Goal: Task Accomplishment & Management: Manage account settings

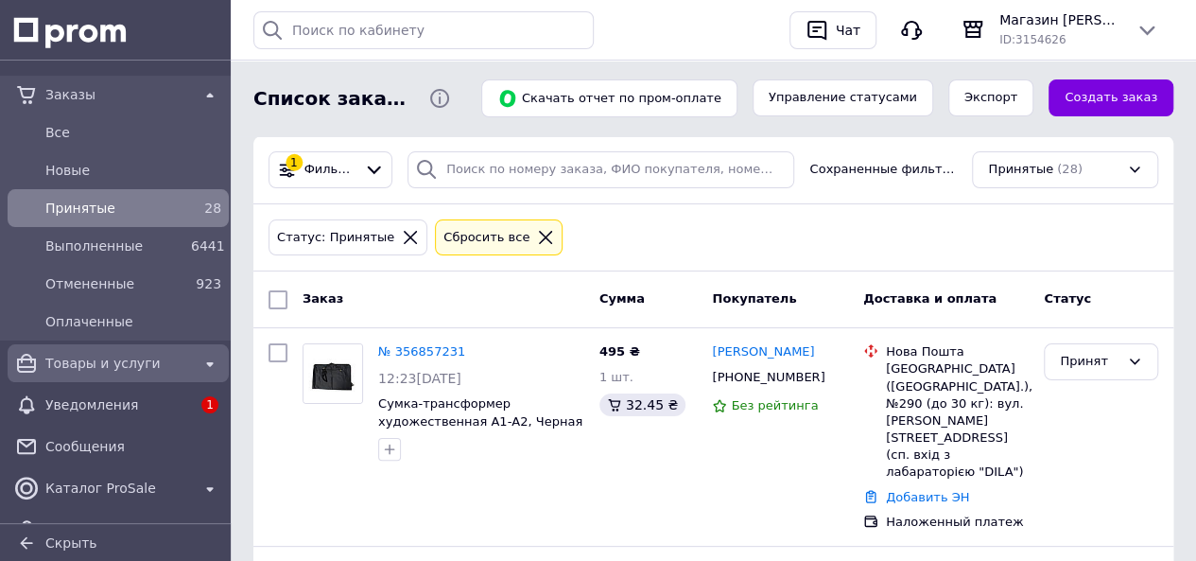
click at [87, 352] on div "Товары и услуги" at bounding box center [118, 363] width 153 height 26
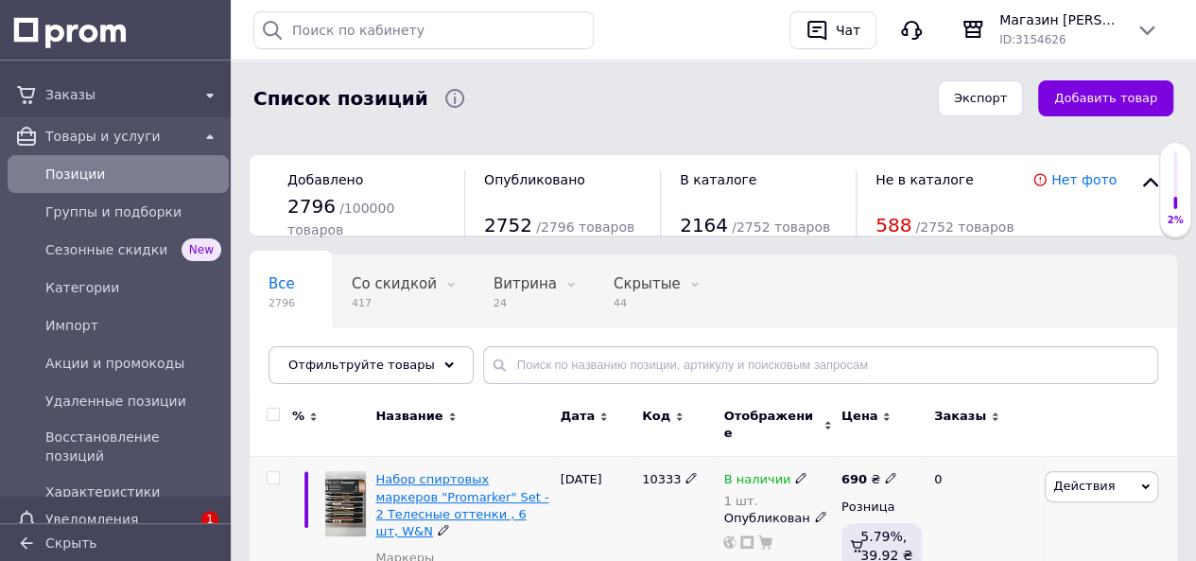
click at [492, 472] on span "Набор спиртовых маркеров "Promarker" Set - 2 Телесные оттенки , 6 шт, W&N" at bounding box center [461, 505] width 173 height 66
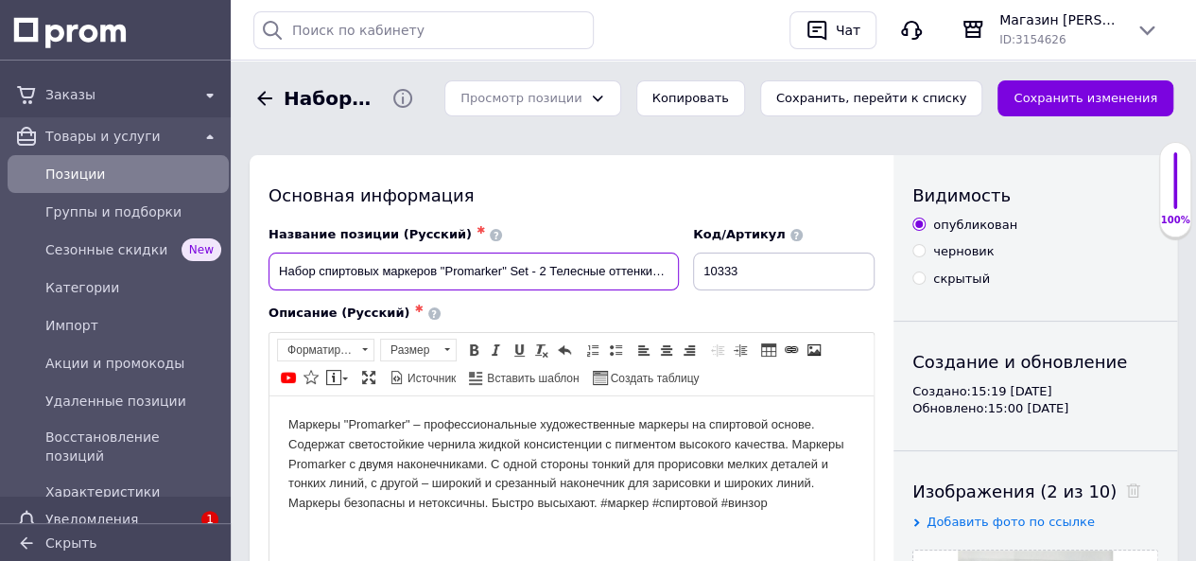
drag, startPoint x: 278, startPoint y: 269, endPoint x: 505, endPoint y: 315, distance: 231.4
click at [505, 315] on div "Название позиции (Русский) ✱ Набор спиртовых маркеров "Promarker" Set - 2 Телес…" at bounding box center [571, 446] width 606 height 440
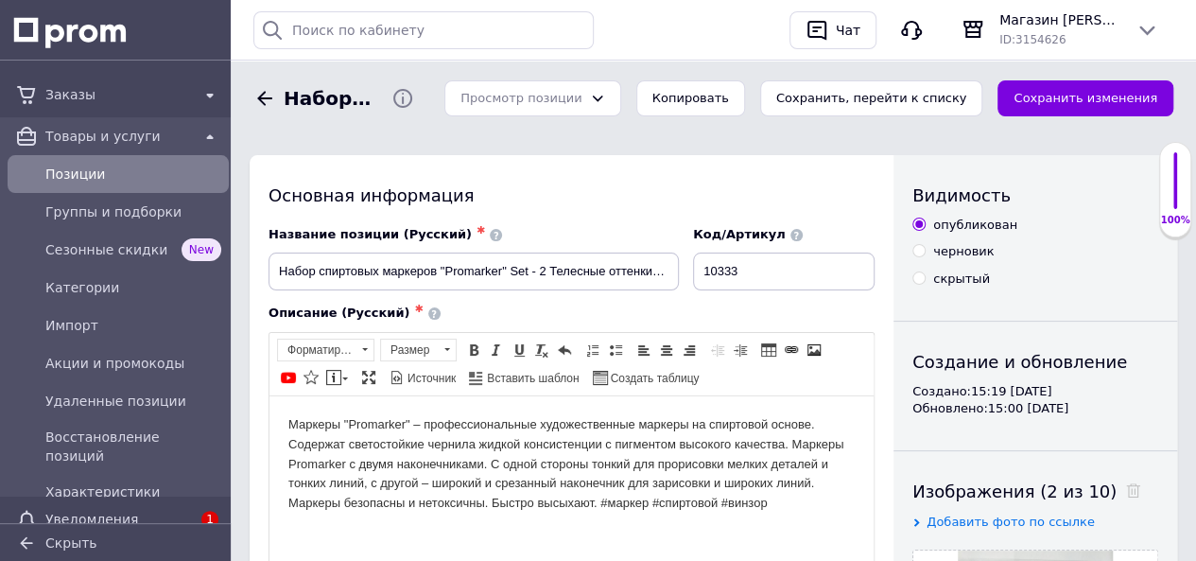
click at [269, 97] on icon at bounding box center [264, 98] width 15 height 14
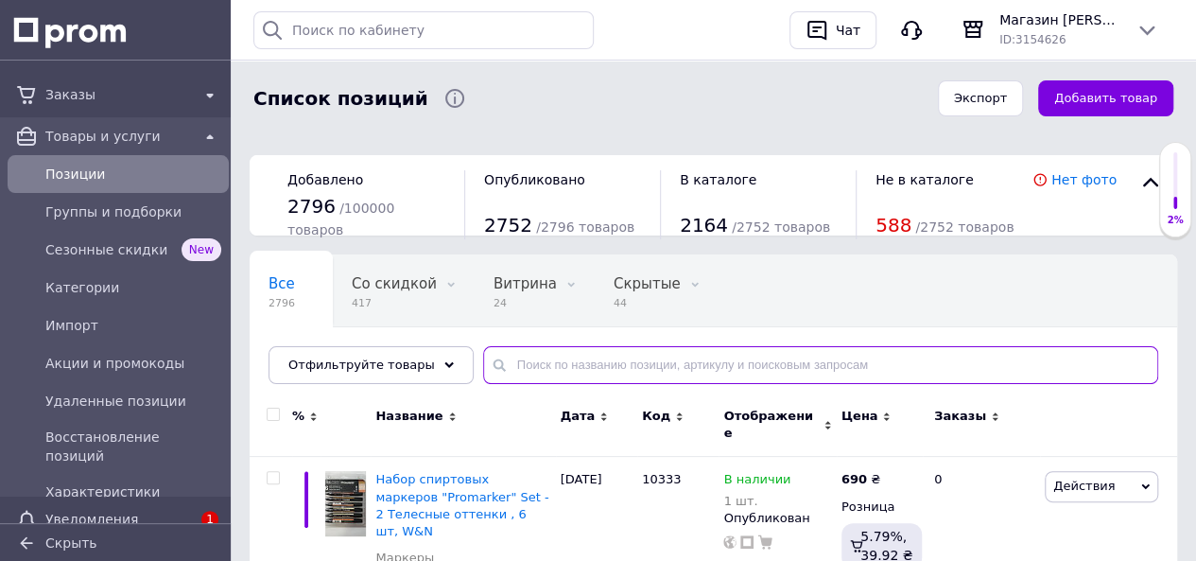
click at [626, 356] on input "text" at bounding box center [820, 365] width 675 height 38
paste input "Набор спиртовых маркеров "Promarker""
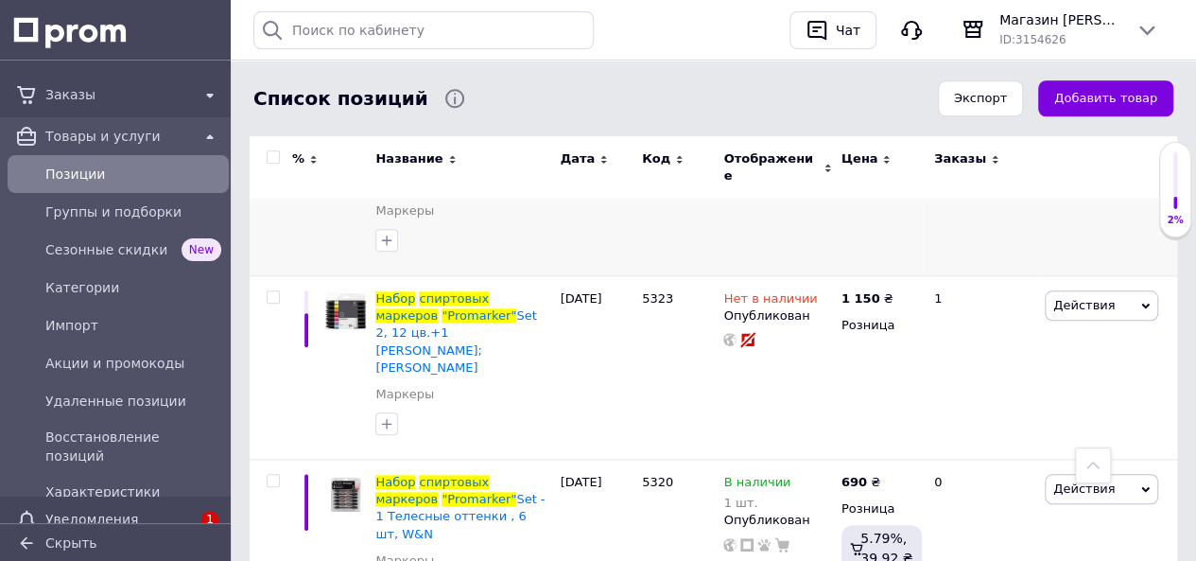
scroll to position [643, 0]
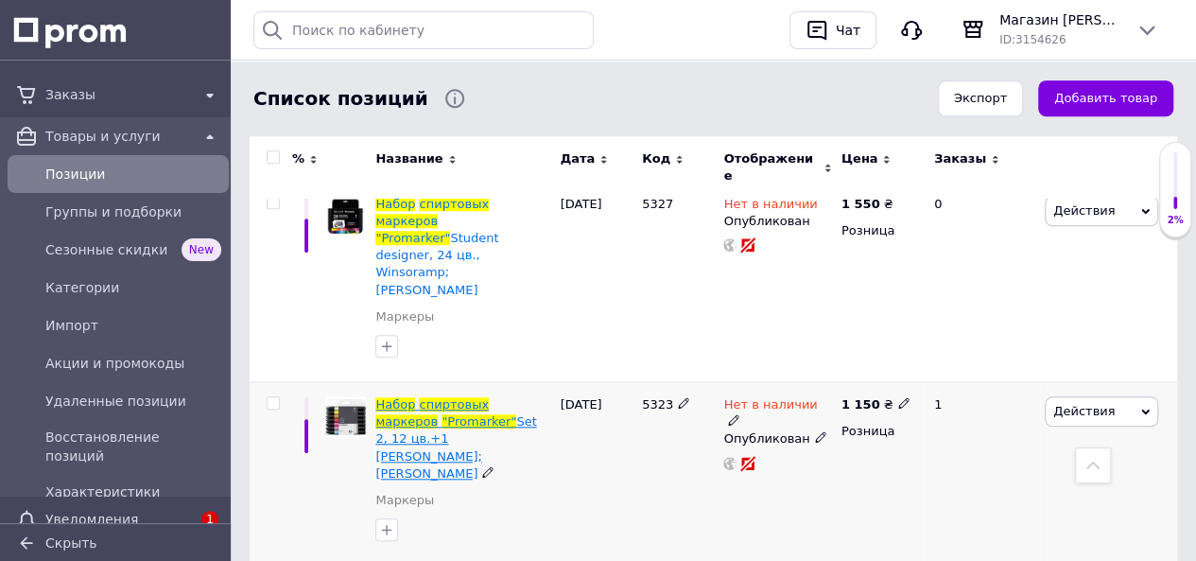
type input "Набор спиртовых маркеров "Promarker""
click at [443, 397] on span "спиртовых" at bounding box center [454, 404] width 70 height 14
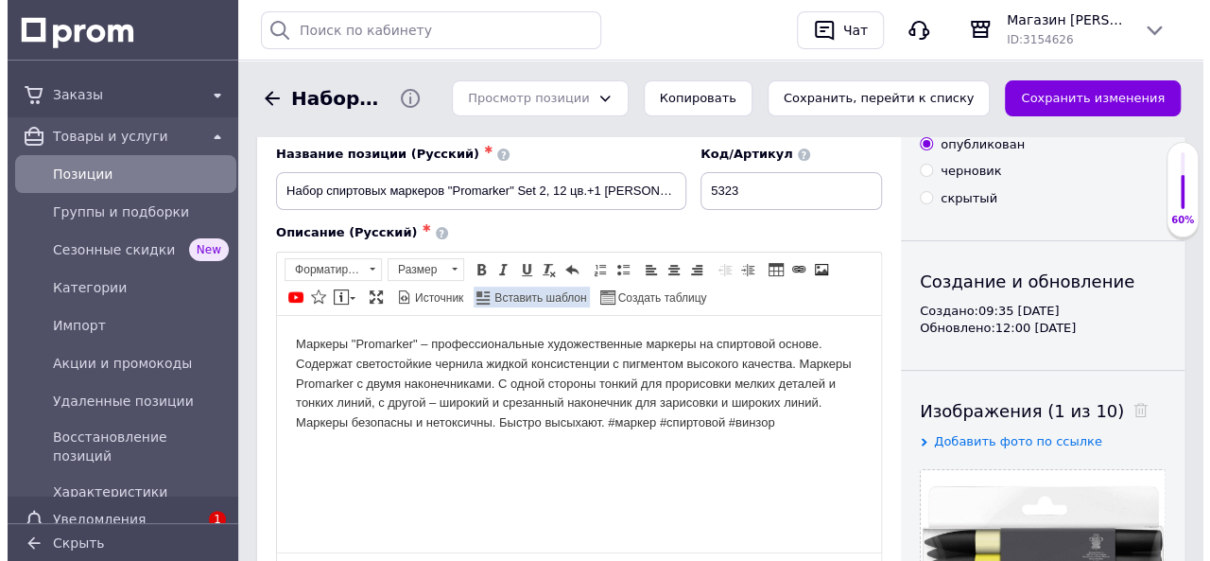
scroll to position [284, 0]
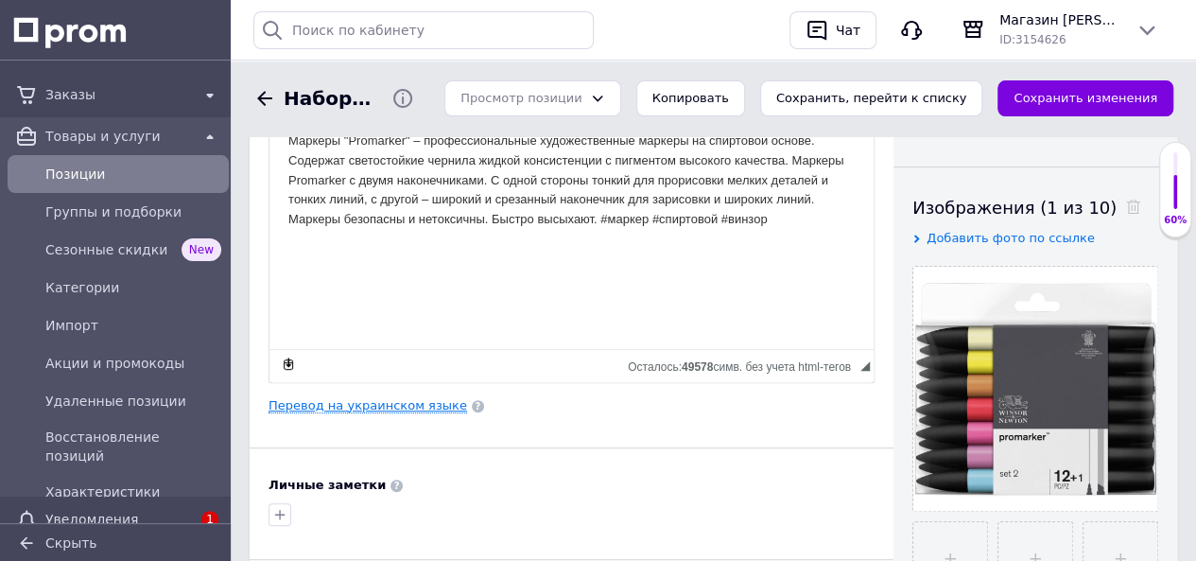
click at [410, 398] on link "Перевод на украинском языке" at bounding box center [367, 405] width 199 height 15
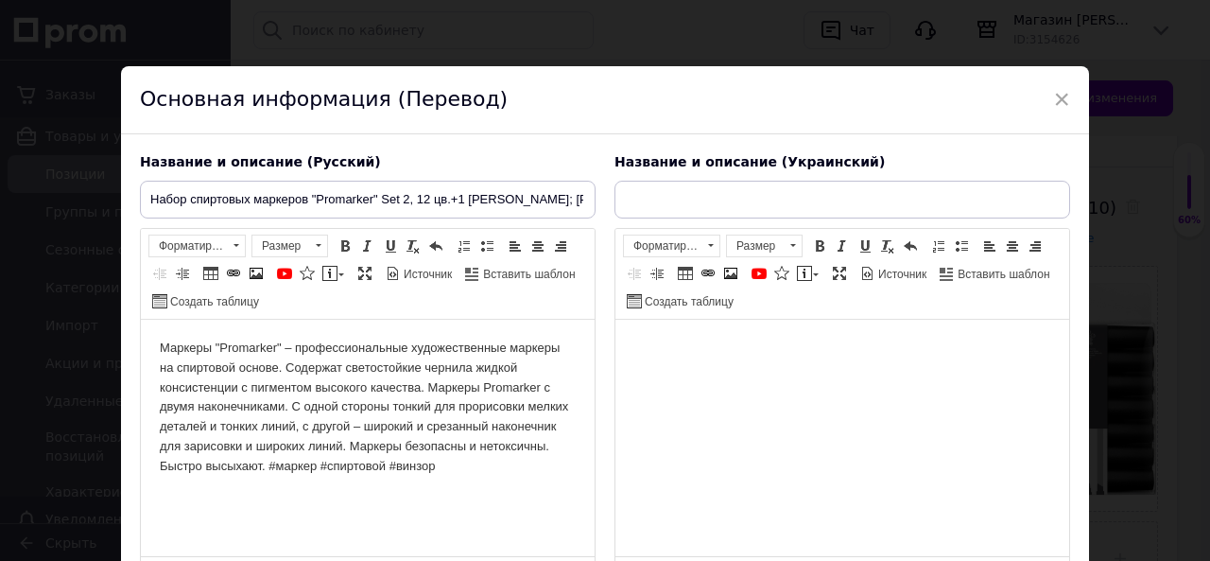
scroll to position [0, 0]
type input "Набір спиртових маркерів "Promarker" Set 2, 12 кол.+1 [PERSON_NAME];amp;[PERSON…"
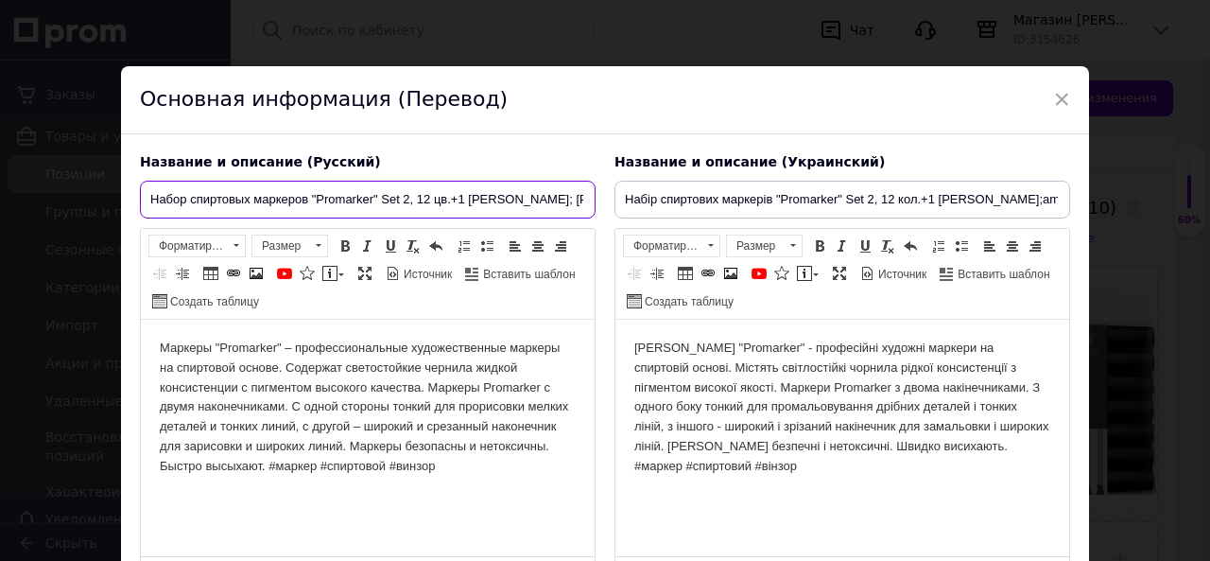
click at [563, 201] on input "Набор спиртовых маркеров "Promarker" Set 2, 12 цв.+1 [PERSON_NAME]; [PERSON_NAM…" at bounding box center [368, 200] width 456 height 38
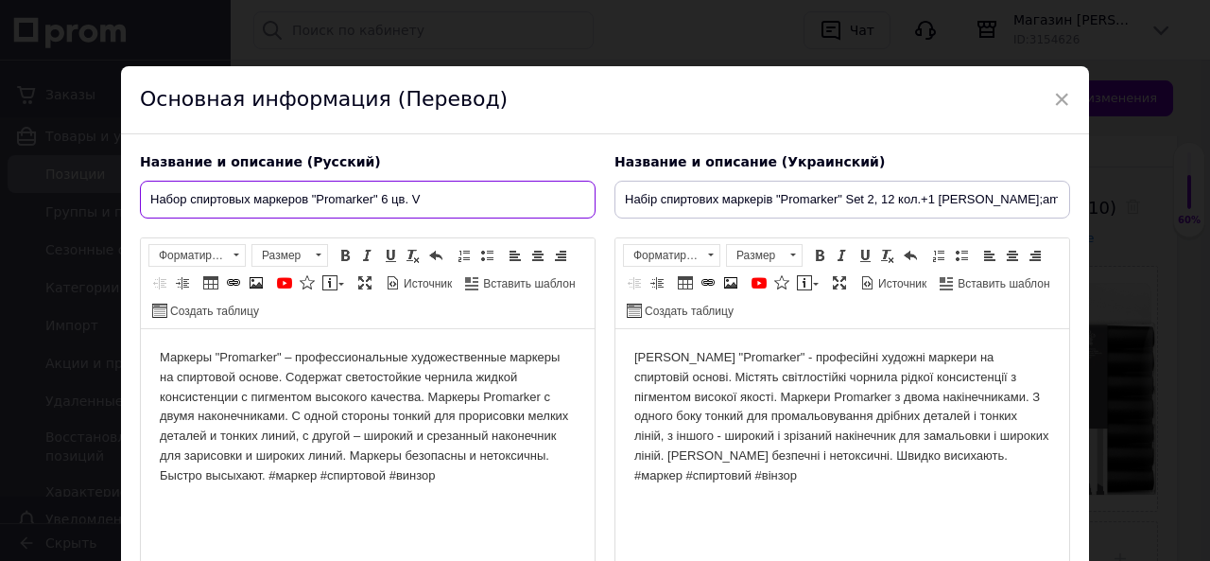
type input "Набор спиртовых маркеров "Promarker" 6 цв. V"
click at [661, 412] on body "[PERSON_NAME] "Promarker" - професійні художні маркери на спиртовій основі. Міс…" at bounding box center [842, 417] width 416 height 138
click at [439, 199] on input "Набор спиртовых маркеров "Promarker" 6 цв. V" at bounding box center [368, 200] width 456 height 38
type input "Набор спиртовых маркеров "Promarker" 6 цв. Vibrant Tones W&N"
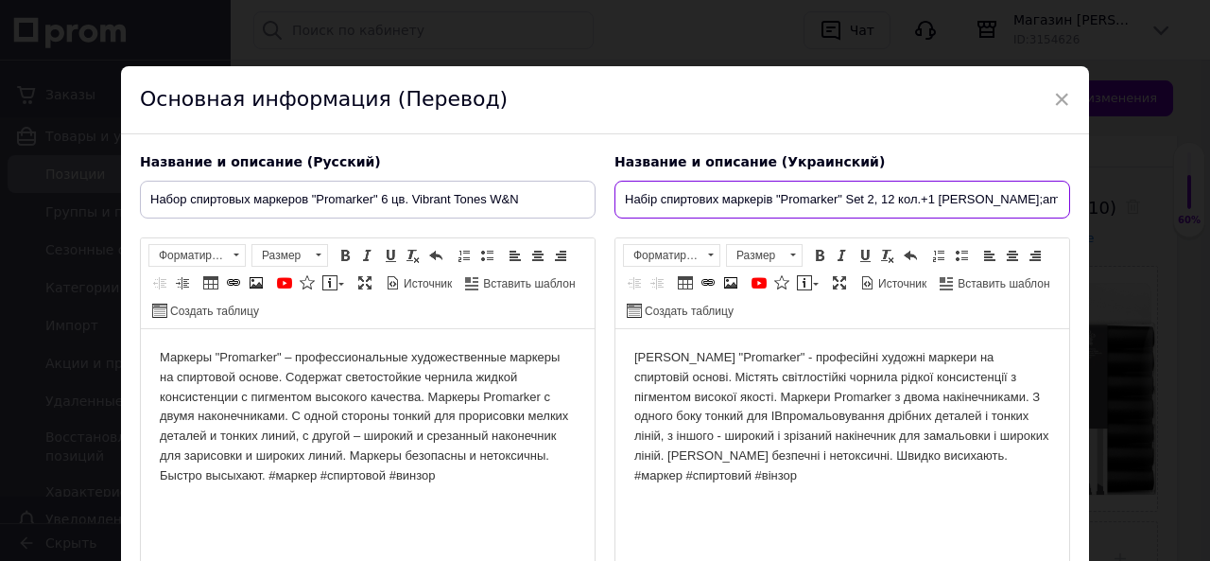
scroll to position [0, 72]
drag, startPoint x: 841, startPoint y: 198, endPoint x: 1192, endPoint y: 213, distance: 351.0
click at [1192, 213] on div "× Основная информация (Перевод) Название и описание (Русский) Набор спиртовых м…" at bounding box center [605, 280] width 1210 height 561
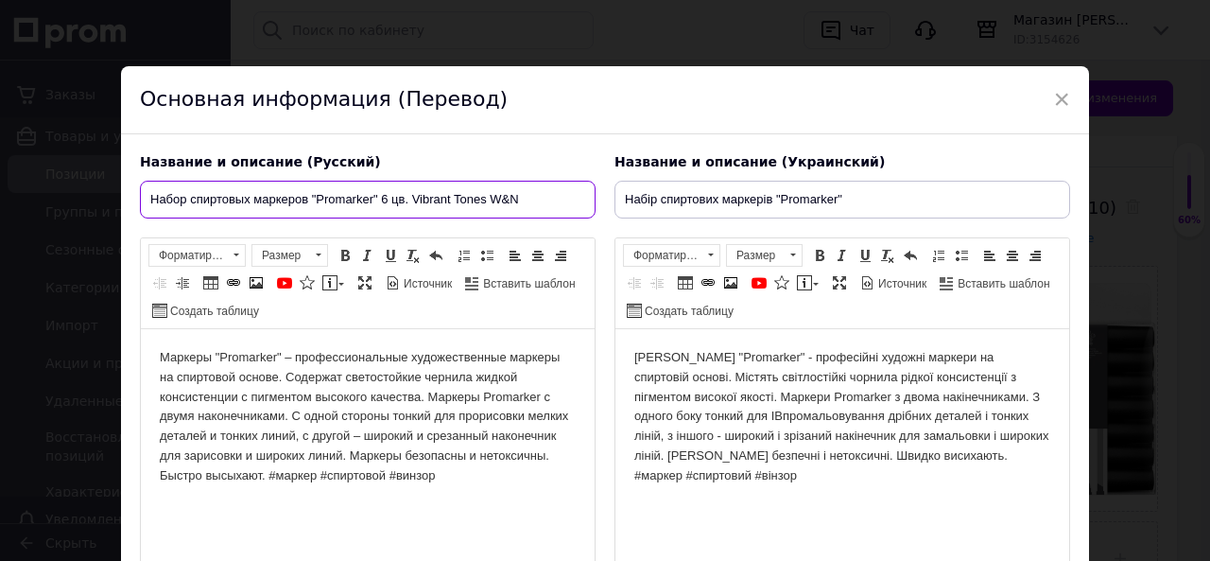
drag, startPoint x: 411, startPoint y: 197, endPoint x: 524, endPoint y: 193, distance: 112.5
click at [524, 193] on input "Набор спиртовых маркеров "Promarker" 6 цв. Vibrant Tones W&N" at bounding box center [368, 200] width 456 height 38
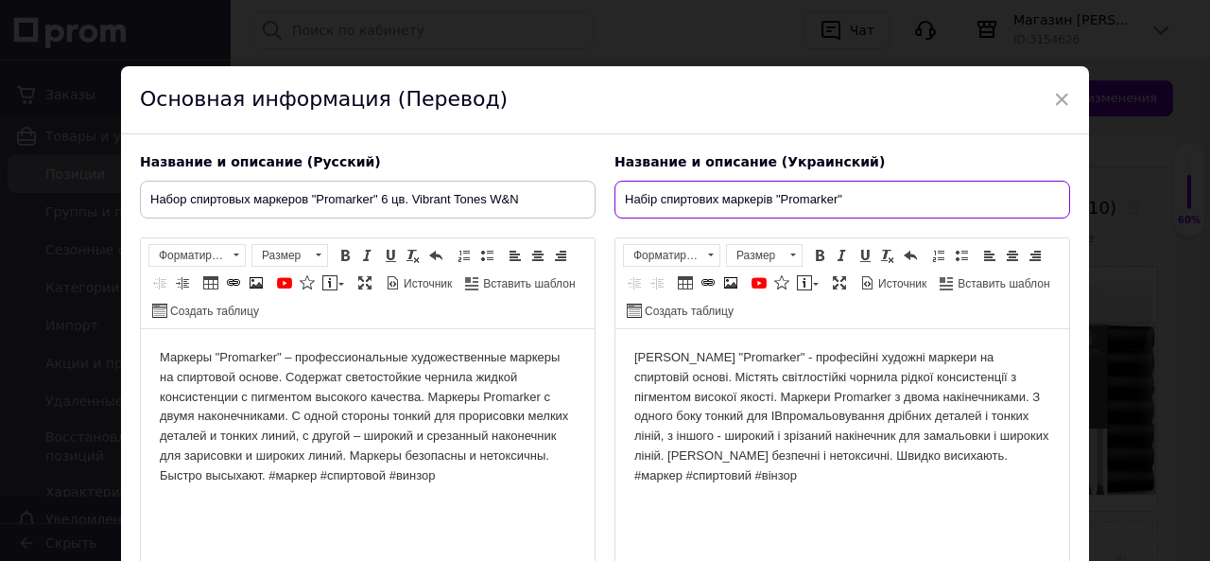
click at [887, 197] on input "Набір спиртових маркерів "Promarker"" at bounding box center [842, 200] width 456 height 38
paste input "Vibrant Tones W&N"
click at [840, 194] on input "Набір спиртових маркерів "Promarker" Vibrant Tones W&N" at bounding box center [842, 200] width 456 height 38
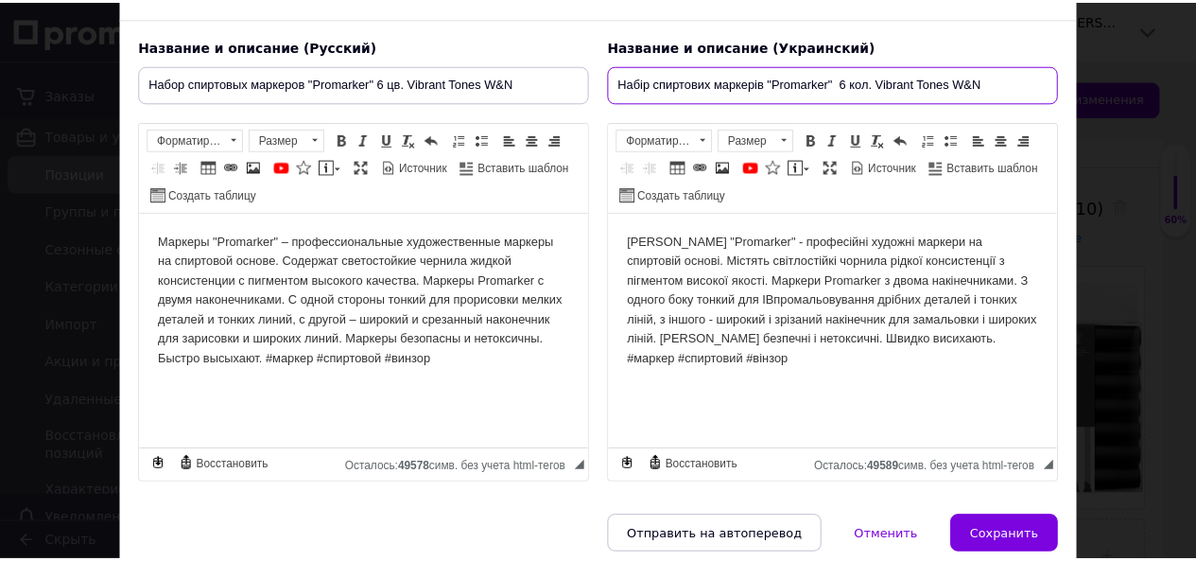
scroll to position [190, 0]
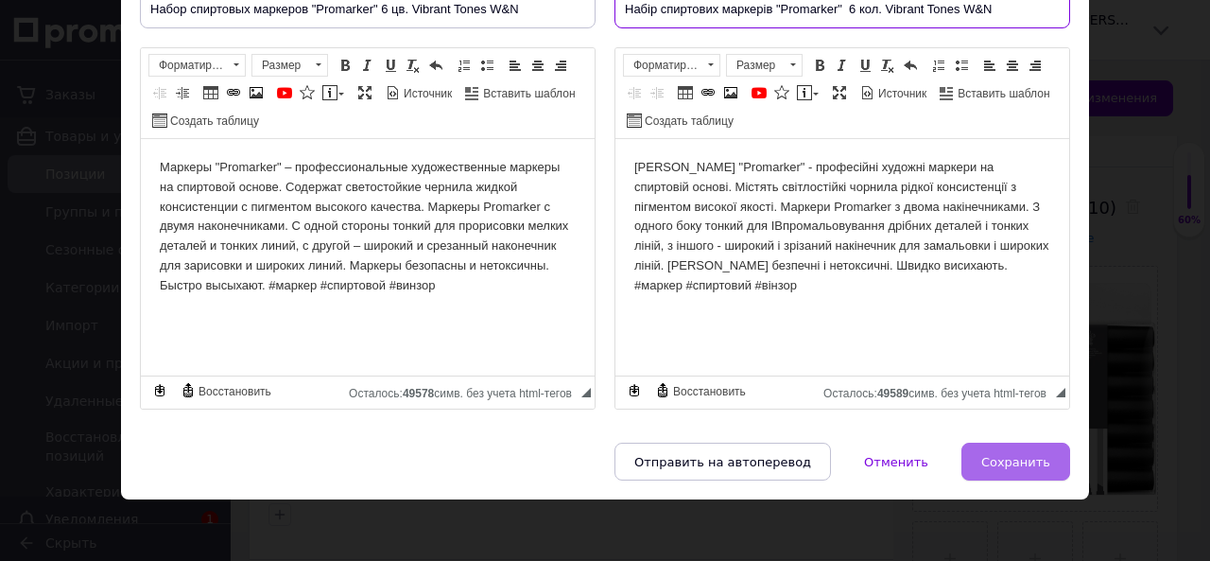
type input "Набір спиртових маркерів "Promarker" 6 кол. Vibrant Tones W&N"
click at [999, 467] on button "Сохранить" at bounding box center [1015, 461] width 109 height 38
type input "Набор спиртовых маркеров "Promarker" 6 цв. Vibrant Tones W&N"
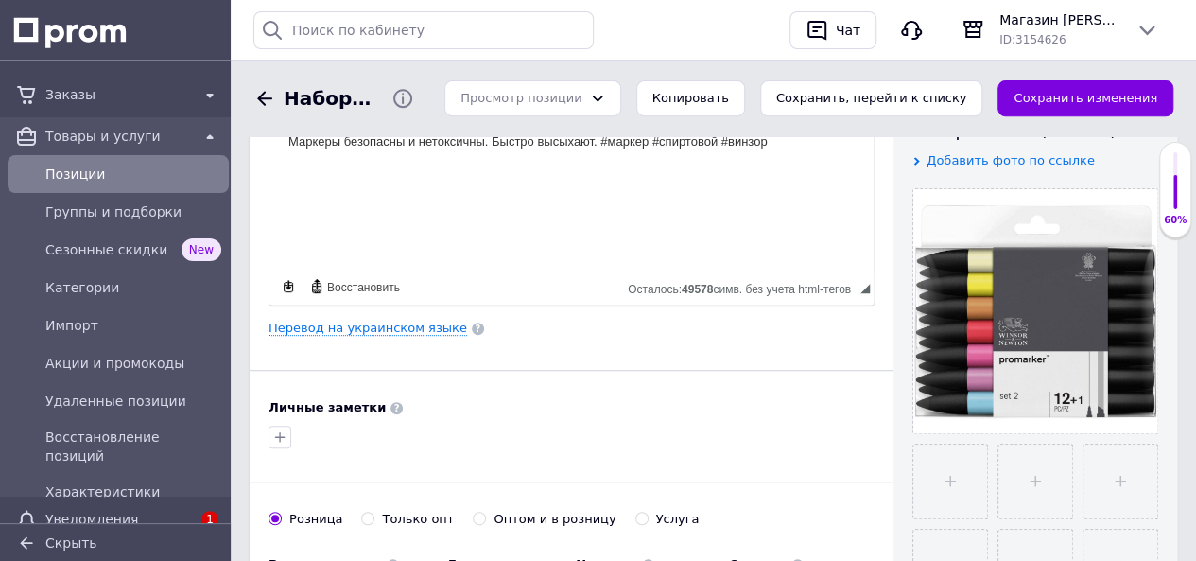
scroll to position [473, 0]
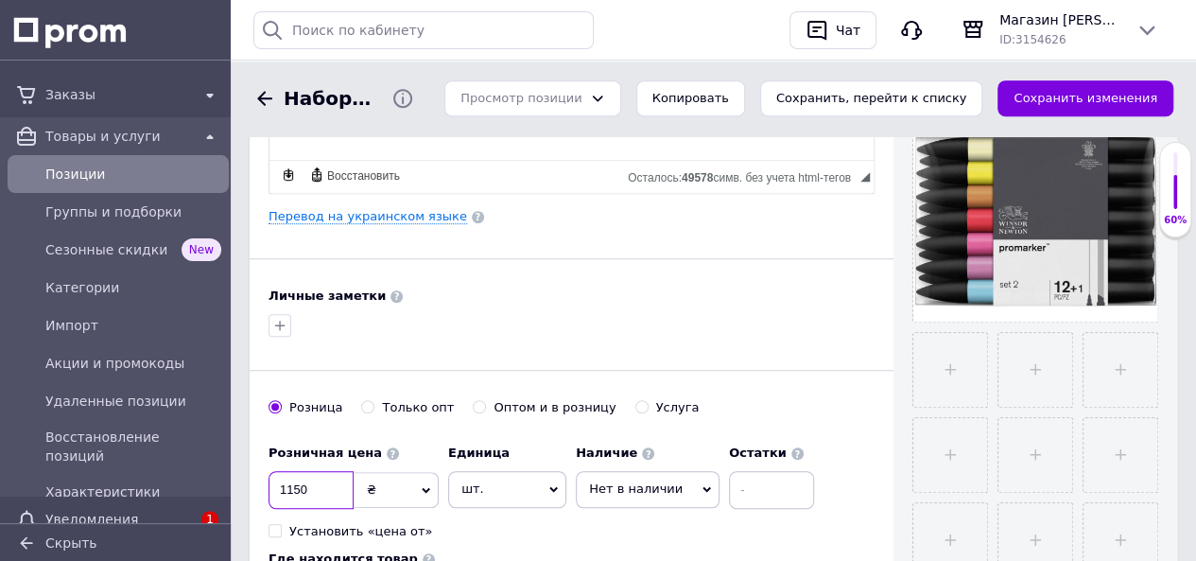
click at [311, 491] on input "1150" at bounding box center [310, 490] width 85 height 38
type input "1"
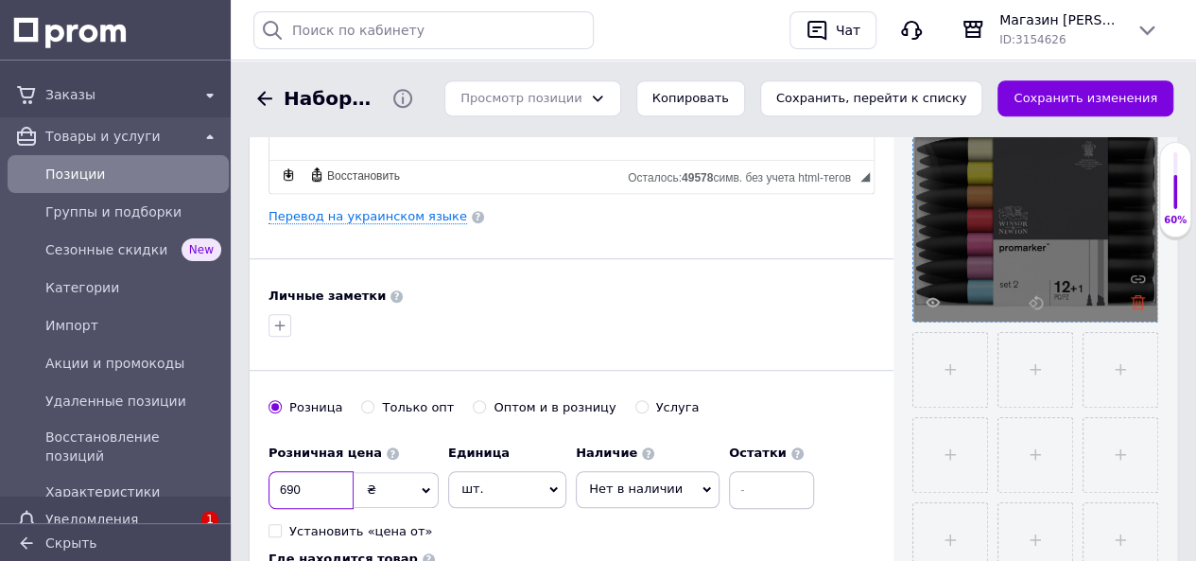
type input "690"
click at [1138, 296] on use at bounding box center [1138, 302] width 14 height 14
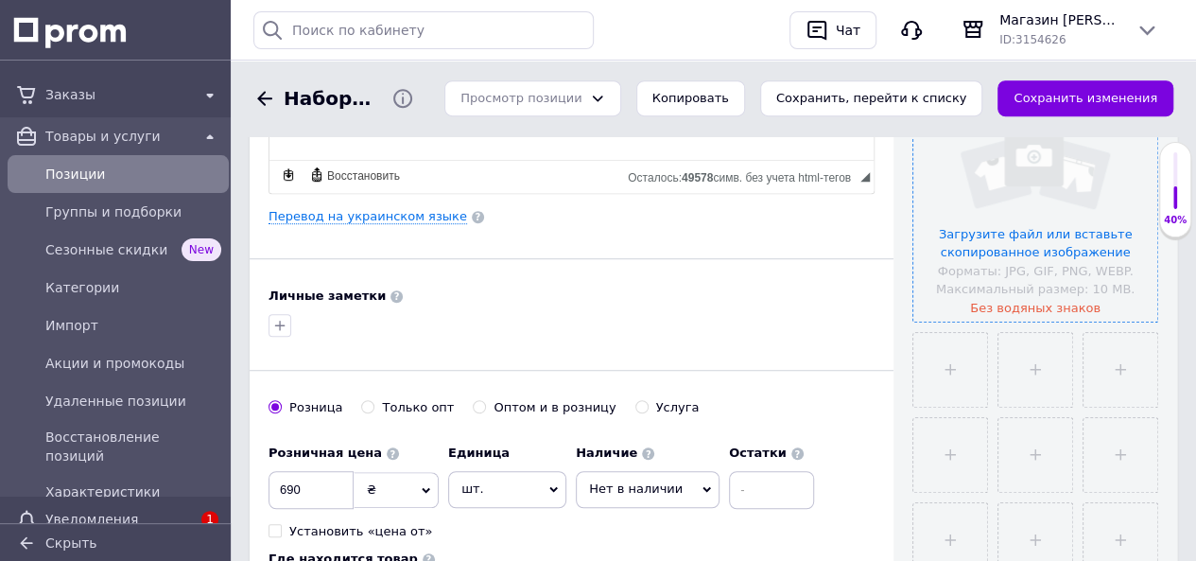
click at [1081, 233] on input "file" at bounding box center [1035, 200] width 244 height 244
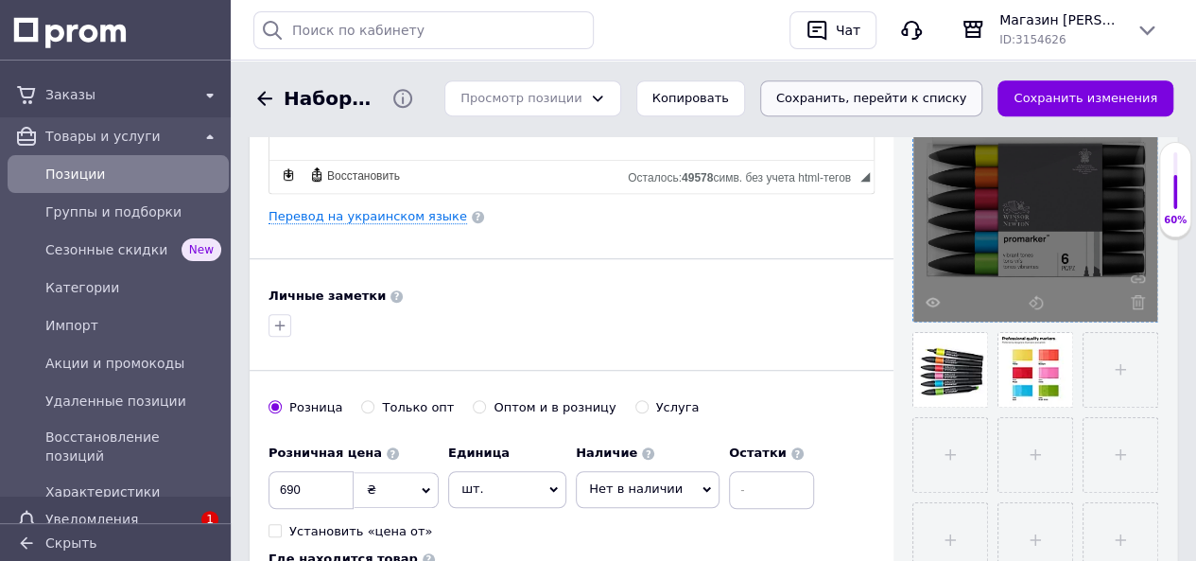
click at [907, 100] on button "Сохранить, перейти к списку" at bounding box center [871, 98] width 223 height 37
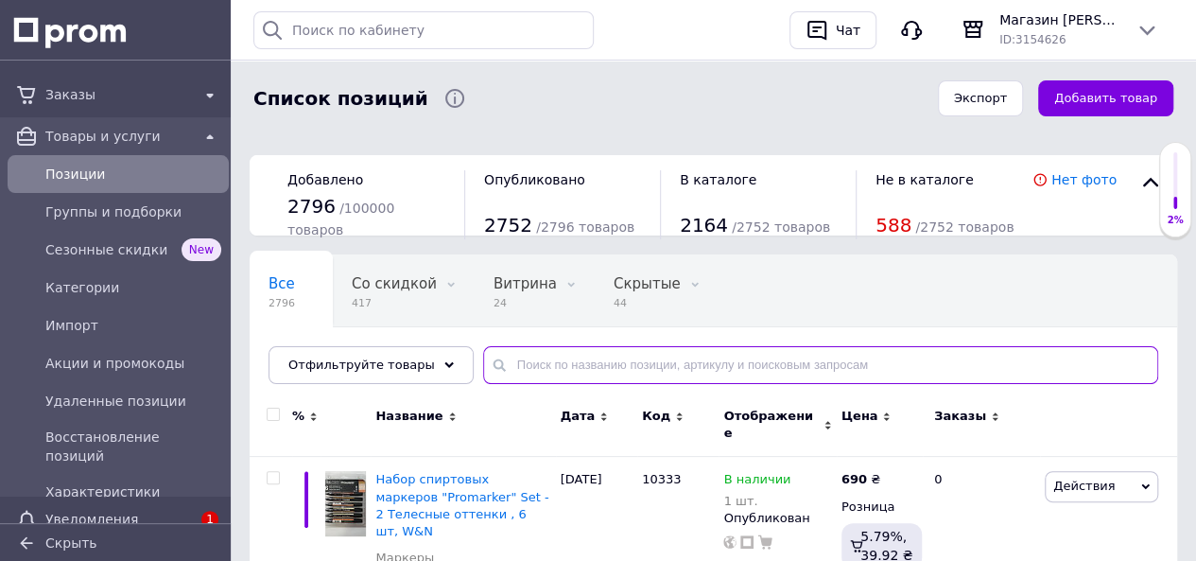
click at [542, 358] on input "text" at bounding box center [820, 365] width 675 height 38
paste input "Vibrant Tones W&N"
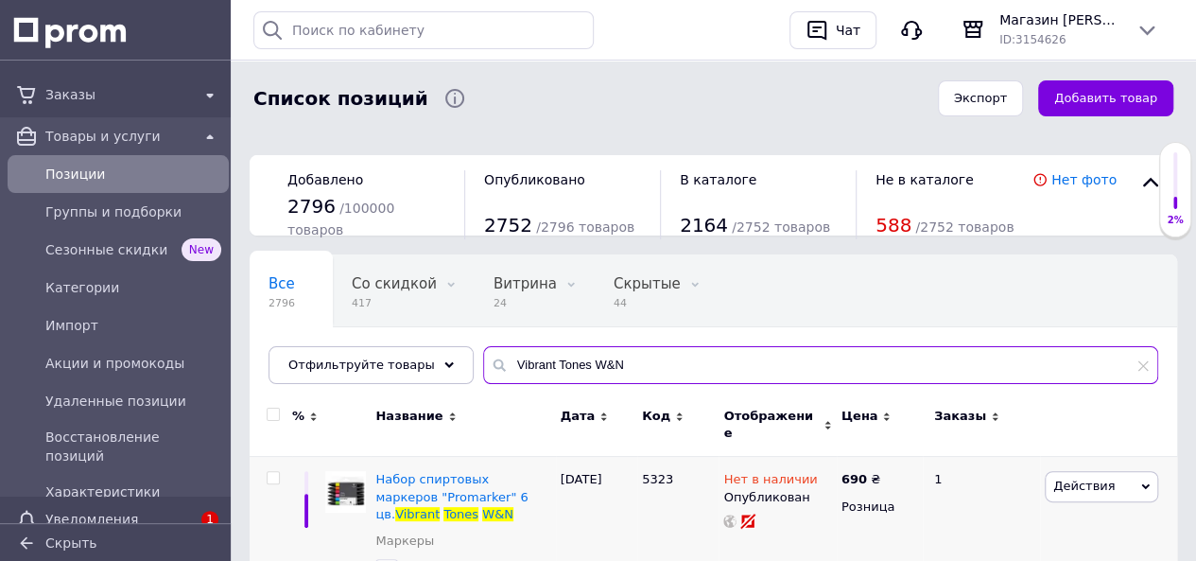
type input "Vibrant Tones W&N"
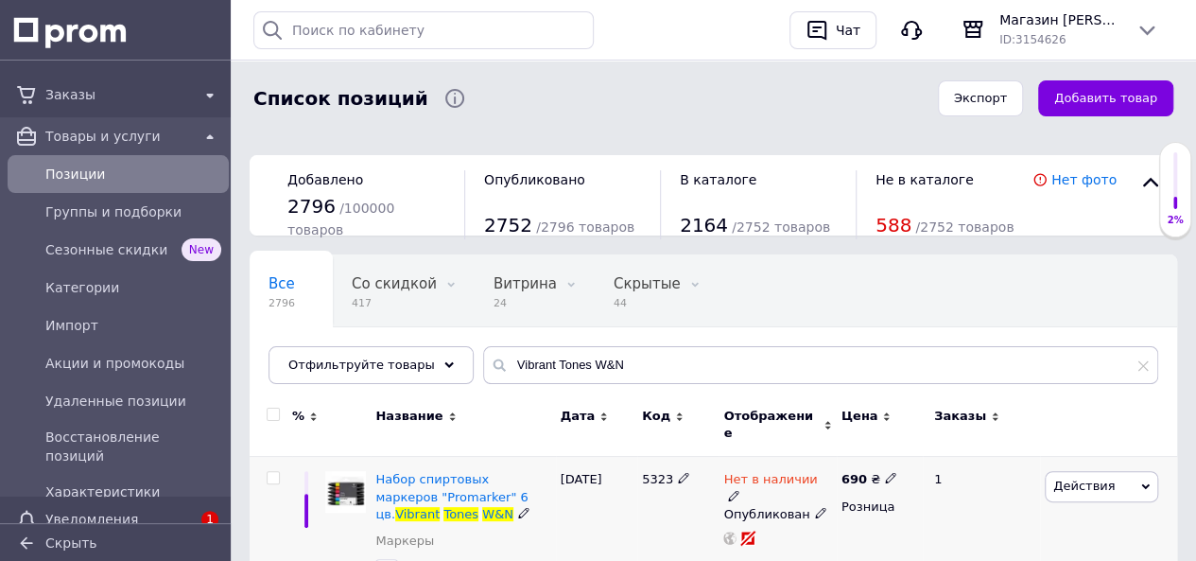
click at [738, 490] on use at bounding box center [733, 495] width 10 height 10
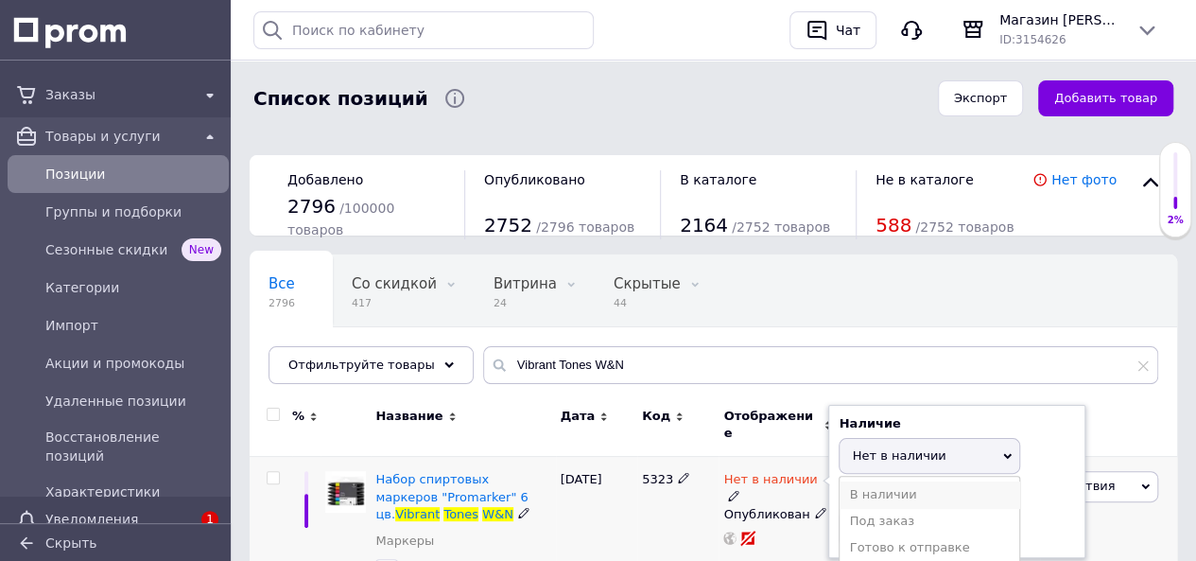
click at [880, 481] on li "В наличии" at bounding box center [929, 494] width 180 height 26
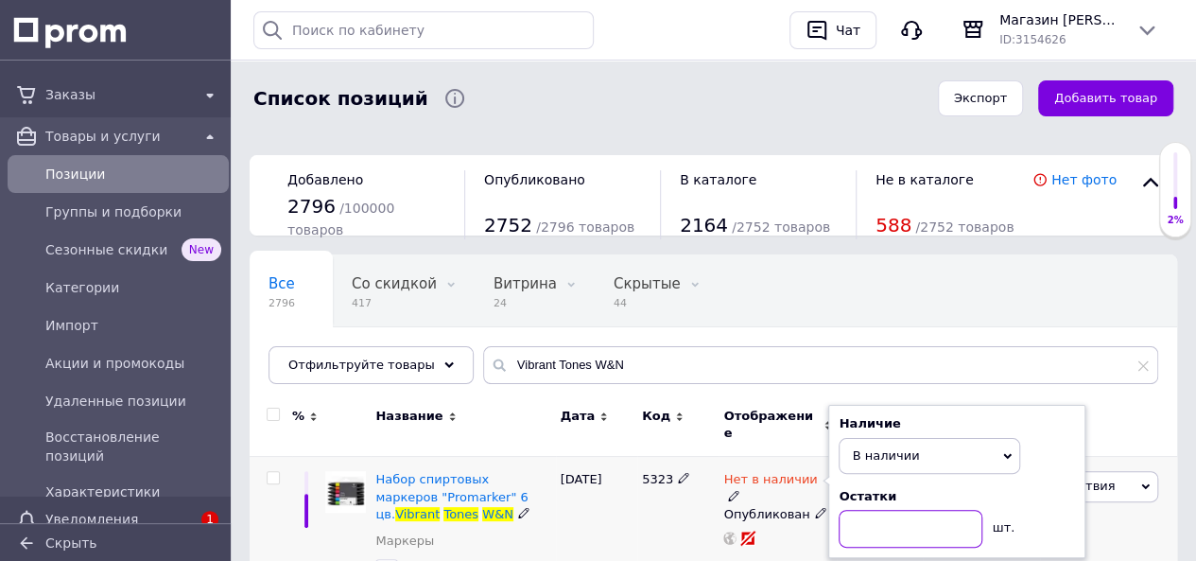
click at [885, 520] on input at bounding box center [910, 528] width 144 height 38
type input "1"
click at [641, 508] on div "5323" at bounding box center [677, 531] width 81 height 149
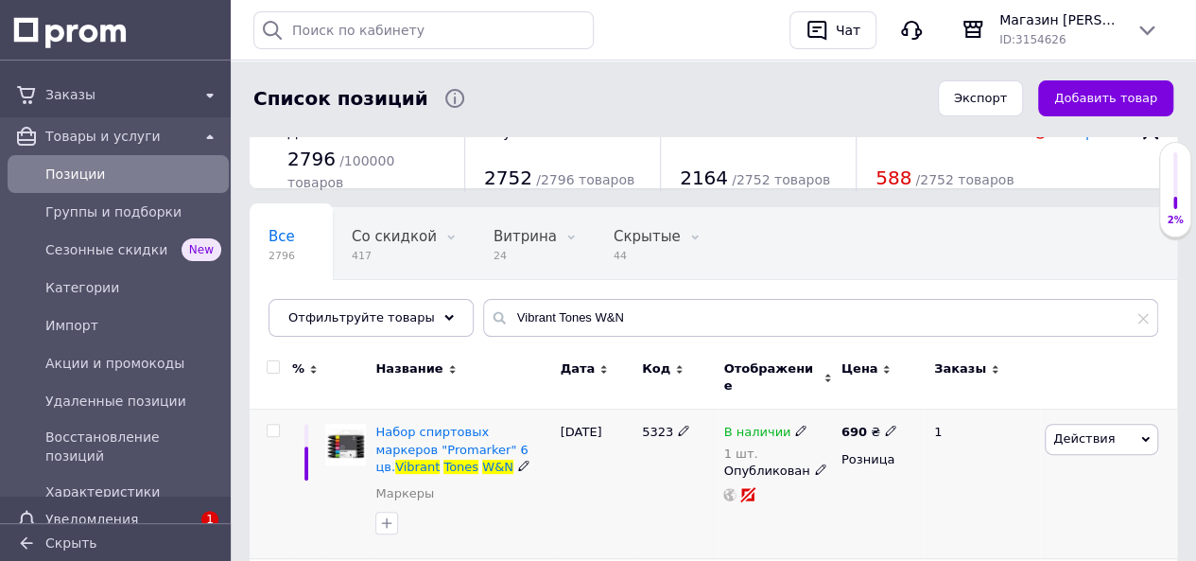
scroll to position [189, 0]
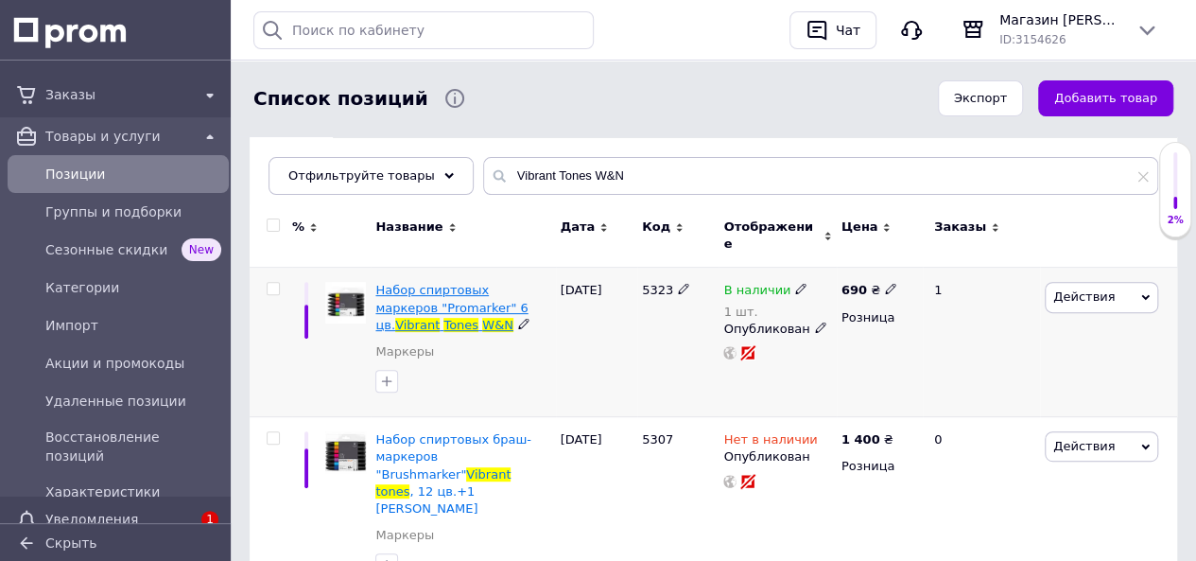
click at [440, 318] on span "Vibrant" at bounding box center [417, 325] width 44 height 14
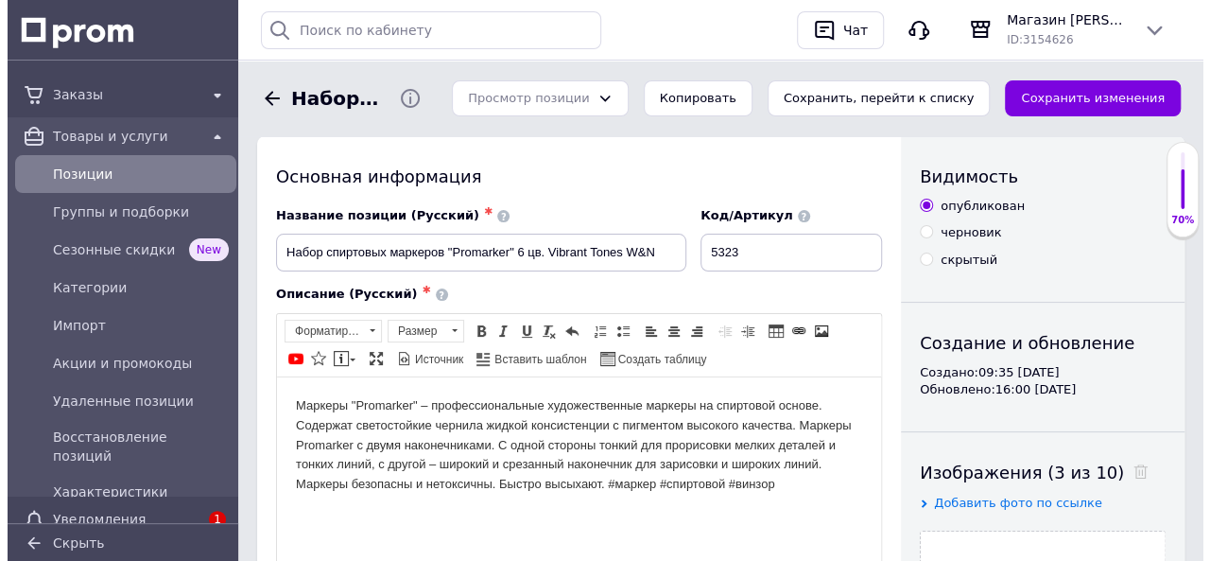
scroll to position [189, 0]
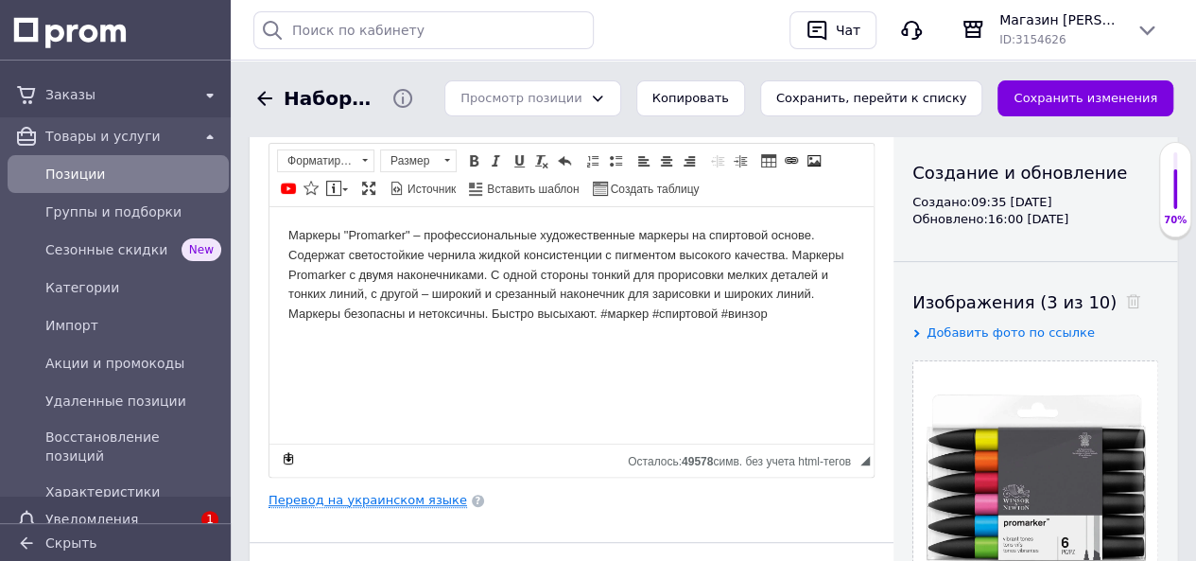
click at [410, 492] on link "Перевод на украинском языке" at bounding box center [367, 499] width 199 height 15
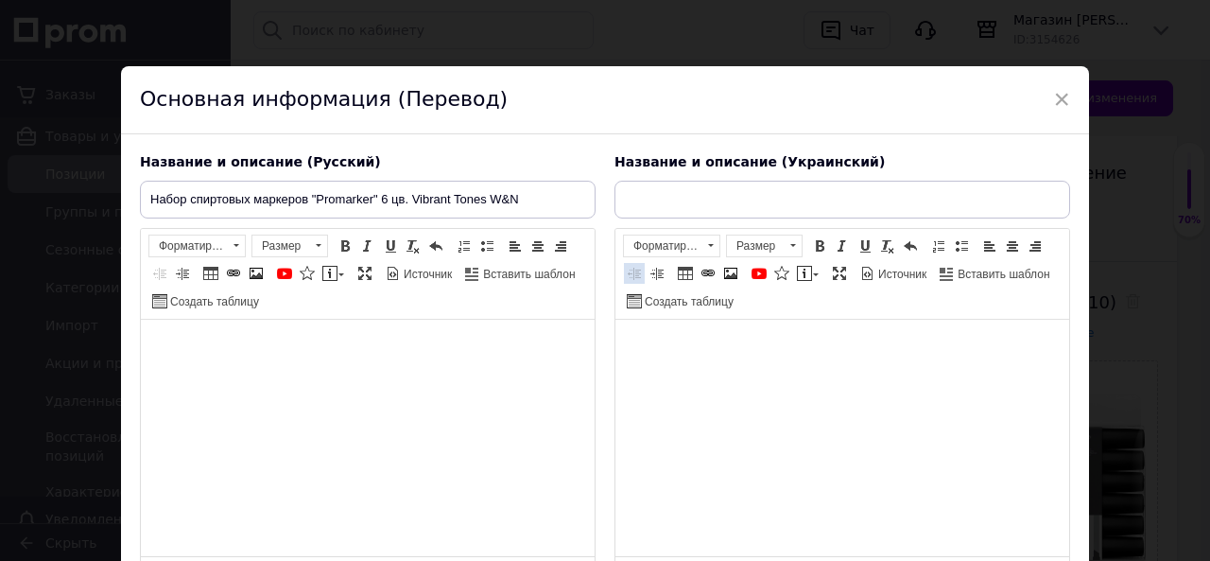
type input "Набір спиртових маркерів "Promarker" 6 кол. Vibrant Tones W&N"
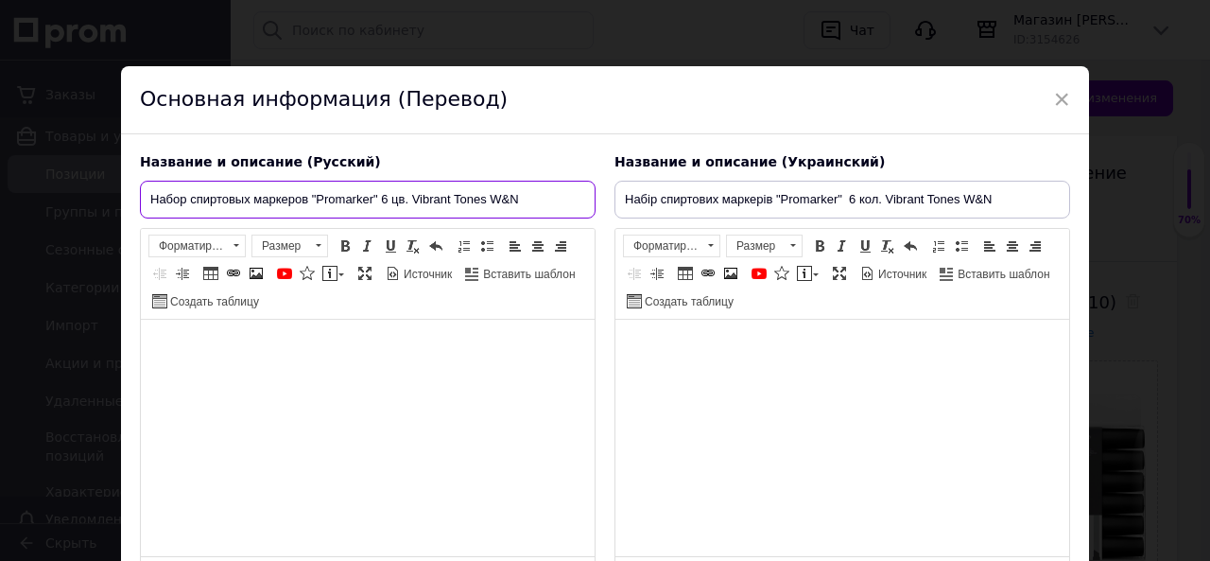
click at [573, 200] on input "Набор спиртовых маркеров "Promarker" 6 цв. Vibrant Tones W&N" at bounding box center [368, 200] width 456 height 38
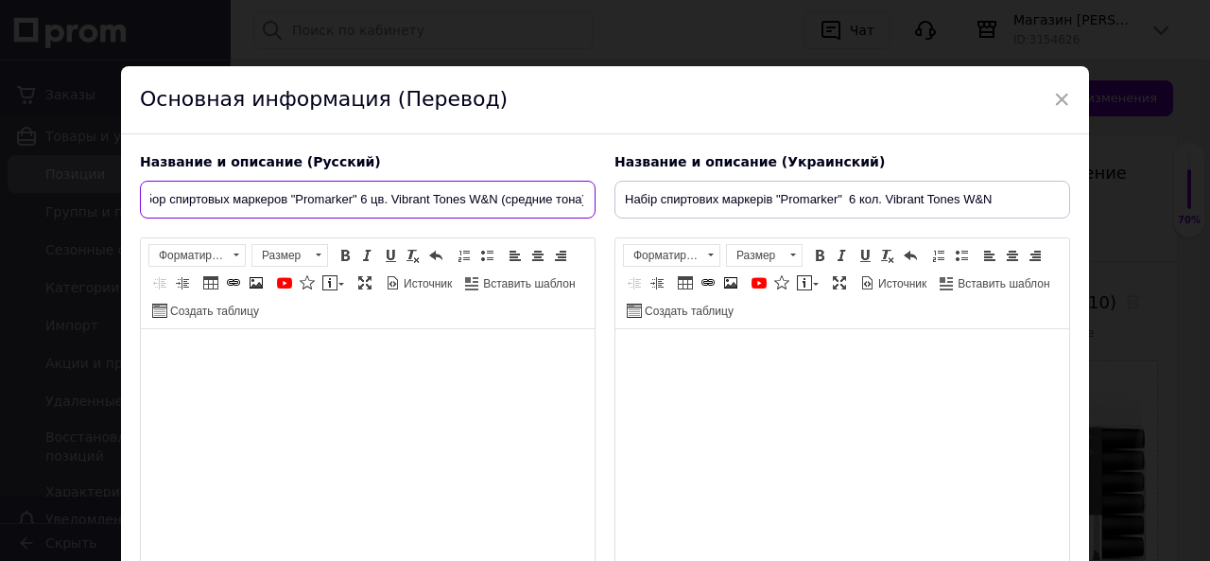
scroll to position [0, 25]
type input "Набор спиртовых маркеров "Promarker" 6 цв. Vibrant Tones W&N (средние тона)"
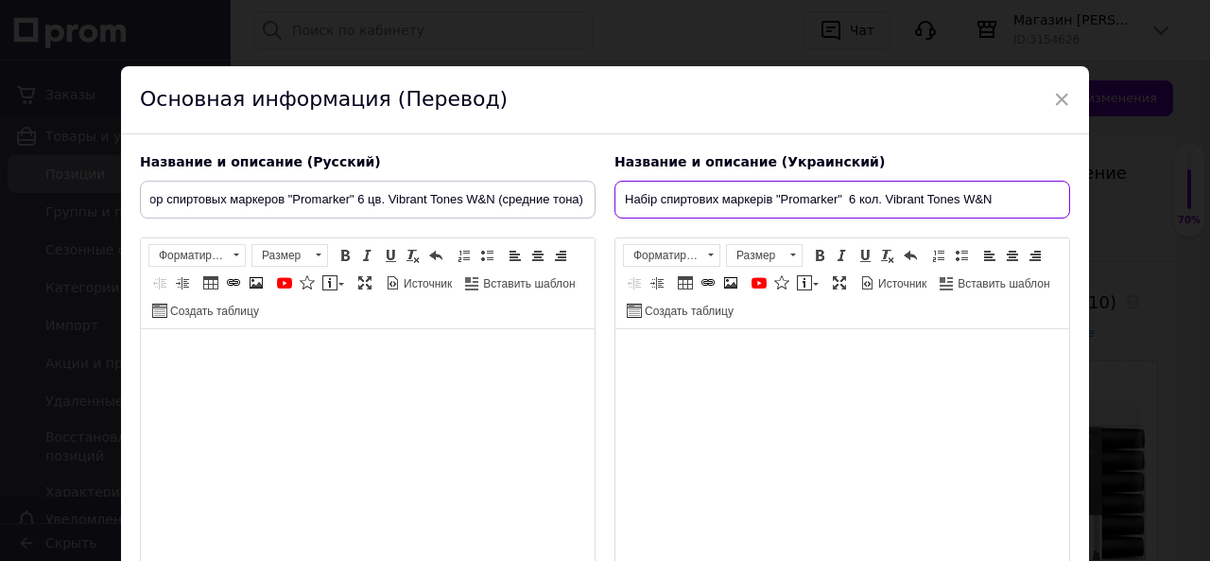
scroll to position [0, 0]
click at [1010, 197] on input "Набір спиртових маркерів "Promarker" 6 кол. Vibrant Tones W&N" at bounding box center [842, 200] width 456 height 38
type input "Набір спиртових маркерів "Promarker" 6 кол. Vibrant Tones W&N (середні [PERSON_…"
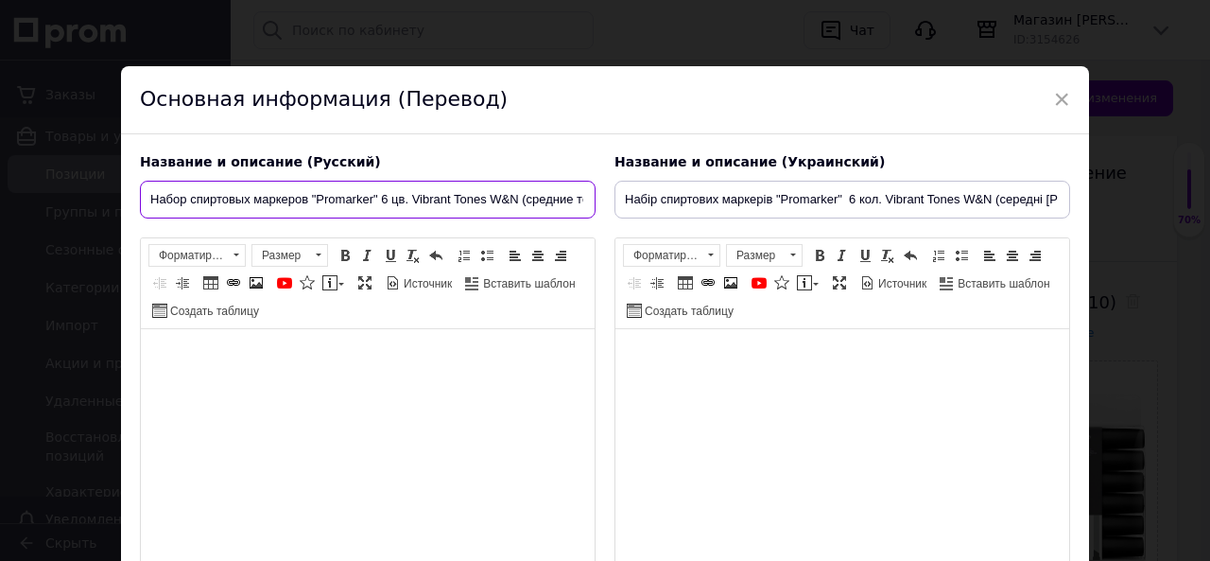
click at [570, 198] on input "Набор спиртовых маркеров "Promarker" 6 цв. Vibrant Tones W&N (средние тона)" at bounding box center [368, 200] width 456 height 38
type input "Набор спиртовых маркеров "Promarker" 6 цв. Vibrant Tones W&N (яркие тона)"
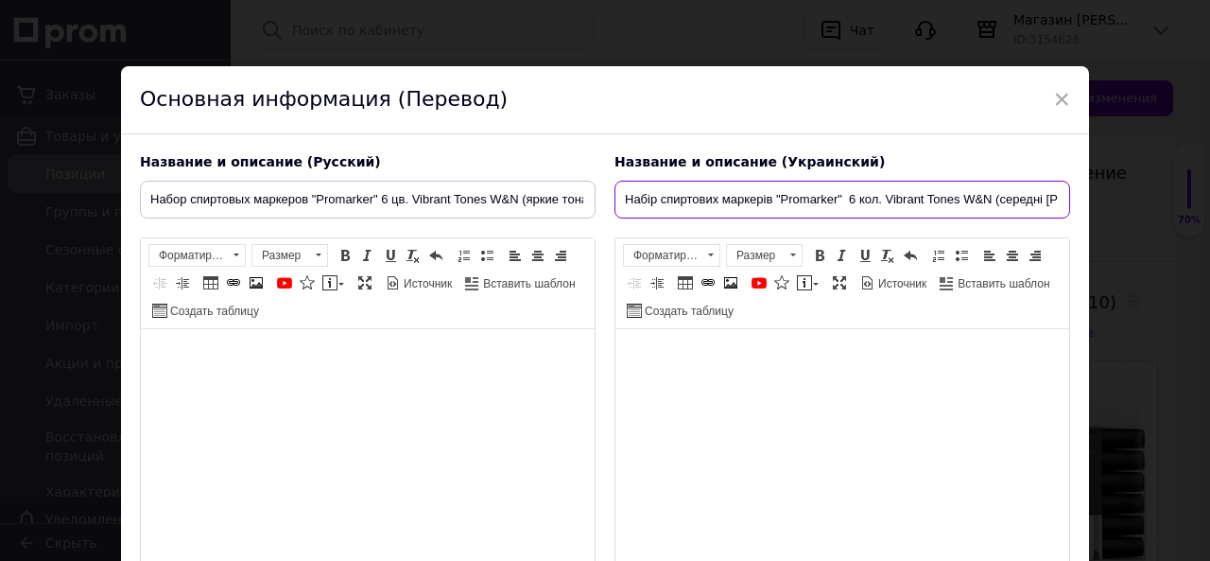
click at [1040, 198] on input "Набір спиртових маркерів "Promarker" 6 кол. Vibrant Tones W&N (середні [PERSON_…" at bounding box center [842, 200] width 456 height 38
type input "Набір спиртових маркерів "Promarker" 6 кол. Vibrant Tones W&N (яскраві [PERSON_…"
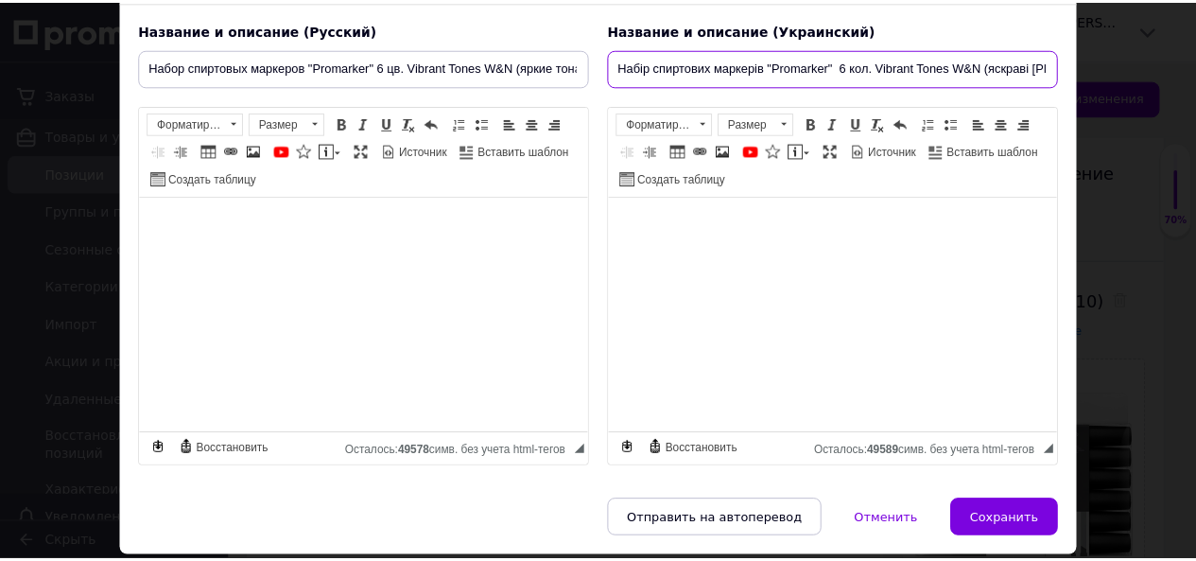
scroll to position [189, 0]
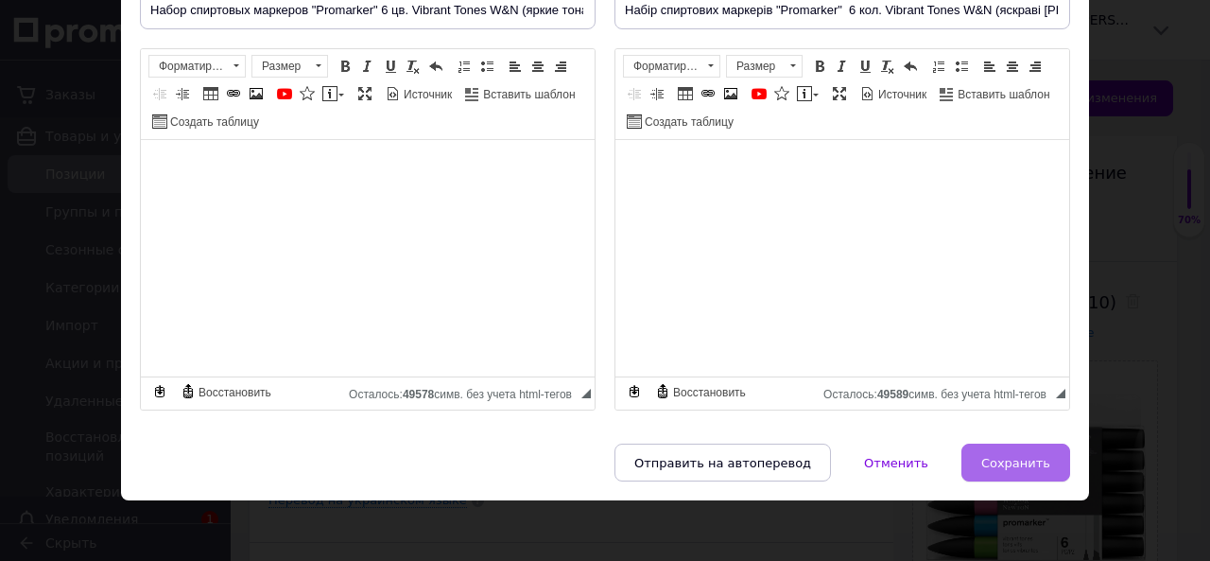
click at [992, 456] on span "Сохранить" at bounding box center [1015, 463] width 69 height 14
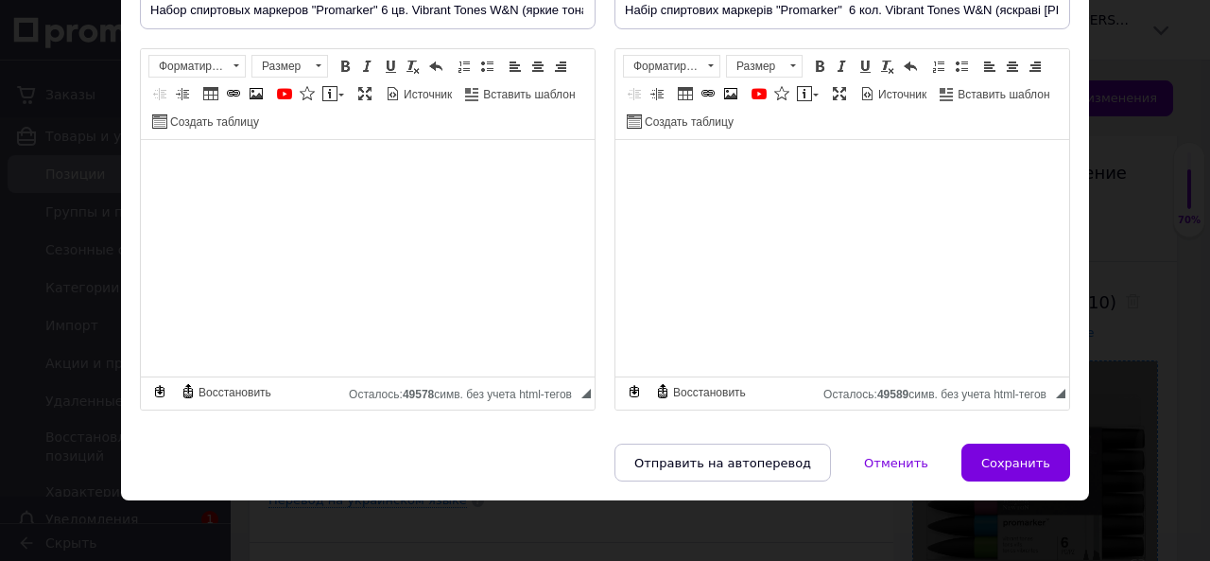
type input "Набор спиртовых маркеров "Promarker" 6 цв. Vibrant Tones W&N (яркие тона)"
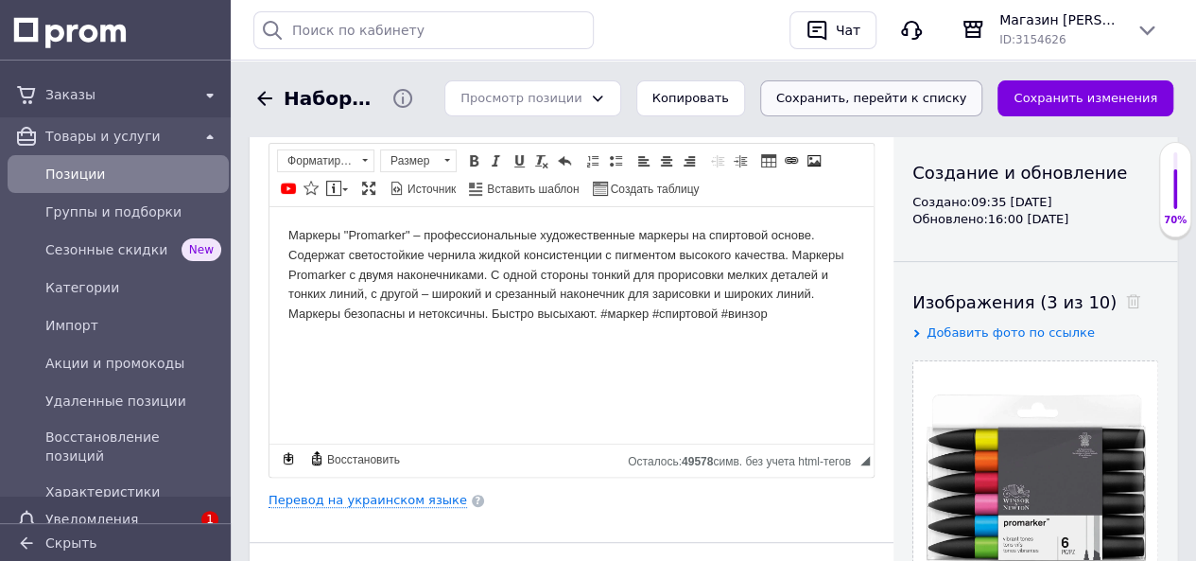
click at [854, 95] on button "Сохранить, перейти к списку" at bounding box center [871, 98] width 223 height 37
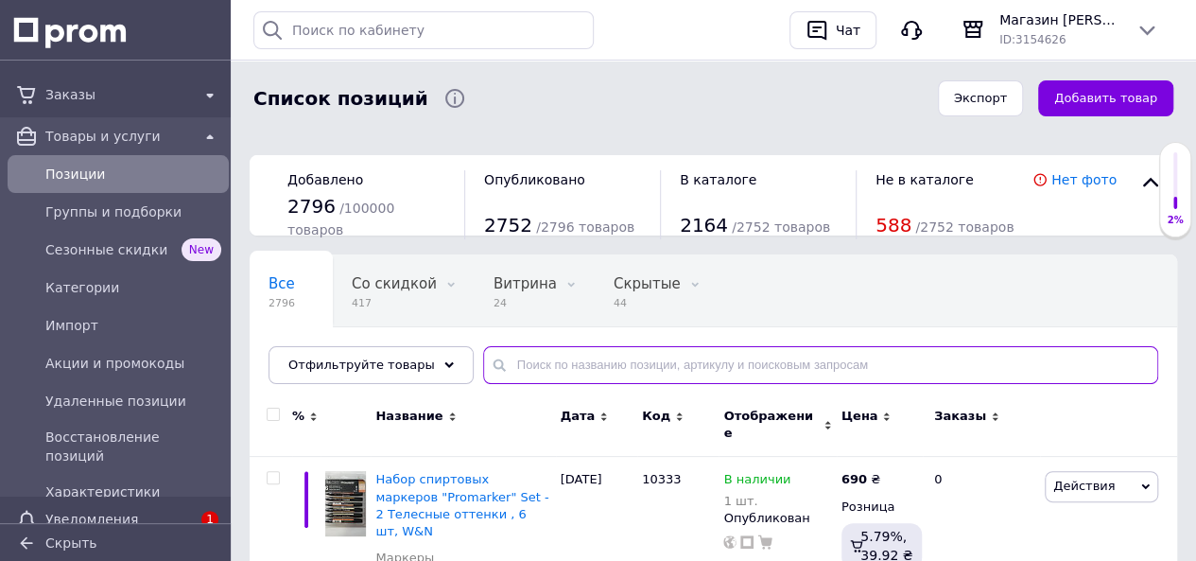
click at [613, 368] on input "text" at bounding box center [820, 365] width 675 height 38
paste input "Vibrant Tones W&N"
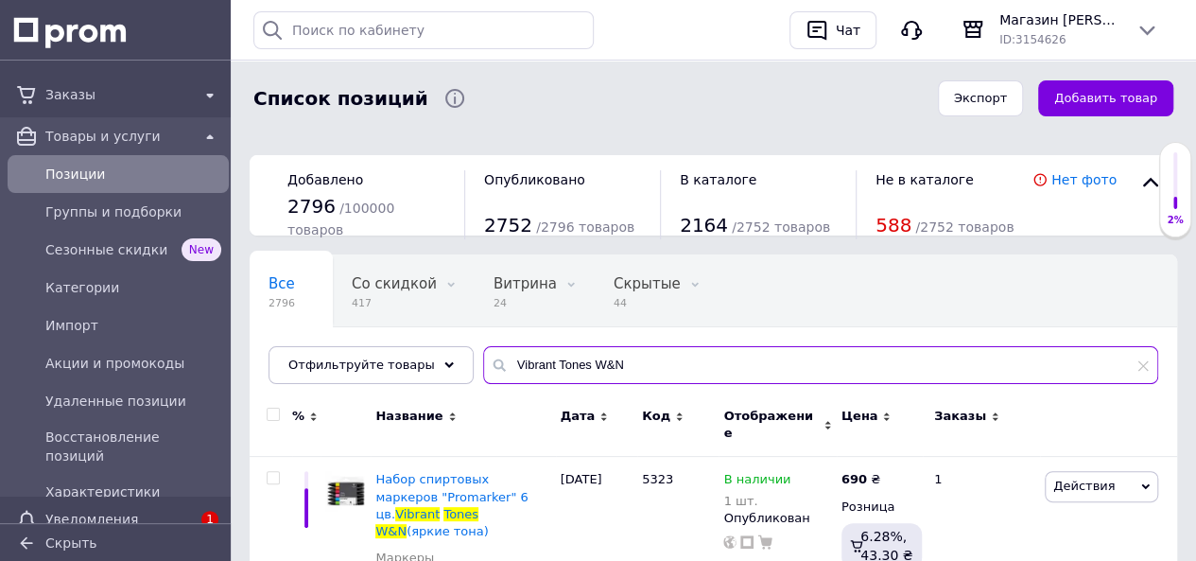
click at [569, 364] on input "Vibrant Tones W&N" at bounding box center [820, 365] width 675 height 38
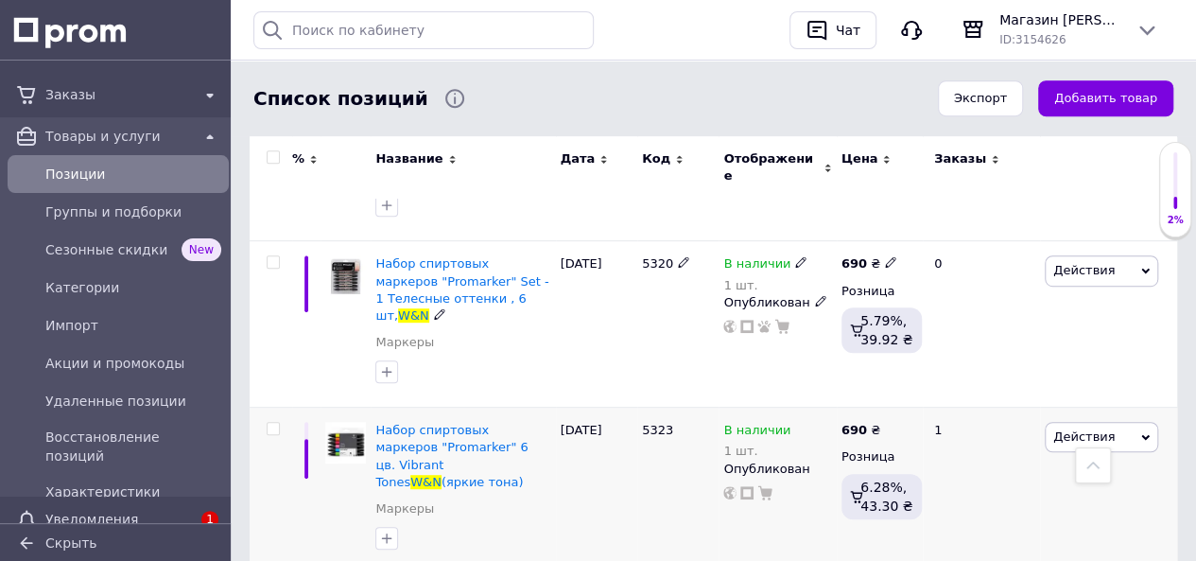
scroll to position [473, 0]
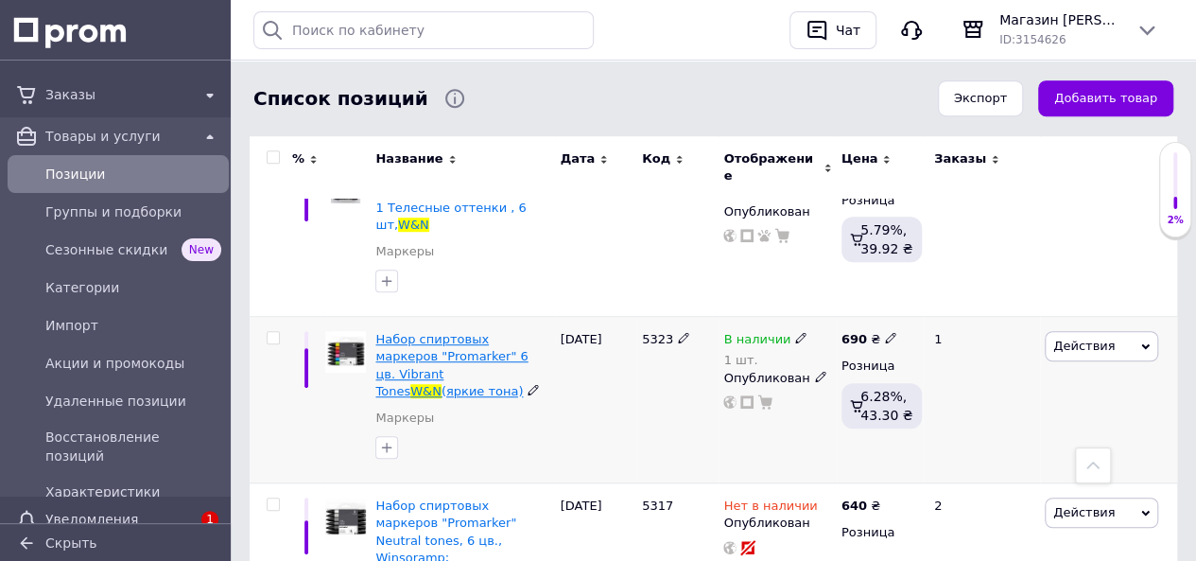
type input "W&N"
click at [468, 332] on span "Набор спиртовых маркеров "Promarker" 6 цв. Vibrant Tones" at bounding box center [451, 365] width 152 height 66
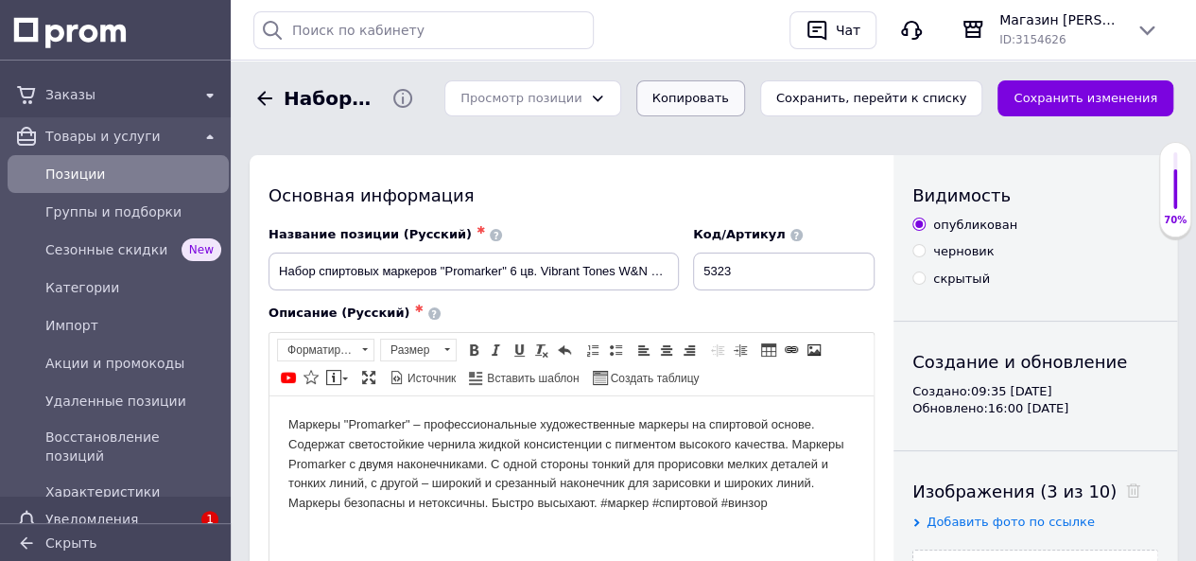
click at [745, 104] on button "Копировать" at bounding box center [690, 98] width 109 height 37
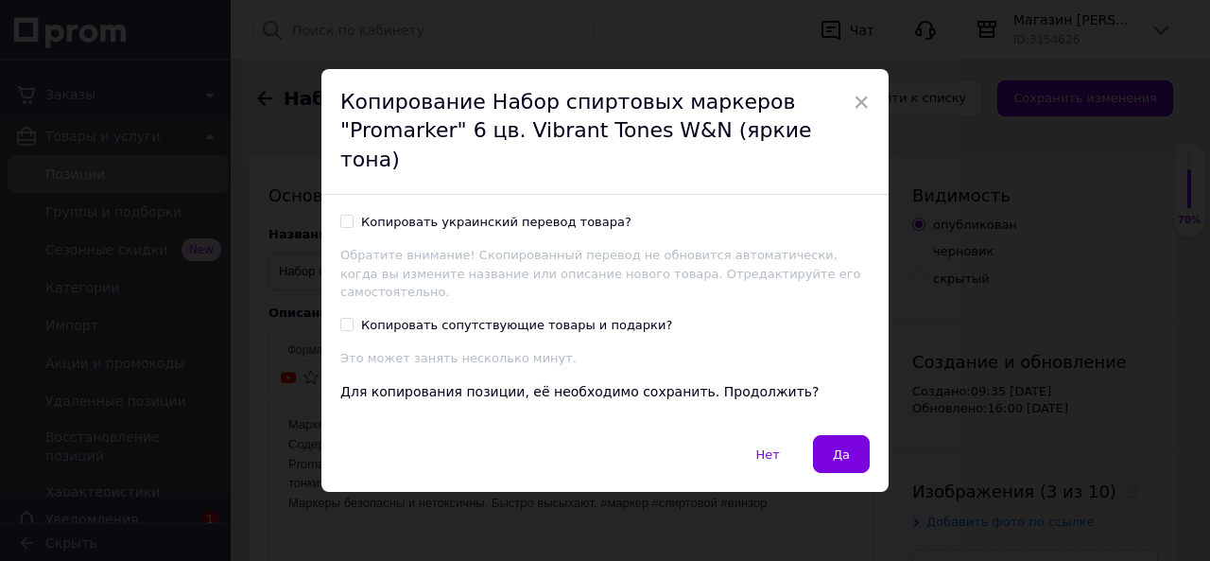
click at [345, 215] on input "Копировать украинский перевод товара?" at bounding box center [346, 221] width 12 height 12
checkbox input "true"
click at [843, 447] on button "Да" at bounding box center [841, 454] width 57 height 38
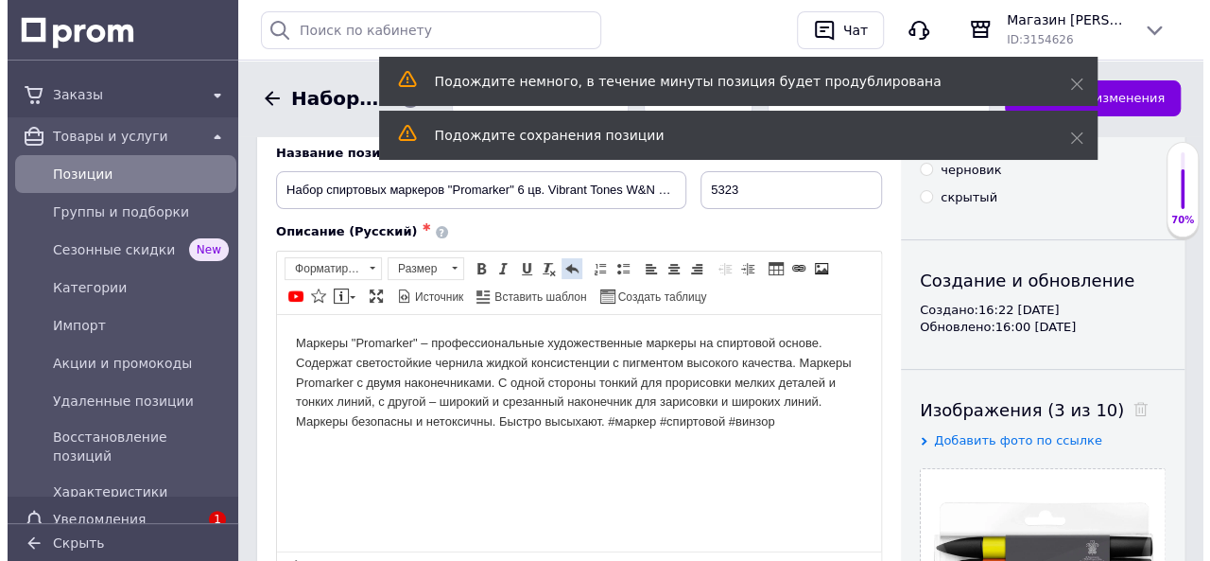
scroll to position [284, 0]
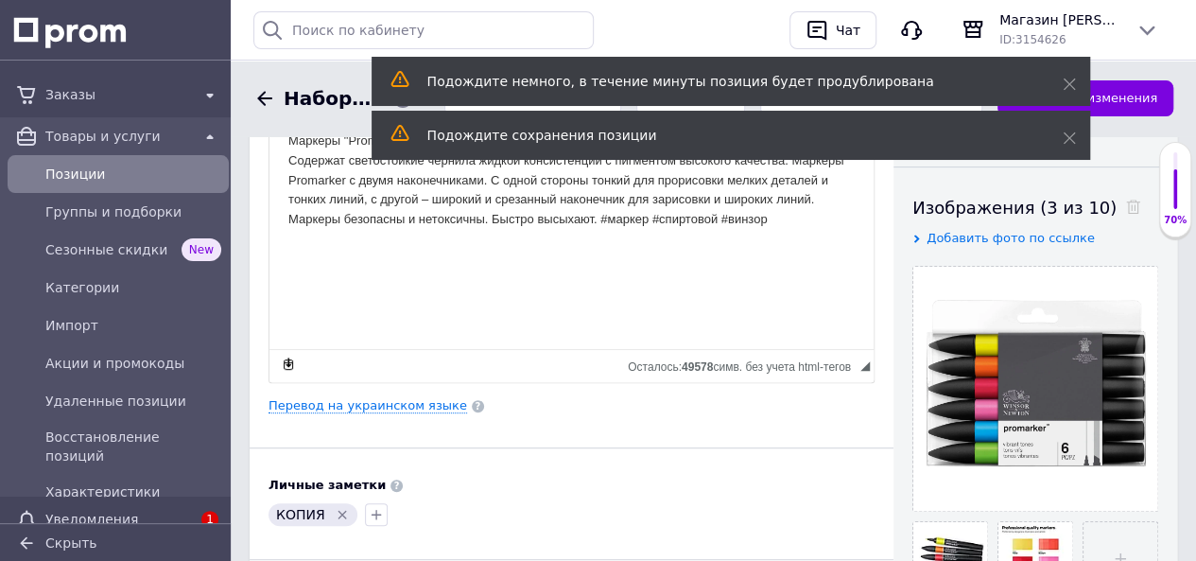
click at [335, 509] on icon "Удалить метку" at bounding box center [342, 514] width 15 height 15
click at [376, 400] on link "Перевод на украинском языке" at bounding box center [367, 405] width 199 height 15
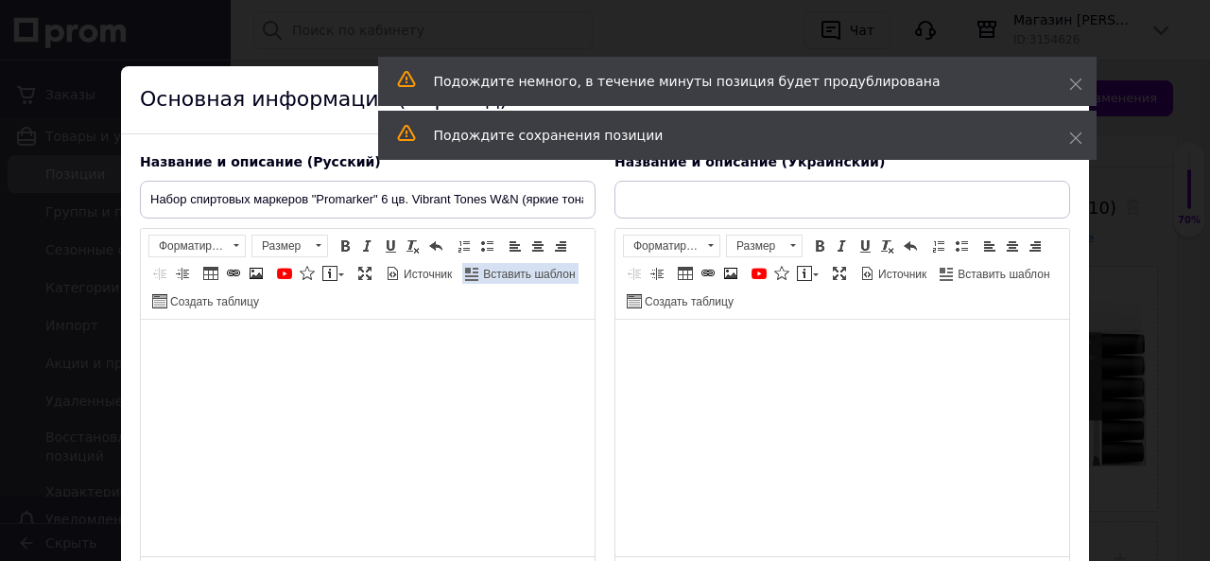
type input "Набір спиртових маркерів "Promarker" 6 кол. Vibrant Tones W&N (яскраві [PERSON_…"
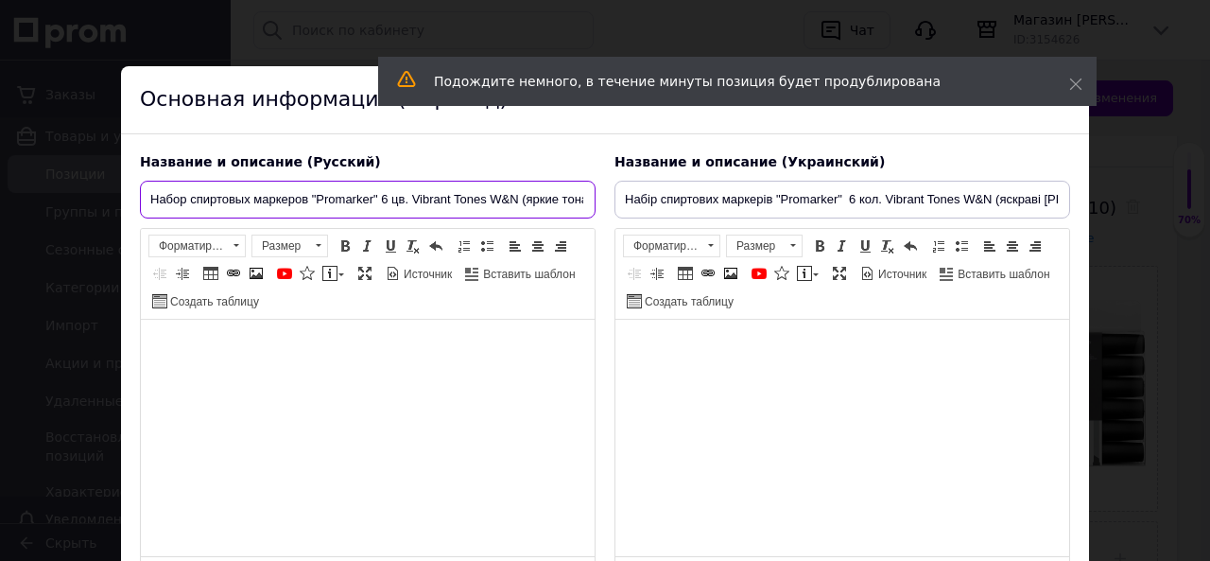
click at [558, 199] on input "Набор спиртовых маркеров "Promarker" 6 цв. Vibrant Tones W&N (яркие тона)" at bounding box center [368, 200] width 456 height 38
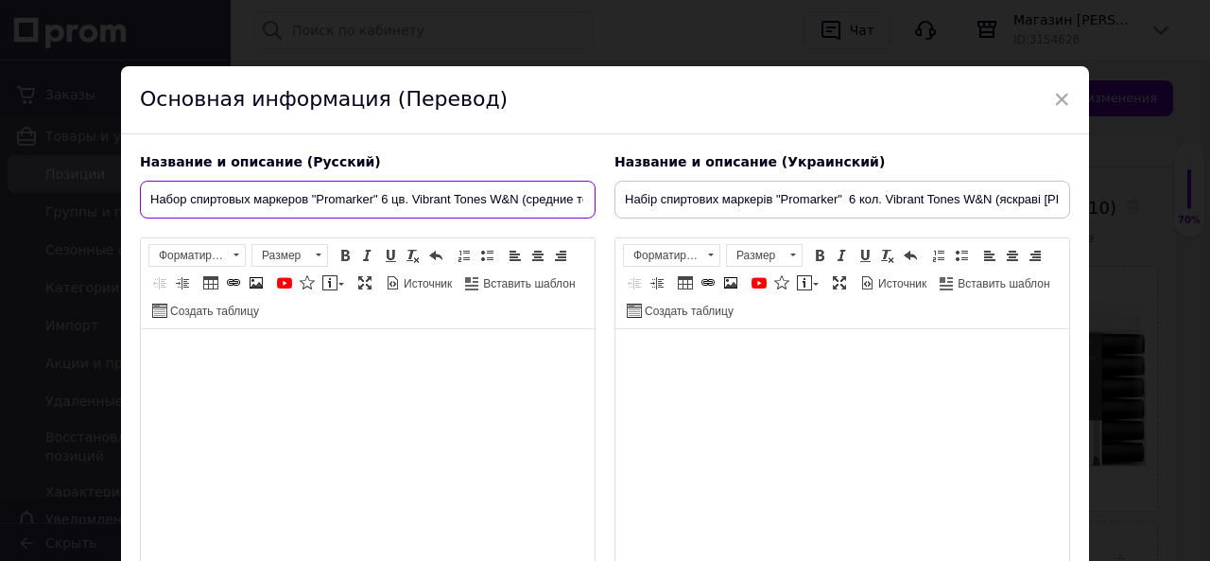
type input "Набор спиртовых маркеров "Promarker" 6 цв. Vibrant Tones W&N (средние тона)"
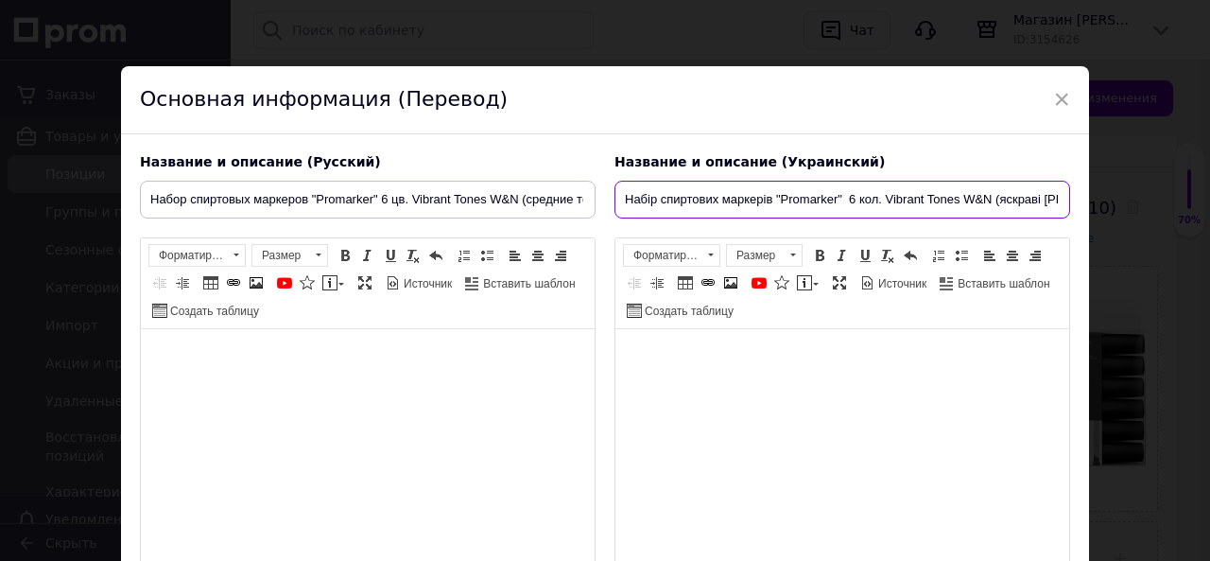
click at [1038, 196] on input "Набір спиртових маркерів "Promarker" 6 кол. Vibrant Tones W&N (яскраві [PERSON_…" at bounding box center [842, 200] width 456 height 38
type input "Набір спиртових маркерів "Promarker" 6 кол. Vibrant Tones W&N (середні [PERSON_…"
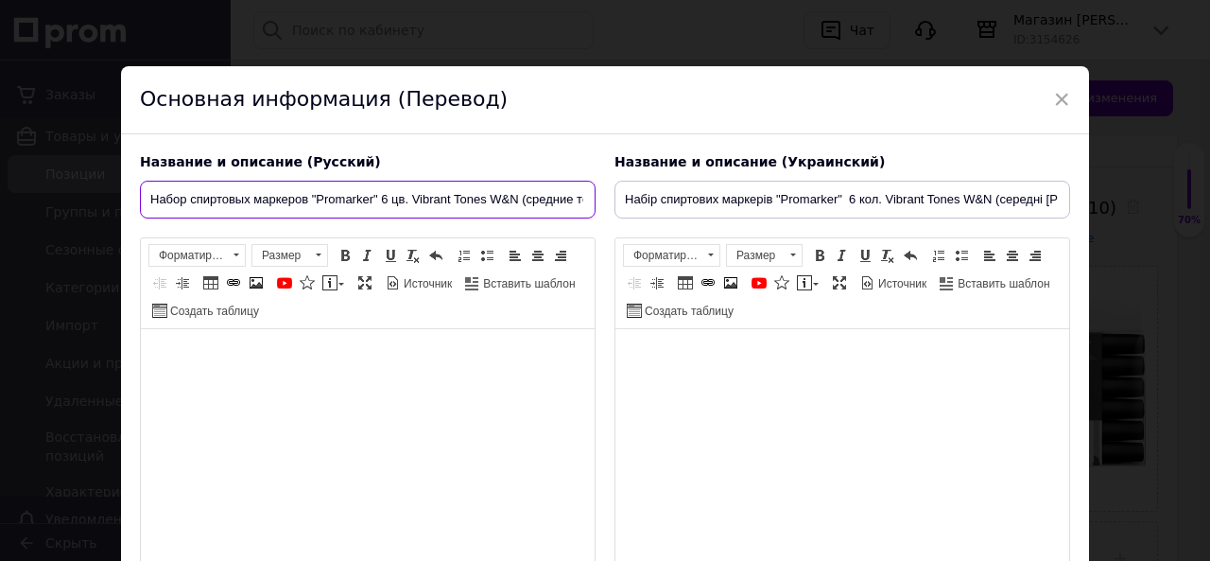
click at [448, 198] on input "Набор спиртовых маркеров "Promarker" 6 цв. Vibrant Tones W&N (средние тона)" at bounding box center [368, 200] width 456 height 38
type input "Набор спиртовых маркеров "Promarker" 6 цв. [PERSON_NAME] W&N (средние тона)"
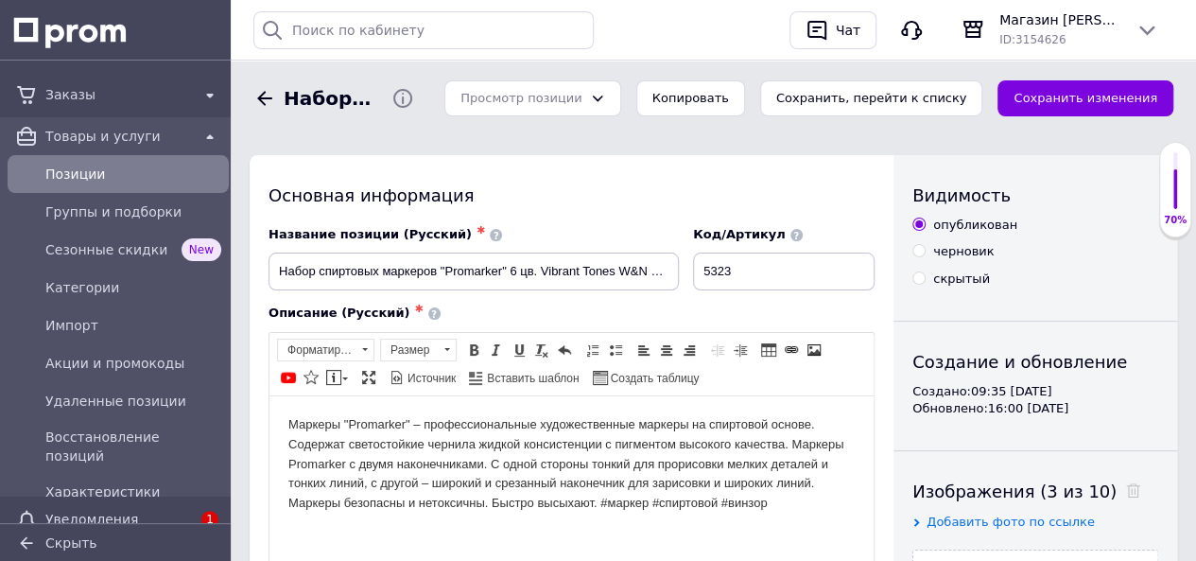
scroll to position [284, 0]
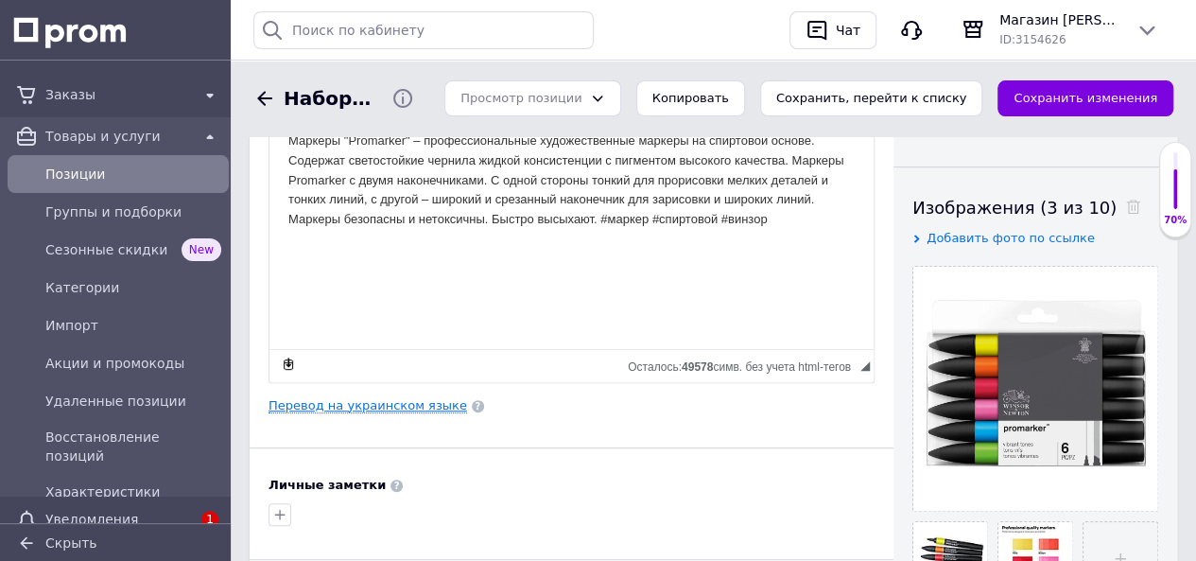
click at [385, 403] on link "Перевод на украинском языке" at bounding box center [367, 405] width 199 height 15
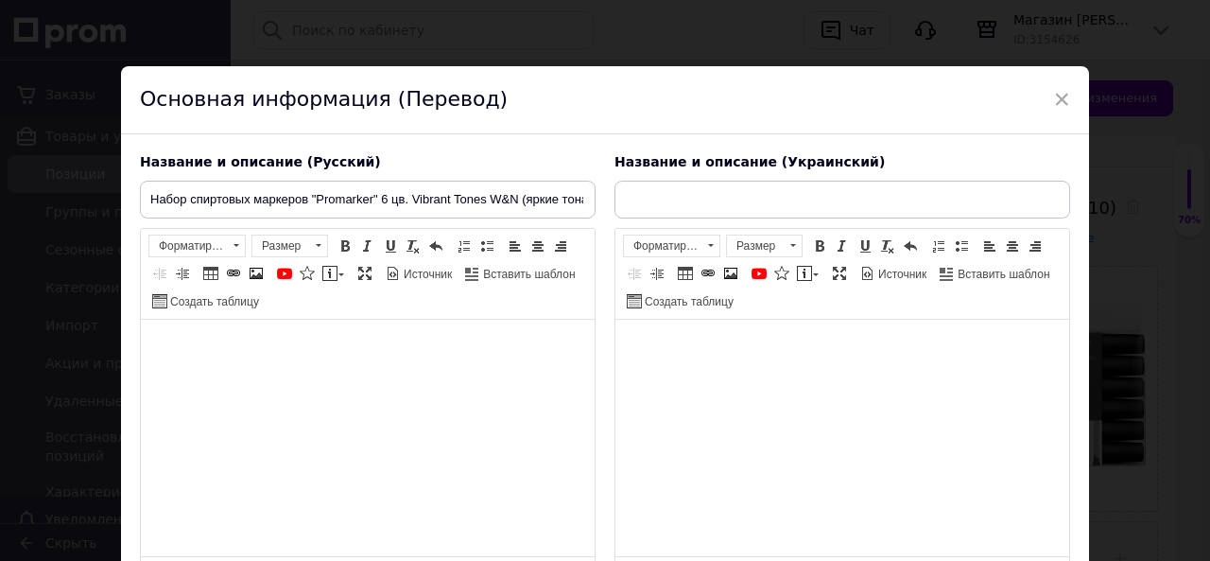
type input "Набір спиртових маркерів "Promarker" 6 кол. Vibrant Tones W&N (яскраві [PERSON_…"
click at [1062, 97] on span "×" at bounding box center [1061, 99] width 17 height 32
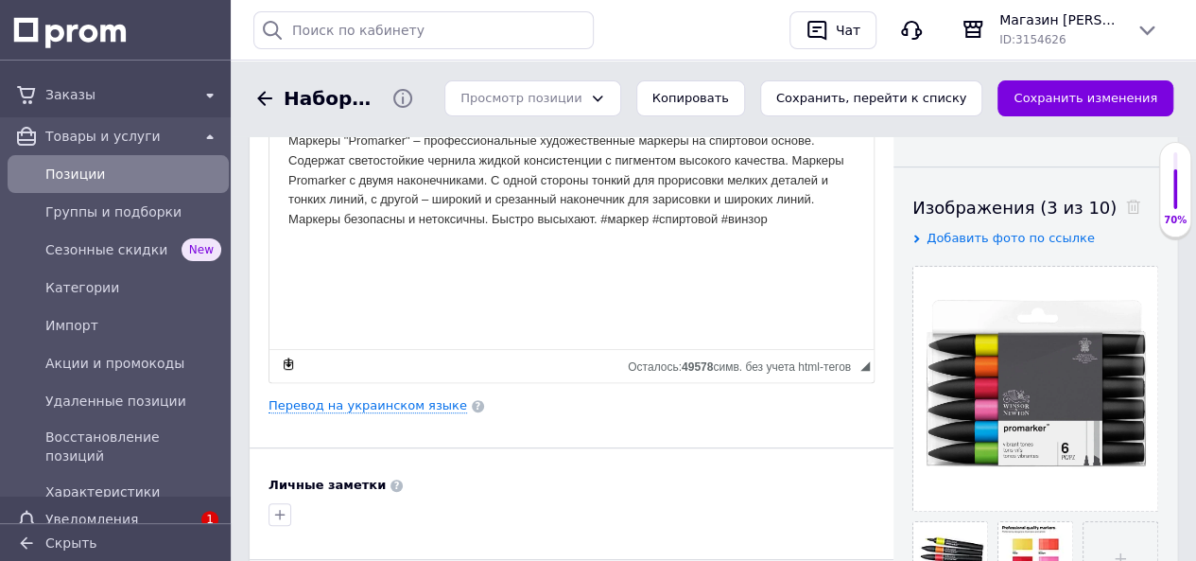
click at [263, 92] on icon at bounding box center [264, 98] width 23 height 23
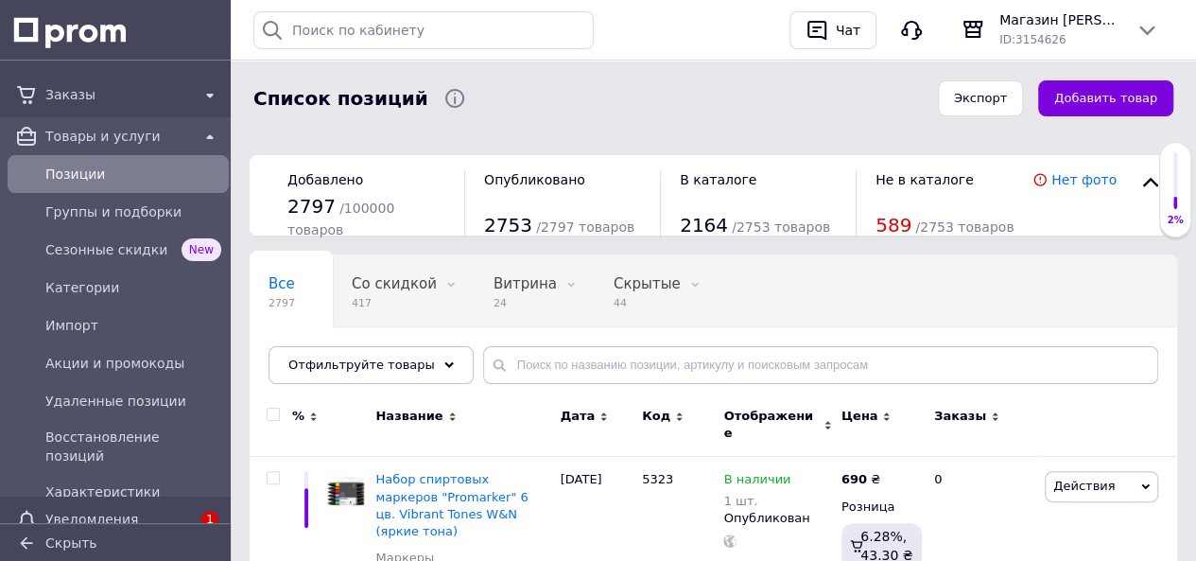
click at [77, 175] on span "Позиции" at bounding box center [133, 173] width 176 height 19
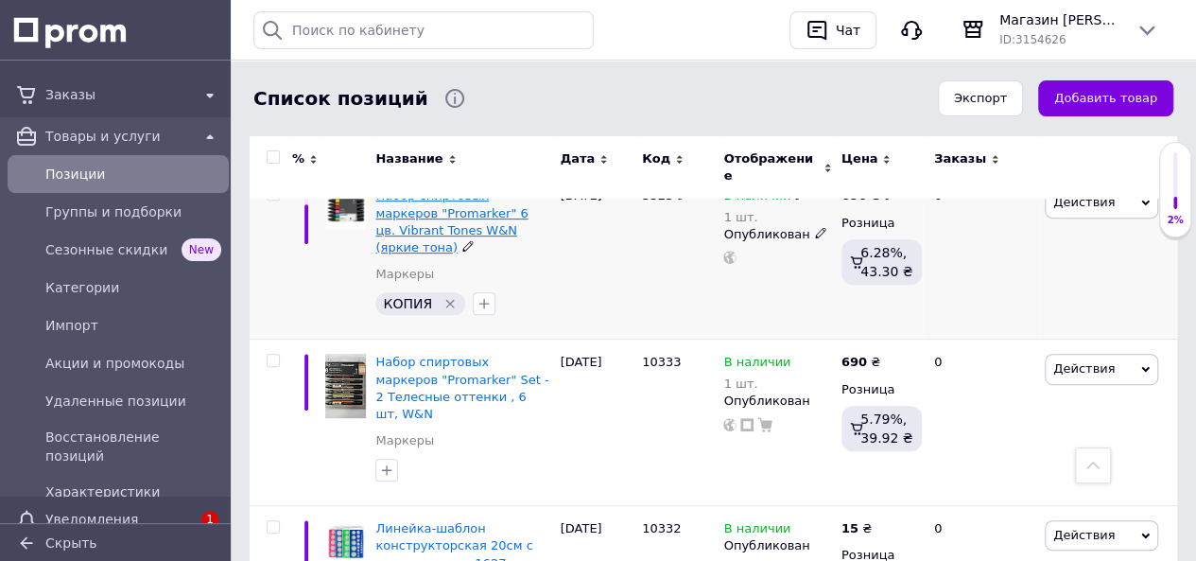
click at [431, 205] on span "Набор спиртовых маркеров "Promarker" 6 цв. Vibrant Tones W&N (яркие тона)" at bounding box center [451, 221] width 152 height 66
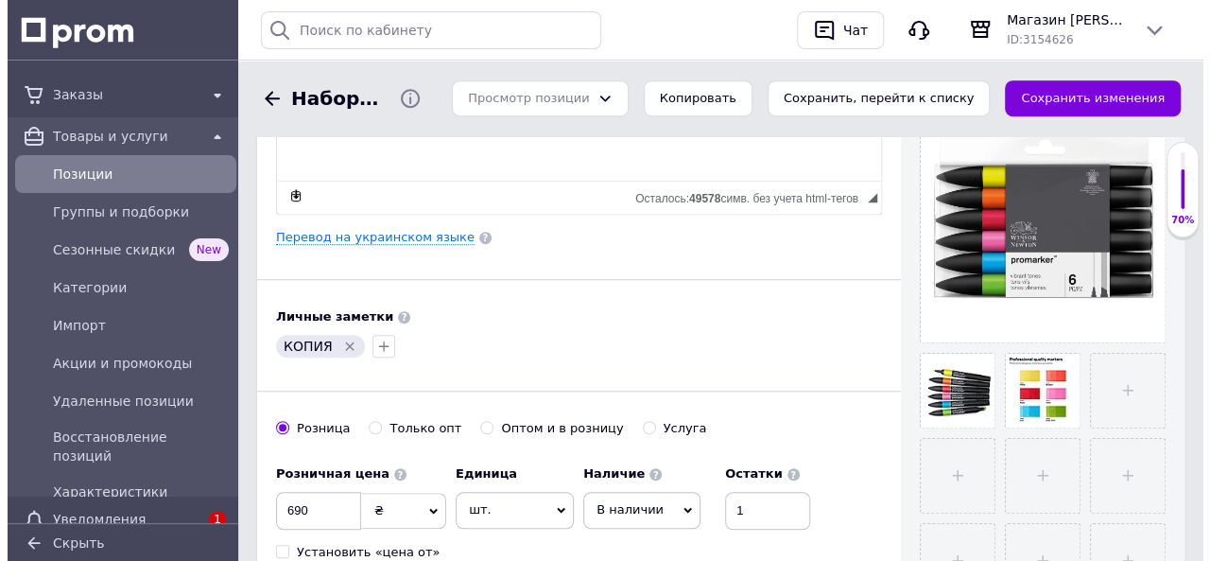
scroll to position [473, 0]
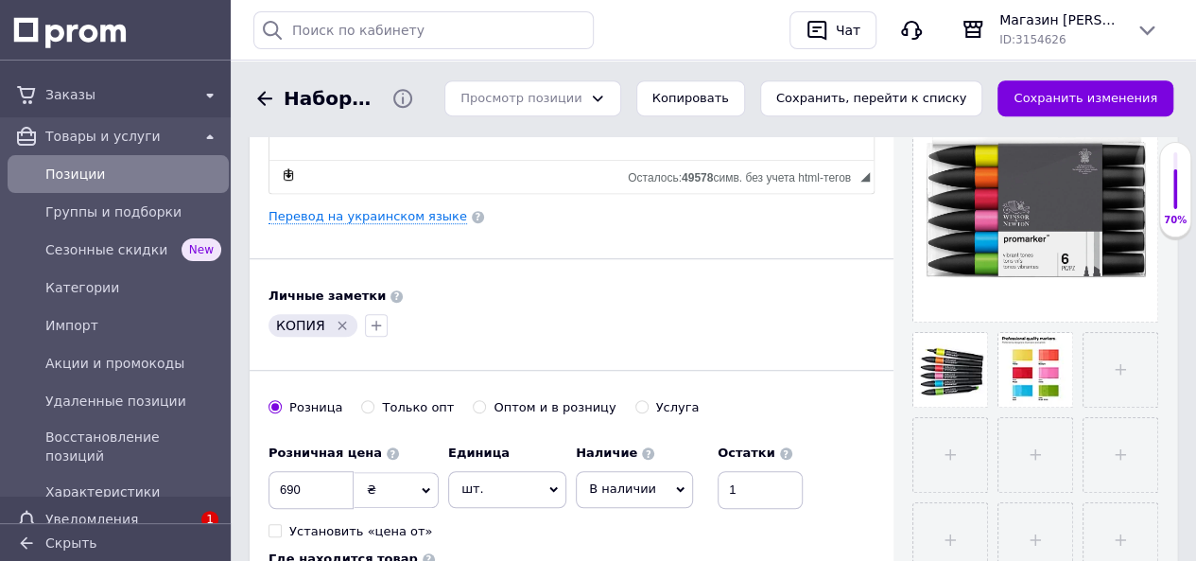
click at [337, 318] on icon "Удалить метку" at bounding box center [342, 325] width 15 height 15
click at [384, 214] on link "Перевод на украинском языке" at bounding box center [367, 216] width 199 height 15
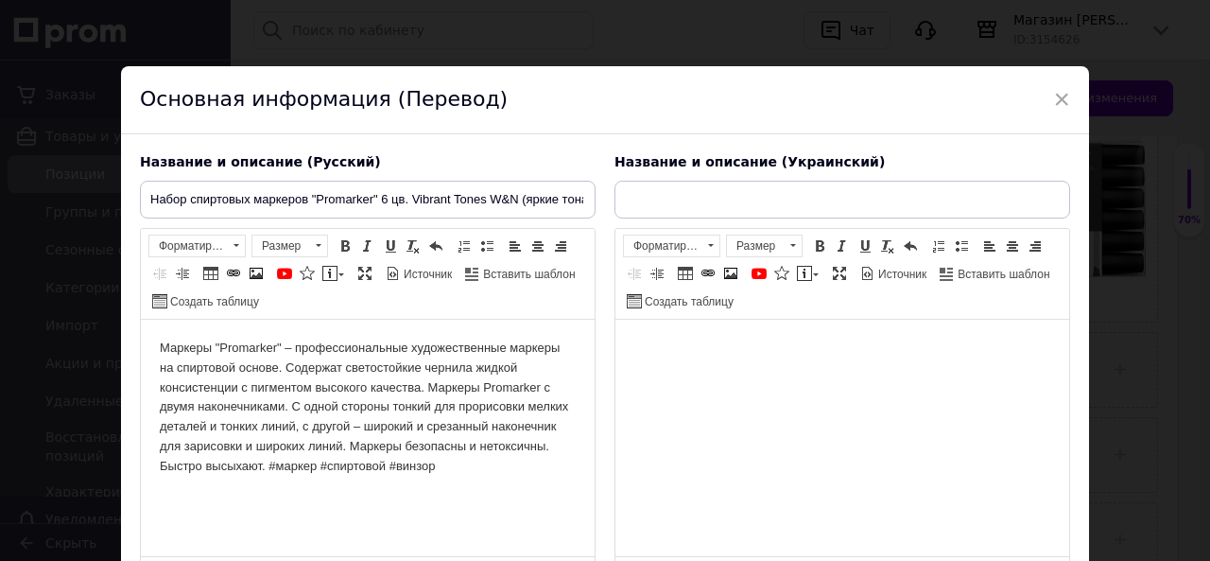
scroll to position [0, 0]
type input "Набір спиртових маркерів "Promarker" 6 кол. Vibrant Tones W&N (яскраві [PERSON_…"
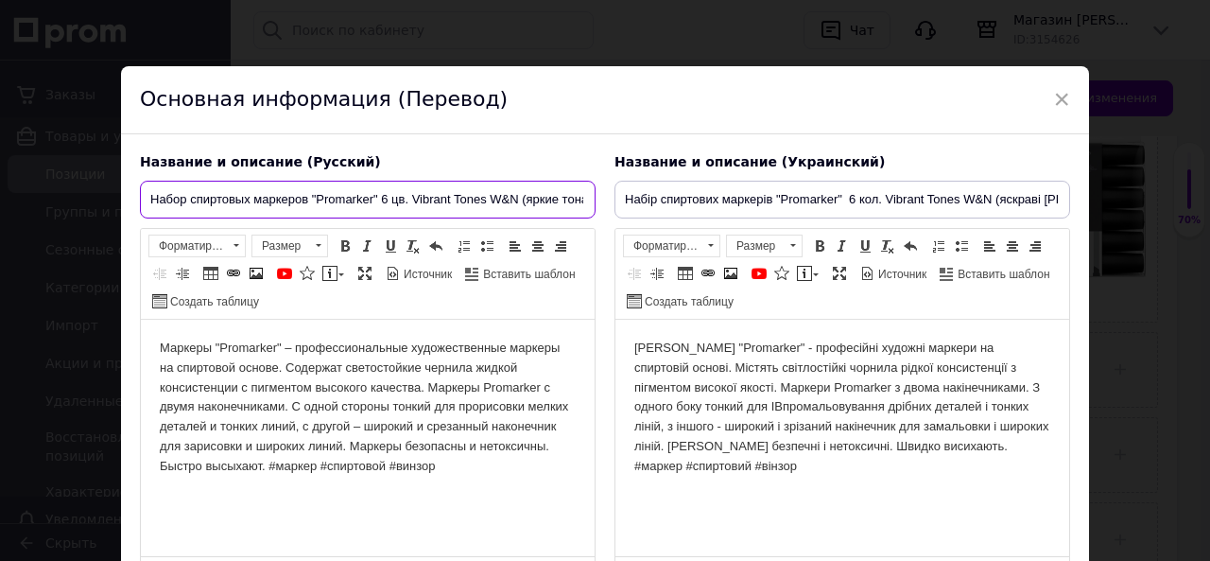
click at [447, 198] on input "Набор спиртовых маркеров "Promarker" 6 цв. Vibrant Tones W&N (яркие тона)" at bounding box center [368, 200] width 456 height 38
click at [557, 201] on input "Набор спиртовых маркеров "Promarker" 6 цв. Vibrant Tones W&N (яркие тона)" at bounding box center [368, 200] width 456 height 38
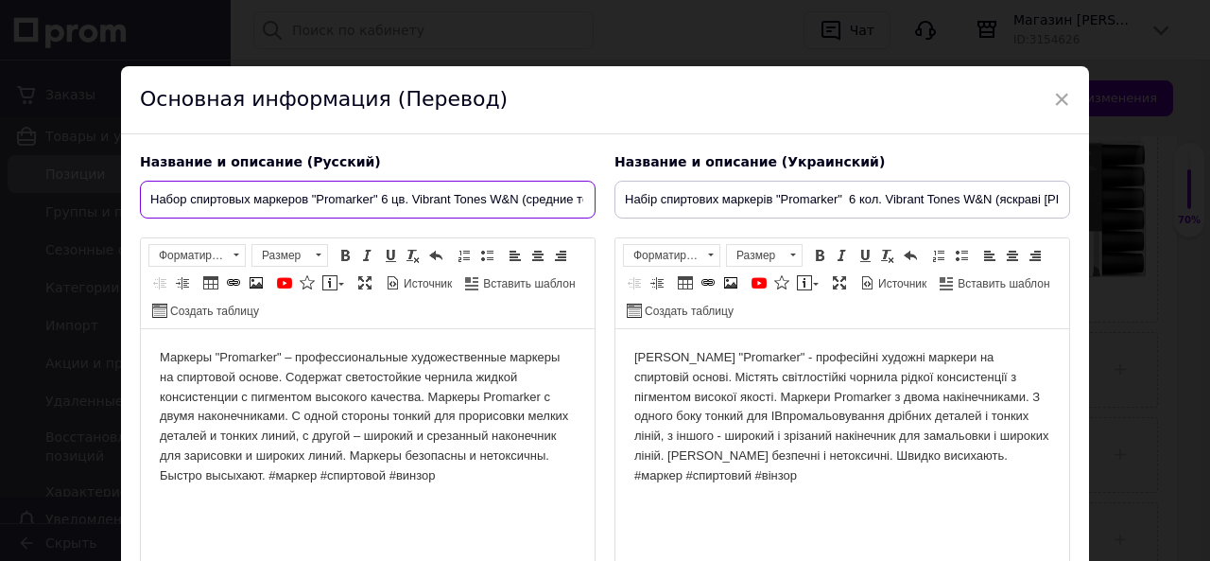
type input "Набор спиртовых маркеров "Promarker" 6 цв. Vibrant Tones W&N (средние тона)"
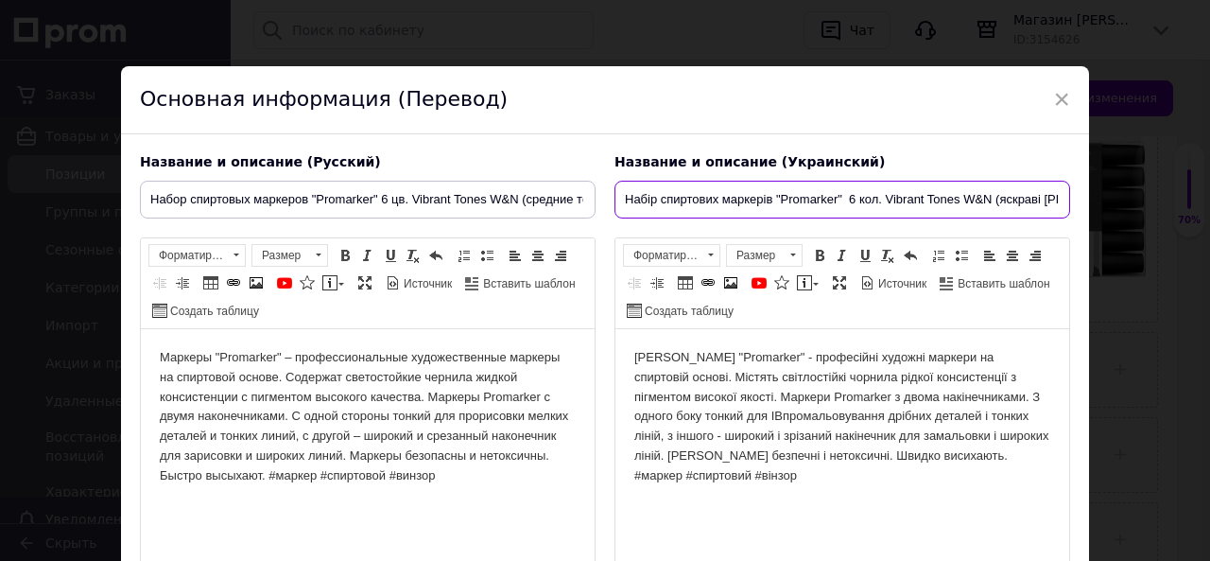
click at [1037, 196] on input "Набір спиртових маркерів "Promarker" 6 кол. Vibrant Tones W&N (яскраві [PERSON_…" at bounding box center [842, 200] width 456 height 38
type input "Набір спиртових маркерів "Promarker" 6 кол. Vibrant Tones W&N (середні [PERSON_…"
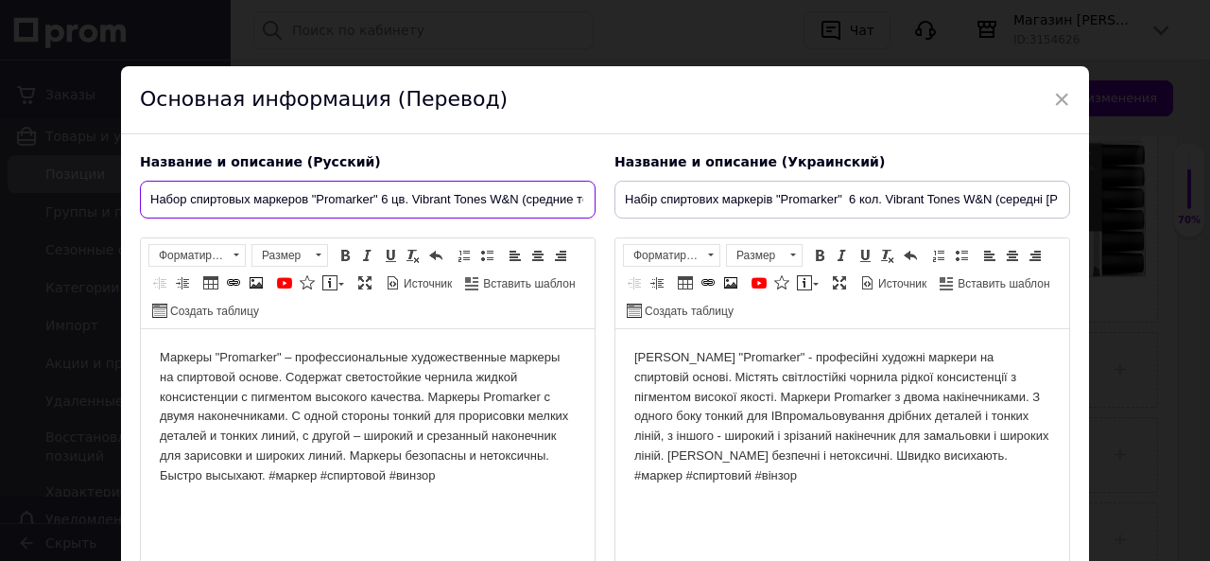
click at [448, 199] on input "Набор спиртовых маркеров "Promarker" 6 цв. Vibrant Tones W&N (средние тона)" at bounding box center [368, 200] width 456 height 38
type input "Набор спиртовых маркеров "Promarker" 6 цв. Mid Tones W&N (средние тона)"
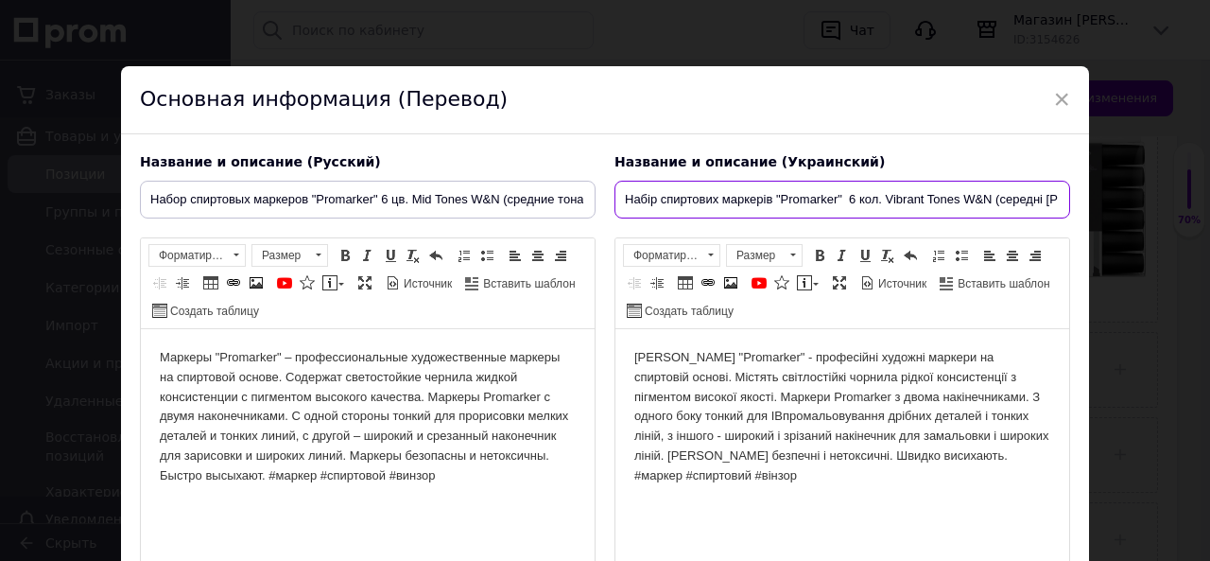
click at [921, 199] on input "Набір спиртових маркерів "Promarker" 6 кол. Vibrant Tones W&N (середні [PERSON_…" at bounding box center [842, 200] width 456 height 38
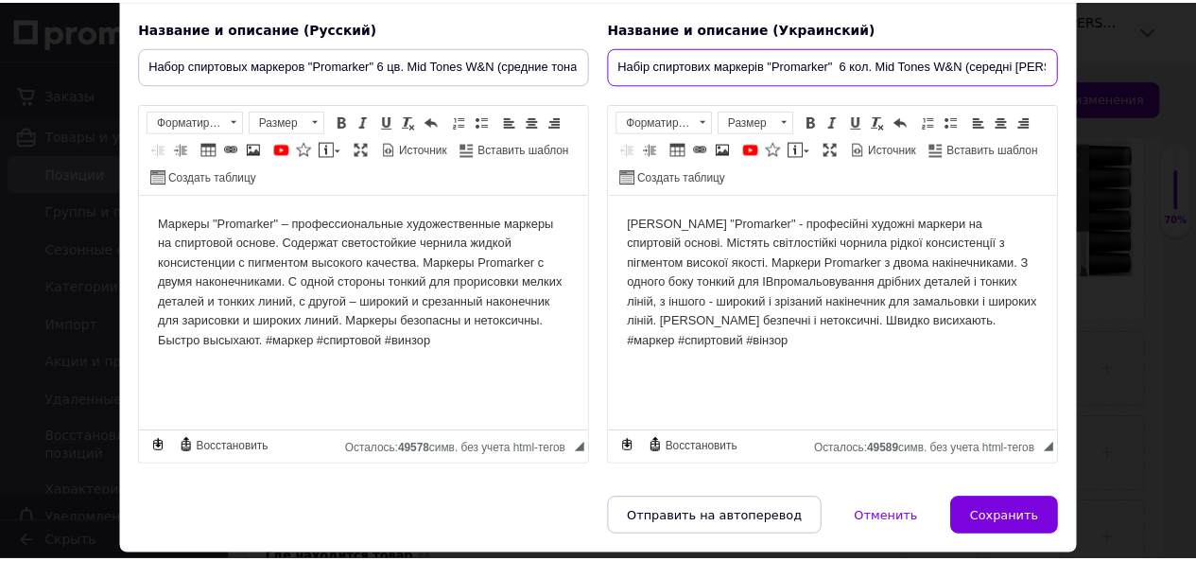
scroll to position [189, 0]
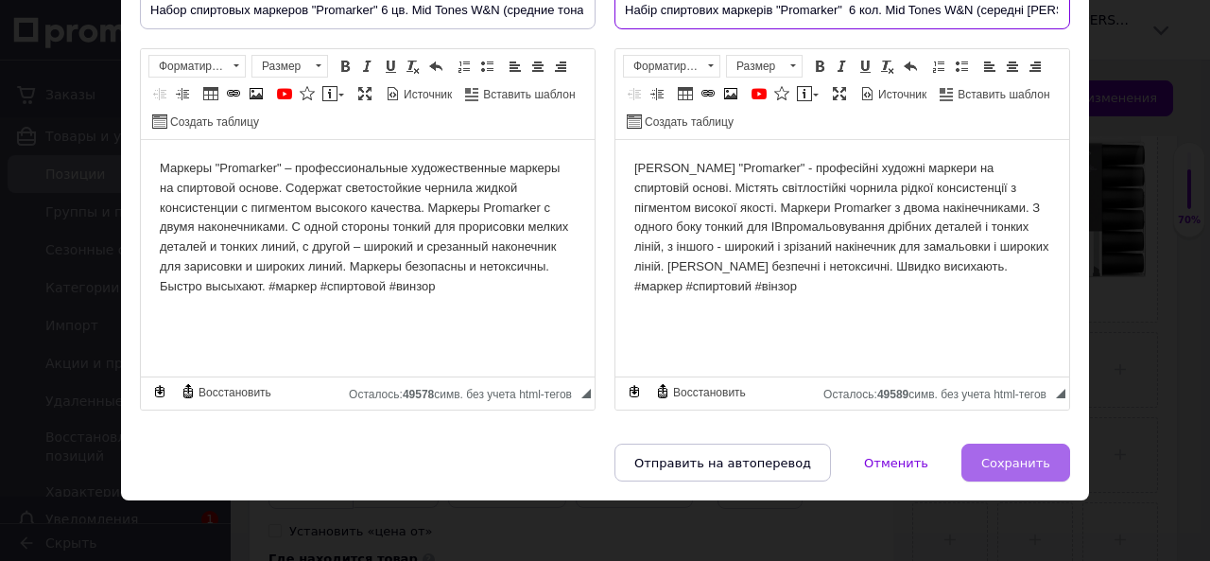
type input "Набір спиртових маркерів "Promarker" 6 кол. Mid Tones W&N (середні [PERSON_NAME…"
click at [1021, 468] on button "Сохранить" at bounding box center [1015, 462] width 109 height 38
type input "Набор спиртовых маркеров "Promarker" 6 цв. Mid Tones W&N (средние тона)"
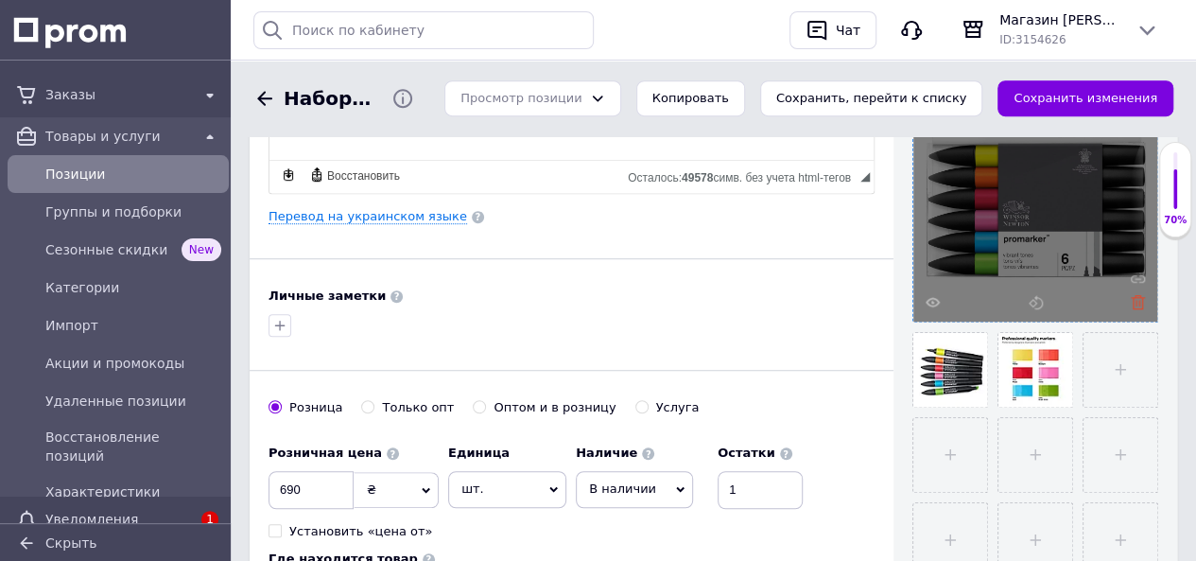
click at [1132, 298] on use at bounding box center [1138, 302] width 14 height 14
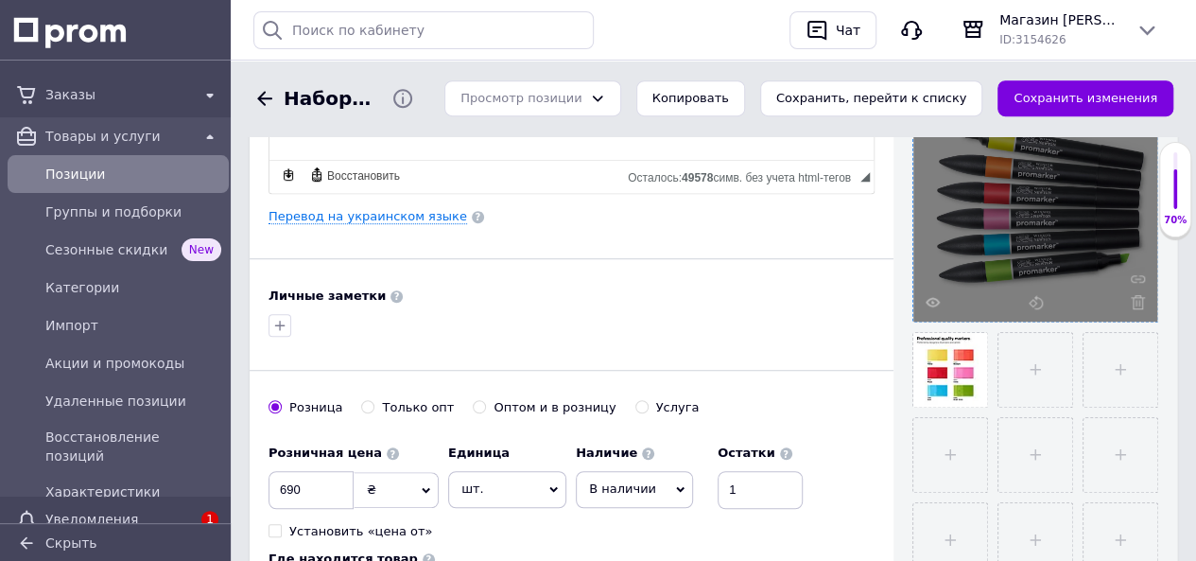
click at [1132, 298] on use at bounding box center [1138, 302] width 14 height 14
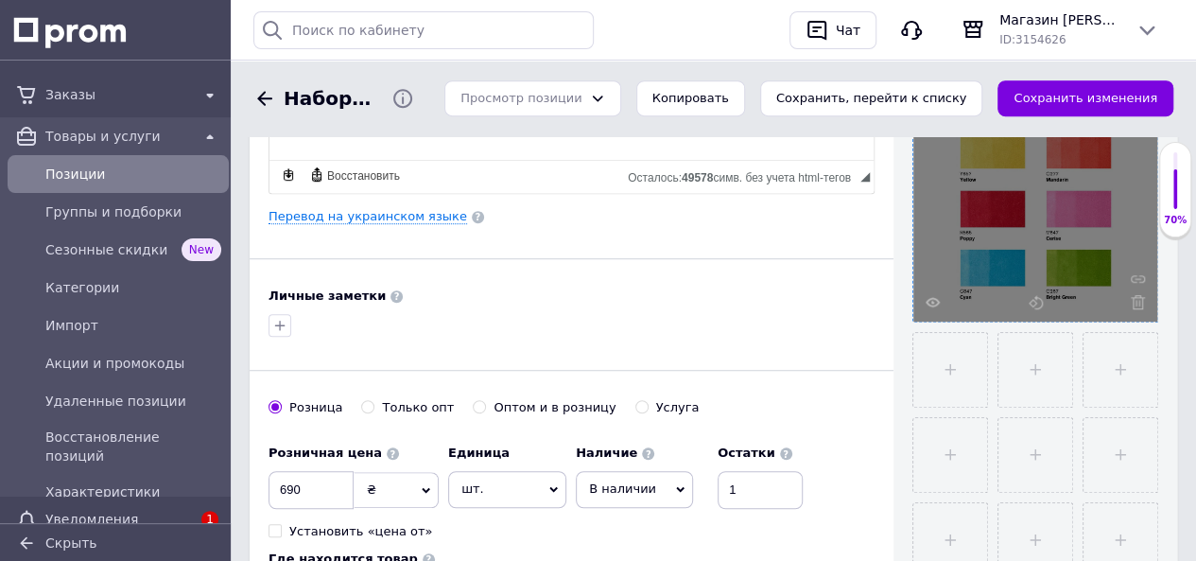
click at [1132, 298] on icon at bounding box center [1138, 302] width 14 height 14
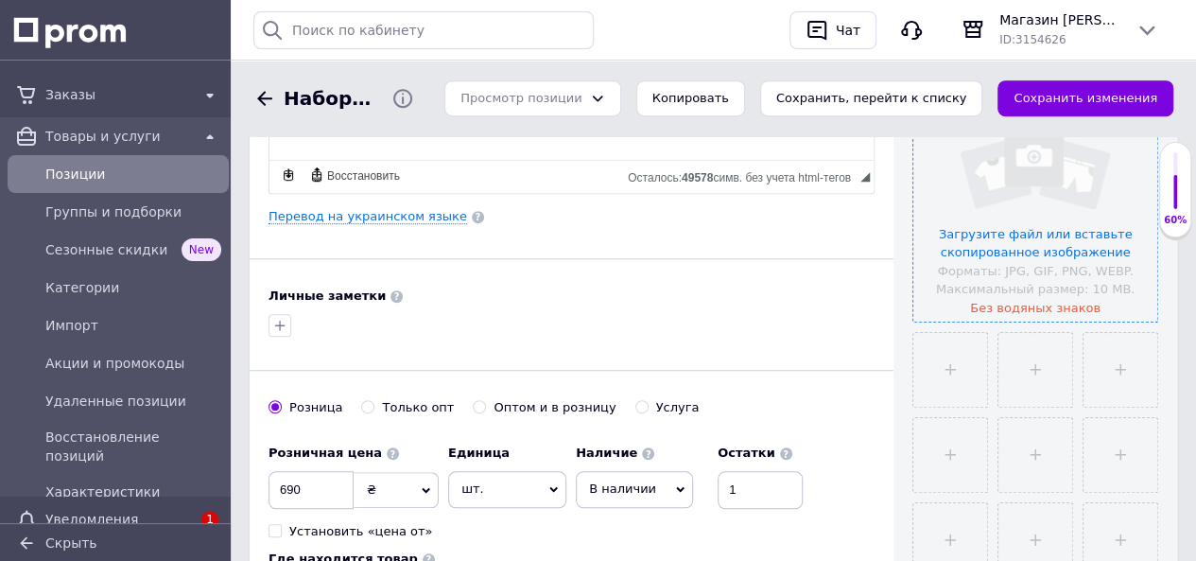
click at [1045, 233] on input "file" at bounding box center [1035, 200] width 244 height 244
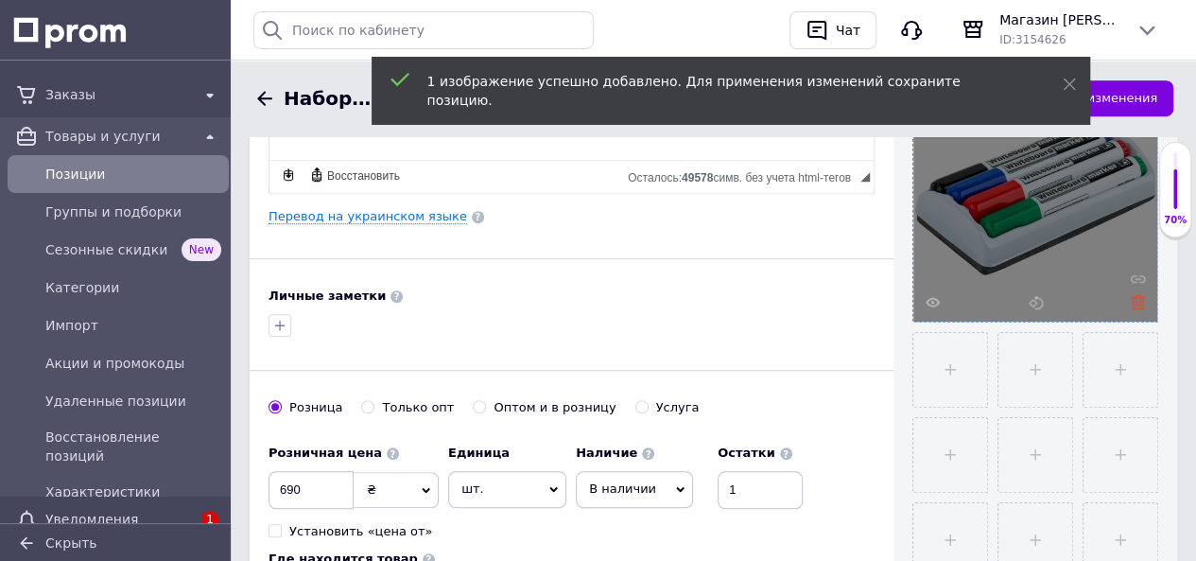
click at [1136, 300] on icon at bounding box center [1138, 302] width 14 height 14
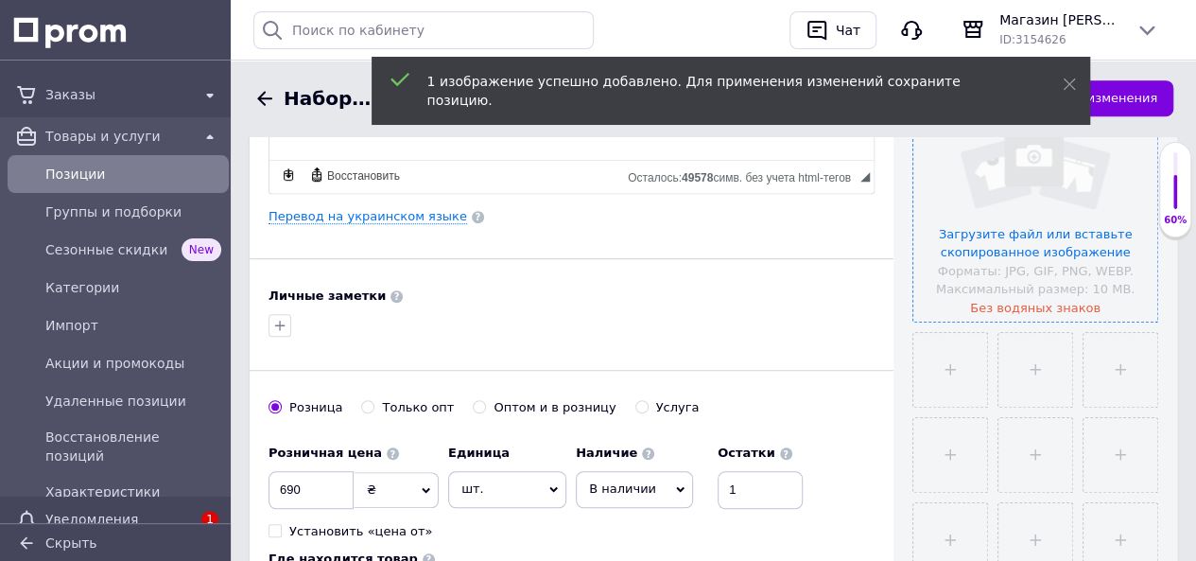
click at [1068, 234] on input "file" at bounding box center [1035, 200] width 244 height 244
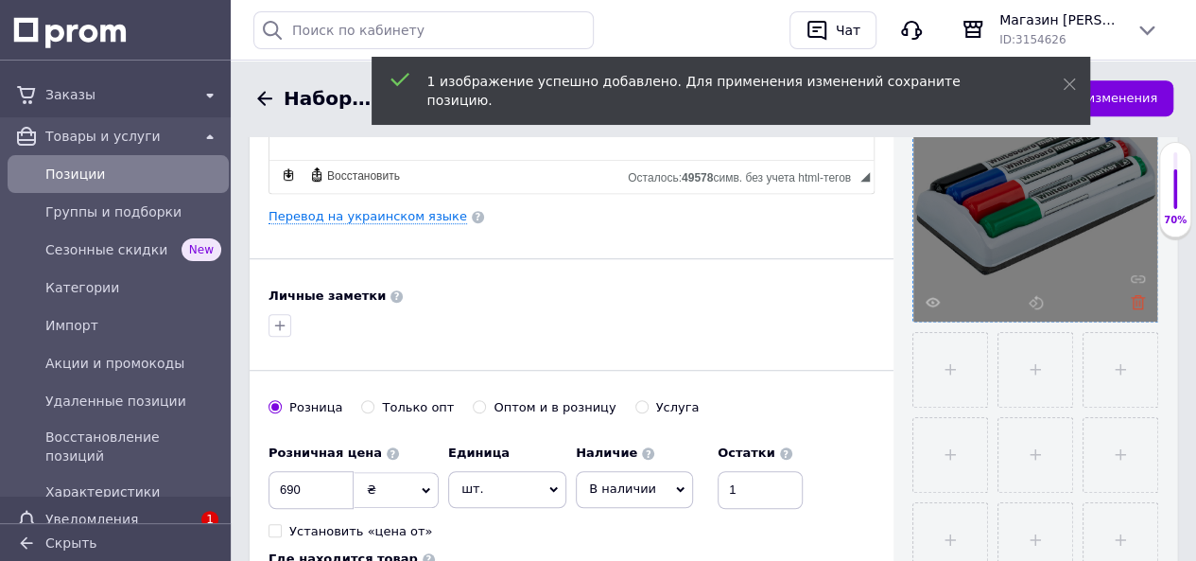
click at [1140, 296] on use at bounding box center [1138, 302] width 14 height 14
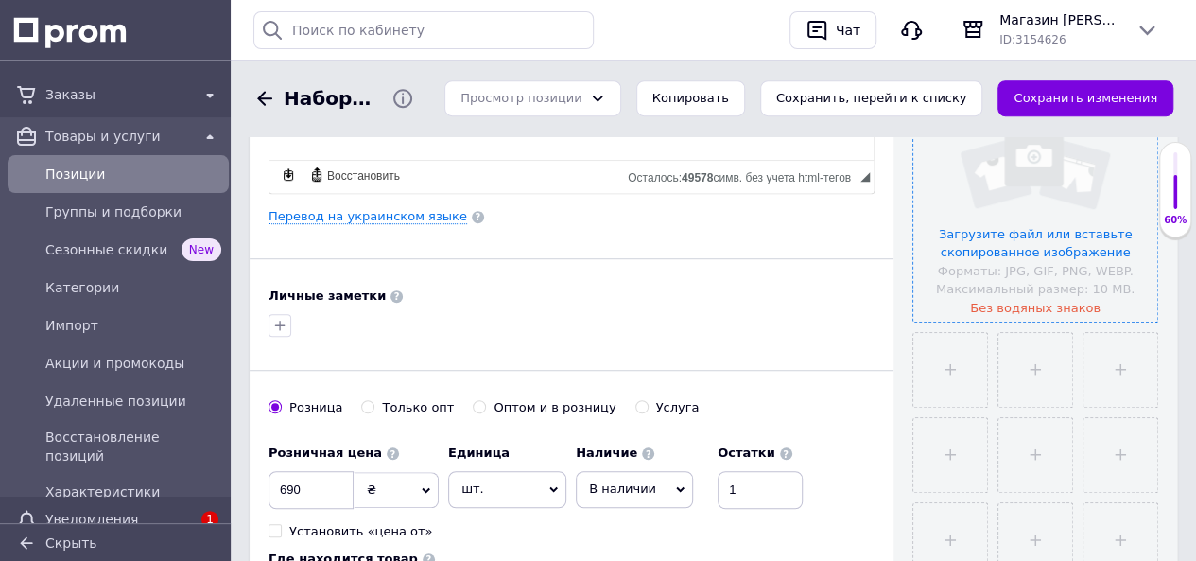
click at [1053, 239] on input "file" at bounding box center [1035, 200] width 244 height 244
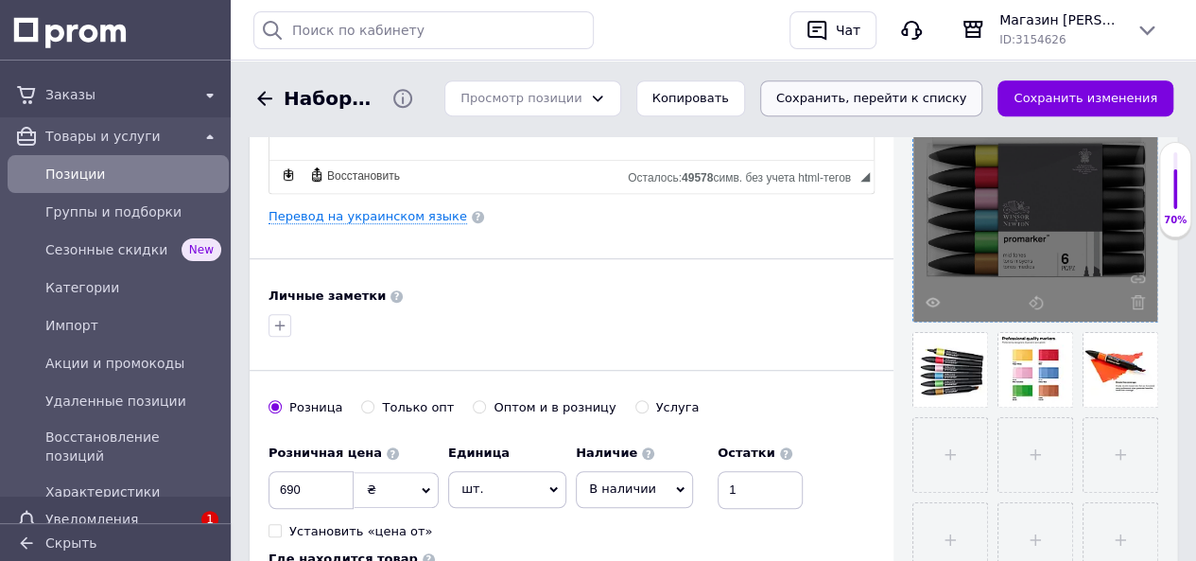
click at [932, 101] on button "Сохранить, перейти к списку" at bounding box center [871, 98] width 223 height 37
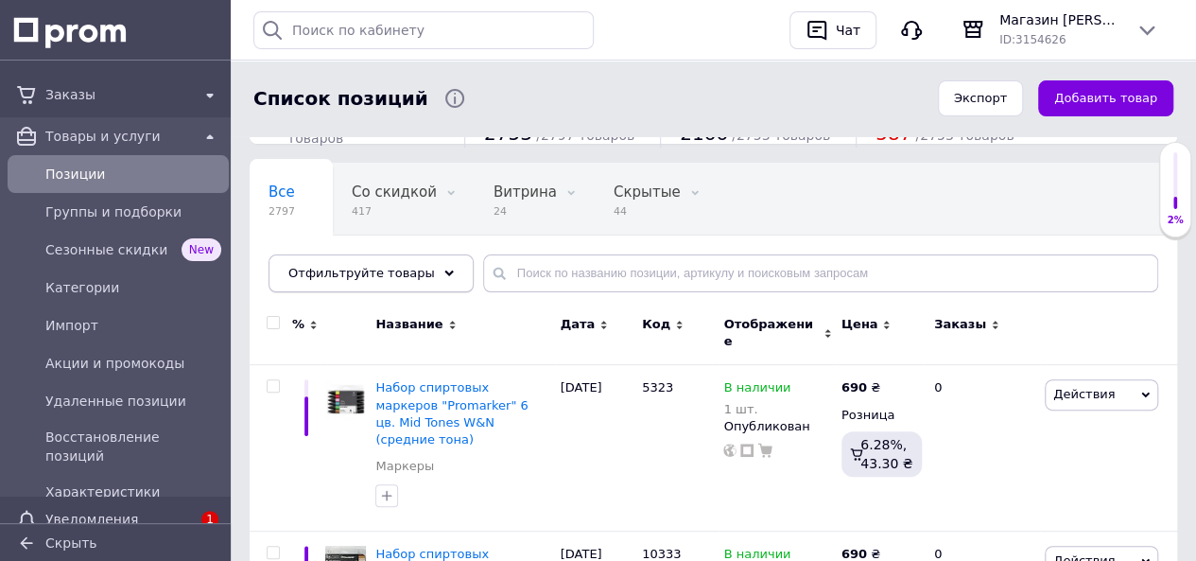
scroll to position [95, 0]
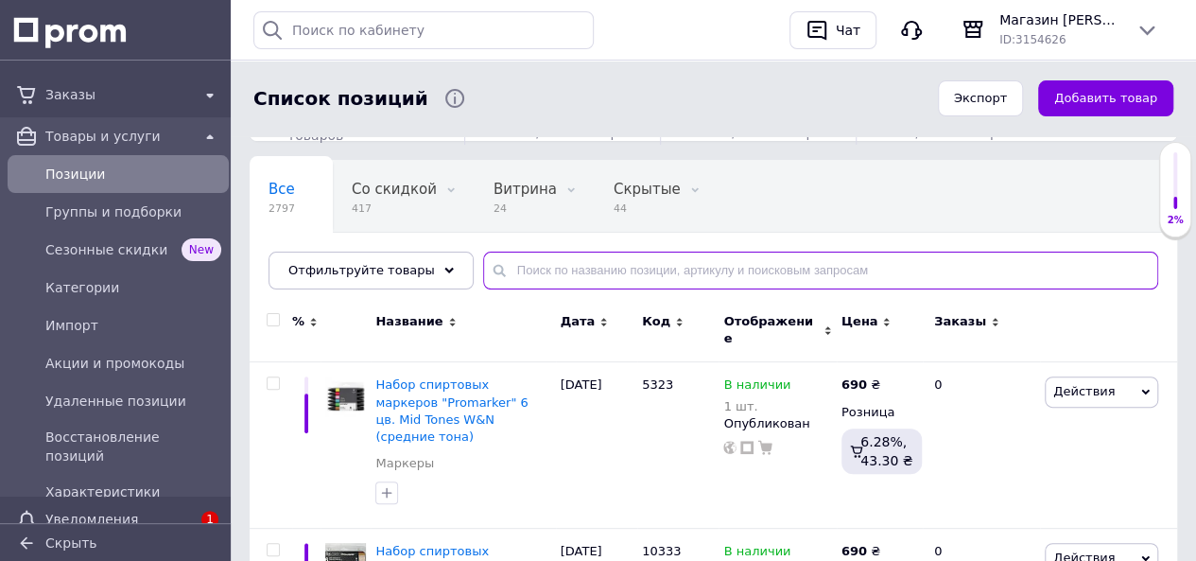
click at [594, 273] on input "text" at bounding box center [820, 270] width 675 height 38
paste input "Vibrant Tones W&N"
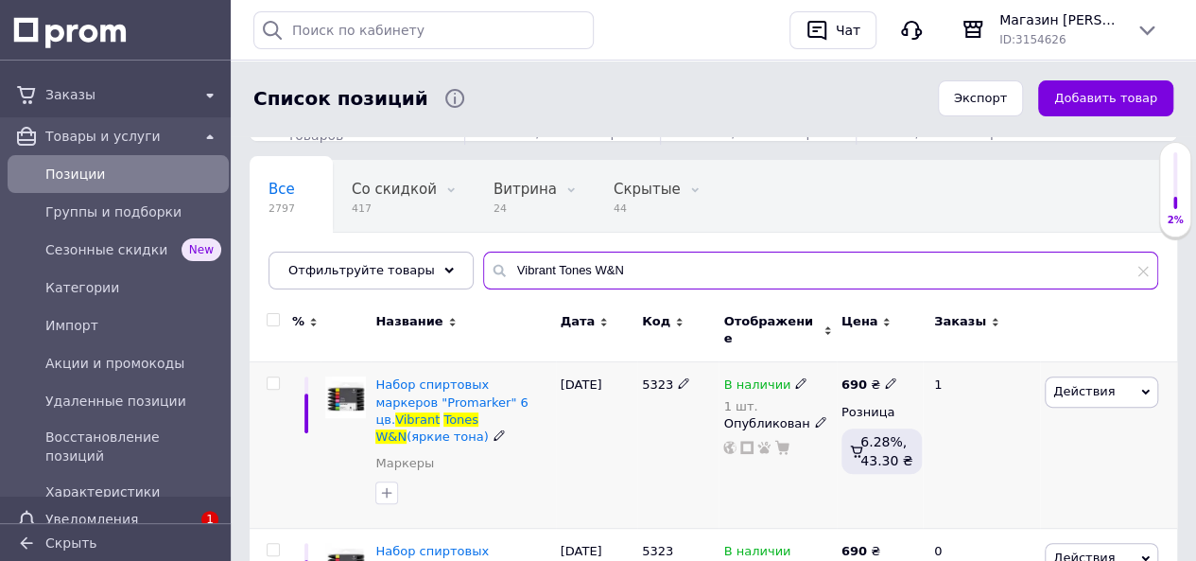
scroll to position [189, 0]
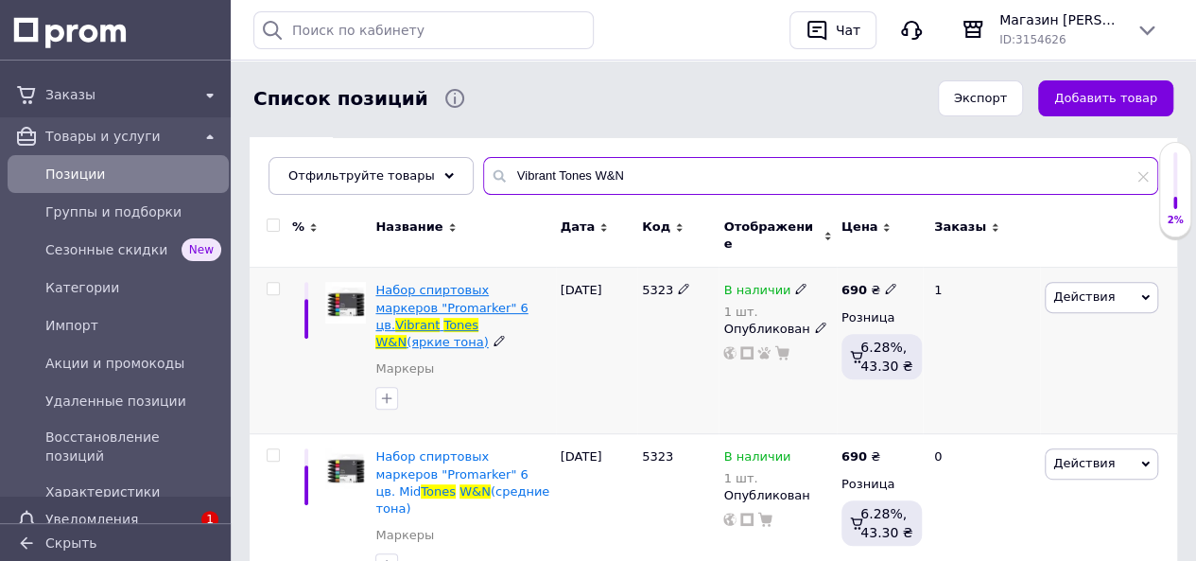
type input "Vibrant Tones W&N"
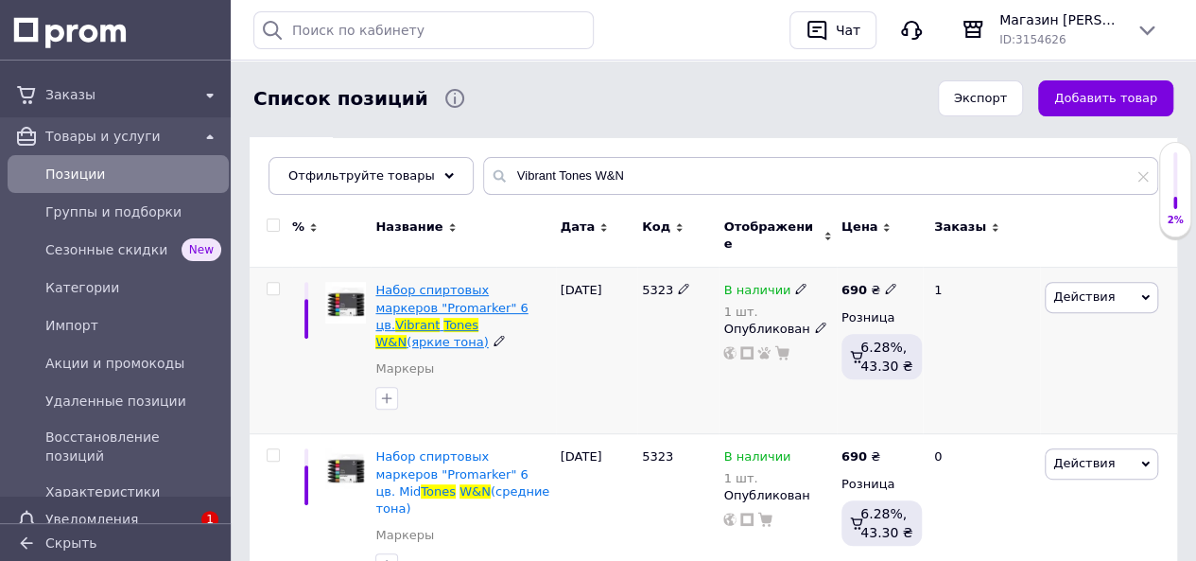
click at [423, 300] on span "Набор спиртовых маркеров "Promarker" 6 цв." at bounding box center [451, 307] width 152 height 48
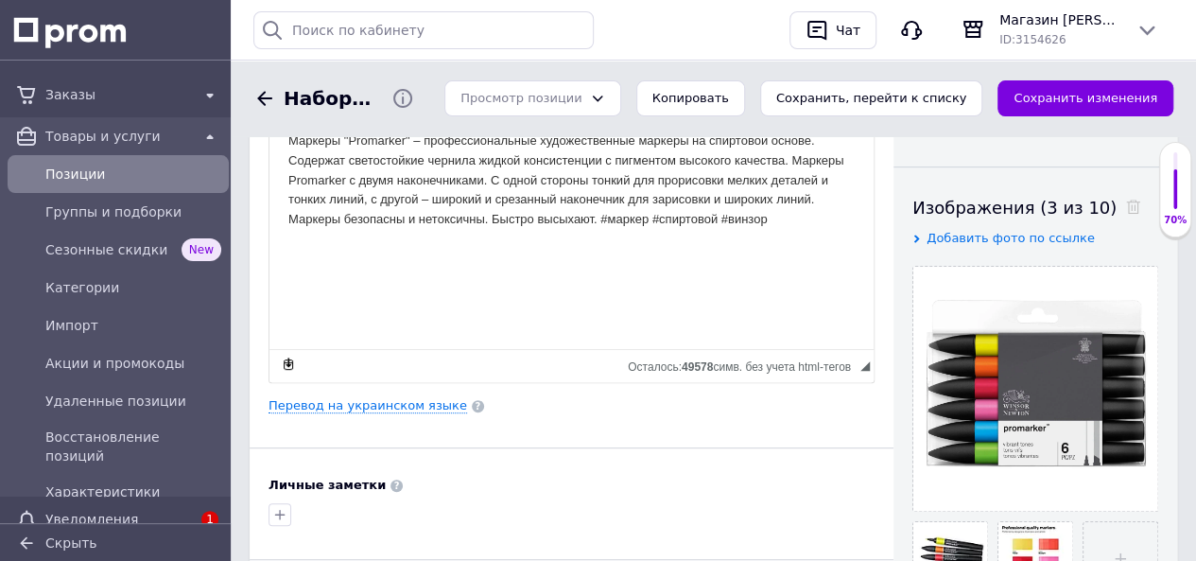
scroll to position [473, 0]
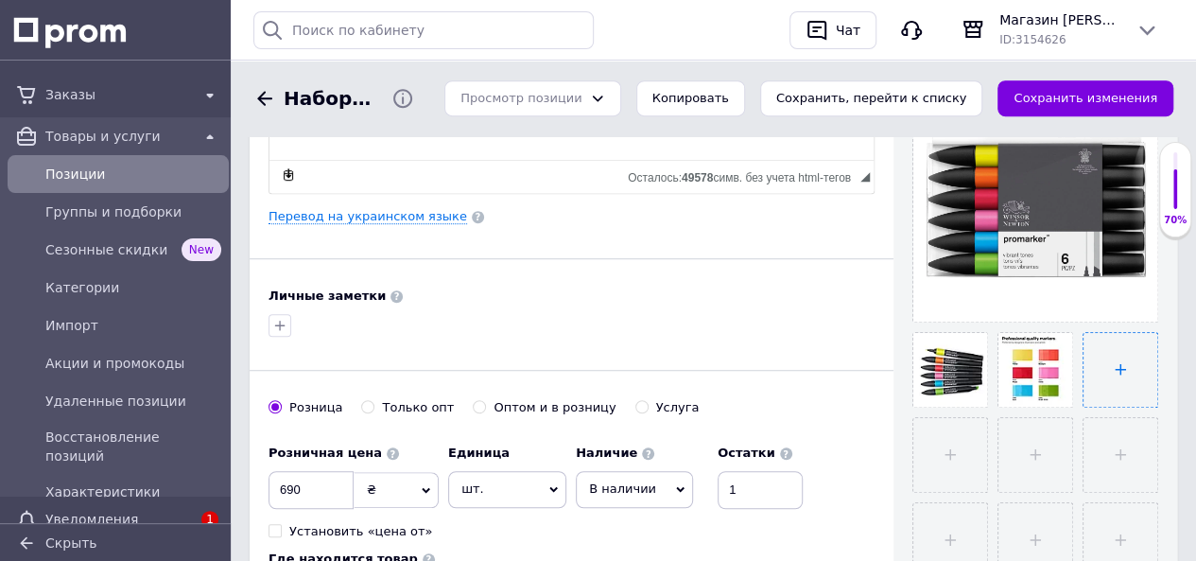
click at [1118, 365] on input "file" at bounding box center [1120, 370] width 74 height 74
type input "C:\fakepath\мид3.webp"
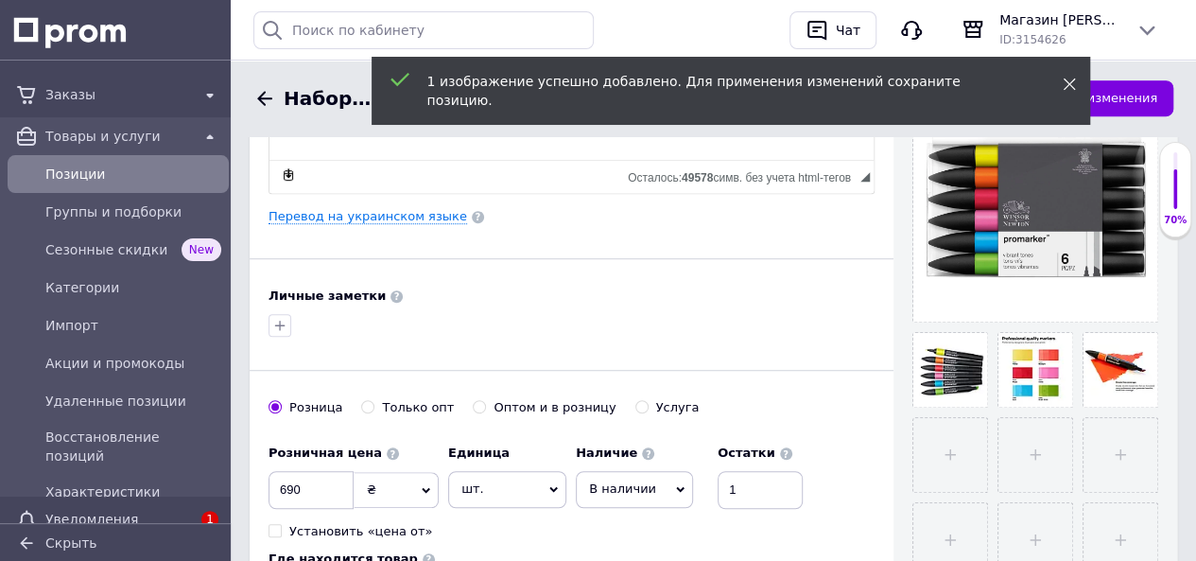
click at [1066, 78] on icon at bounding box center [1068, 84] width 13 height 13
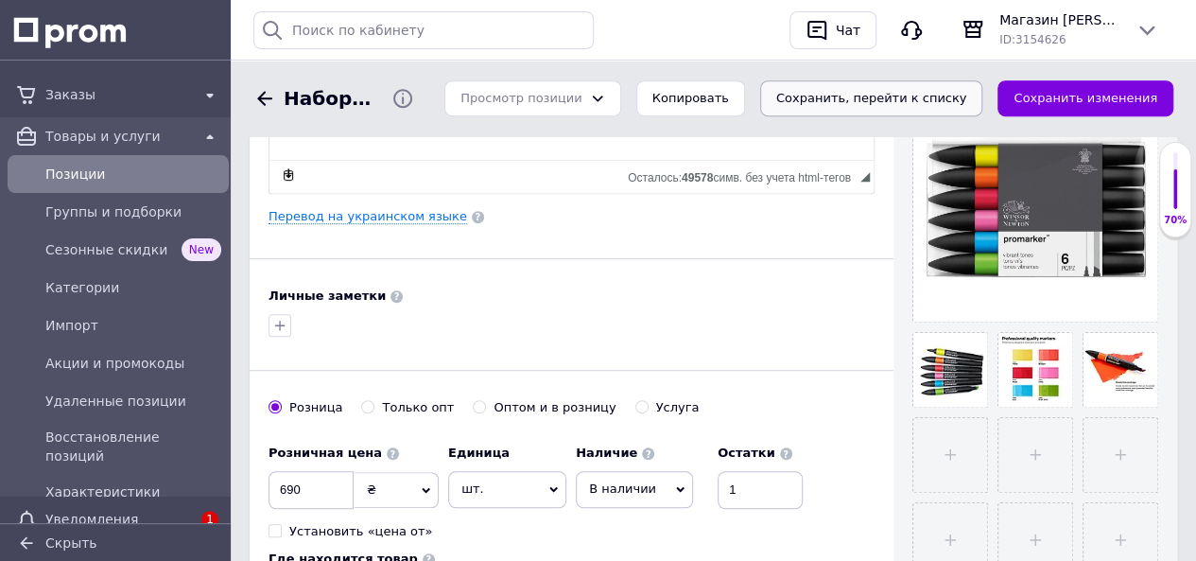
click at [905, 100] on button "Сохранить, перейти к списку" at bounding box center [871, 98] width 223 height 37
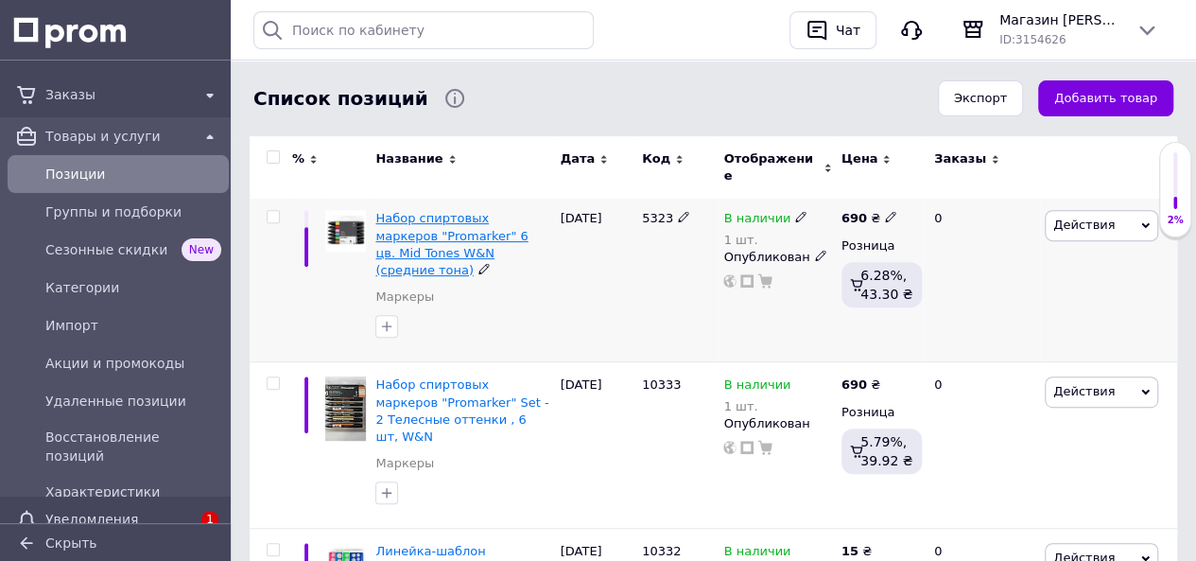
scroll to position [284, 0]
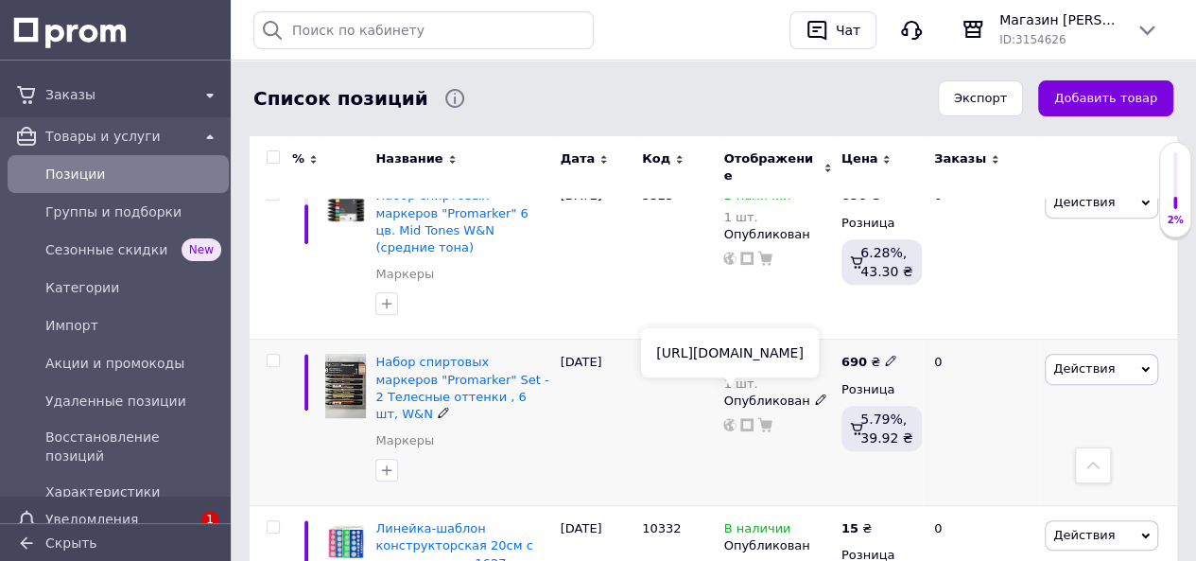
click at [731, 418] on use at bounding box center [729, 424] width 13 height 13
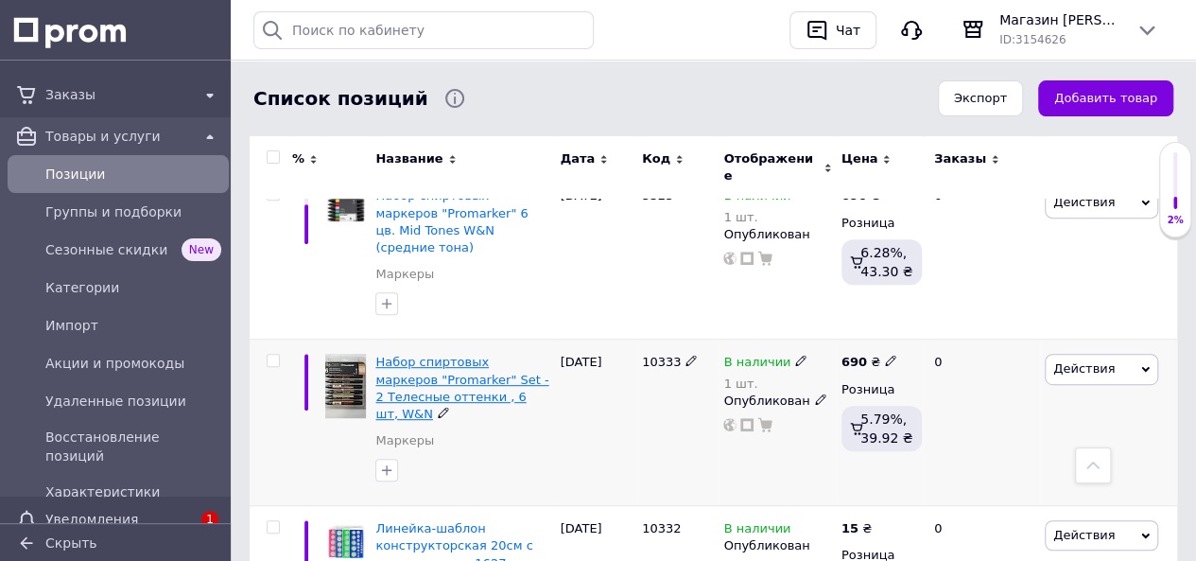
click at [424, 354] on span "Набор спиртовых маркеров "Promarker" Set - 2 Телесные оттенки , 6 шт, W&N" at bounding box center [461, 387] width 173 height 66
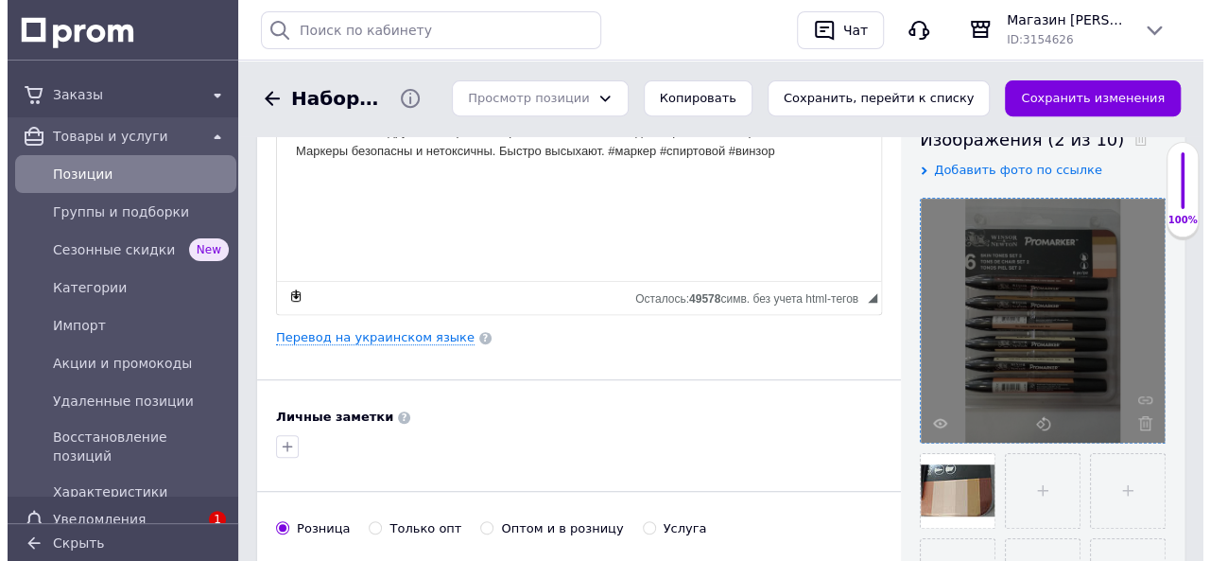
scroll to position [378, 0]
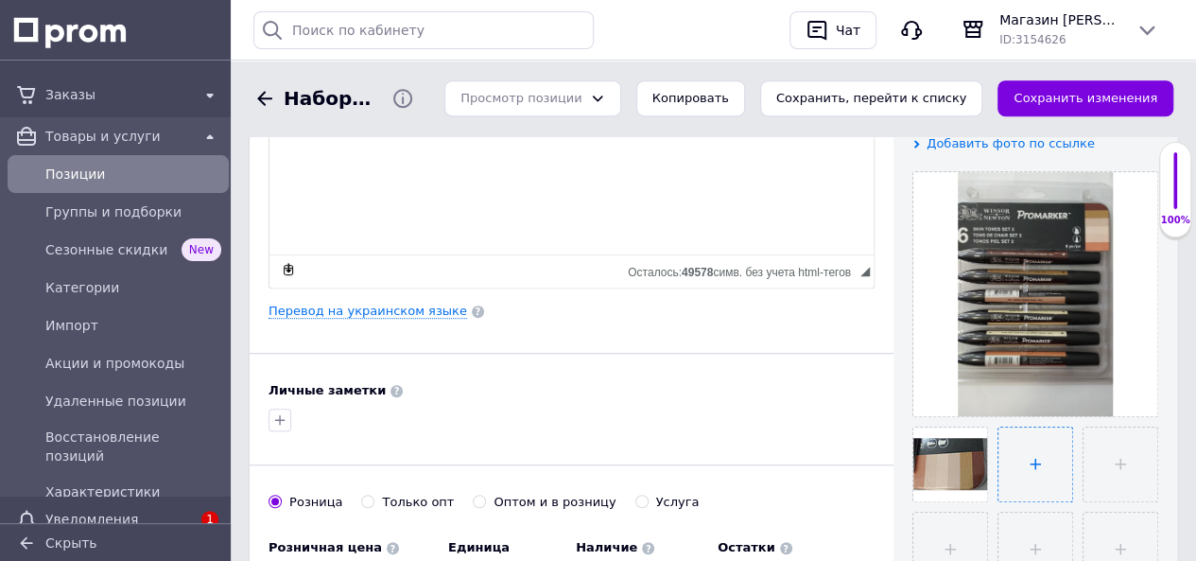
click at [1031, 462] on input "file" at bounding box center [1035, 464] width 74 height 74
type input "C:\fakepath\сет2.jpg"
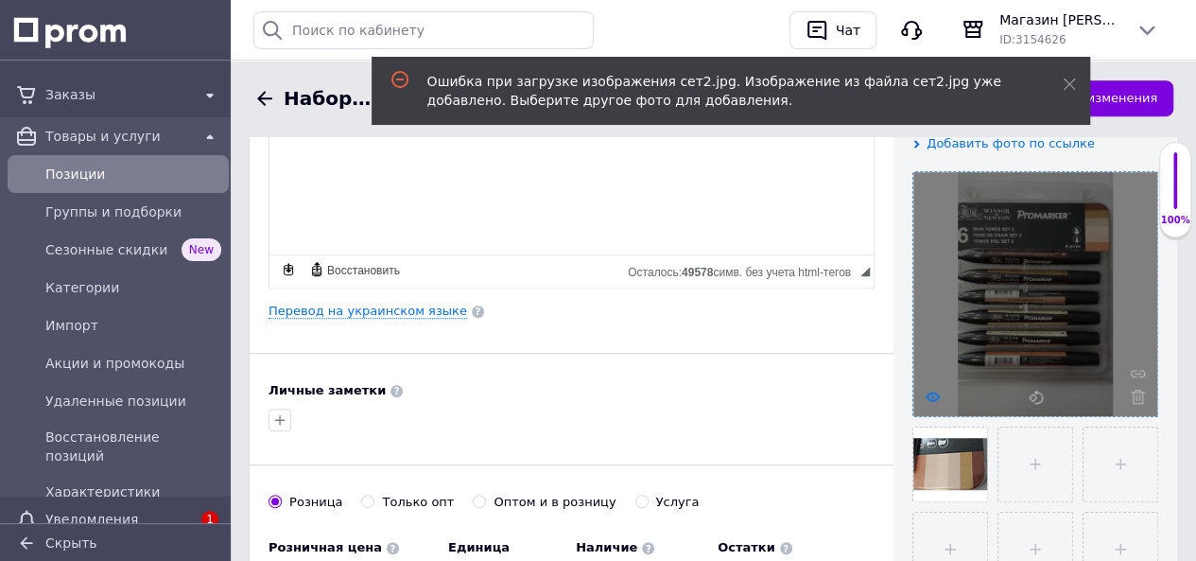
click at [934, 397] on icon at bounding box center [932, 396] width 14 height 14
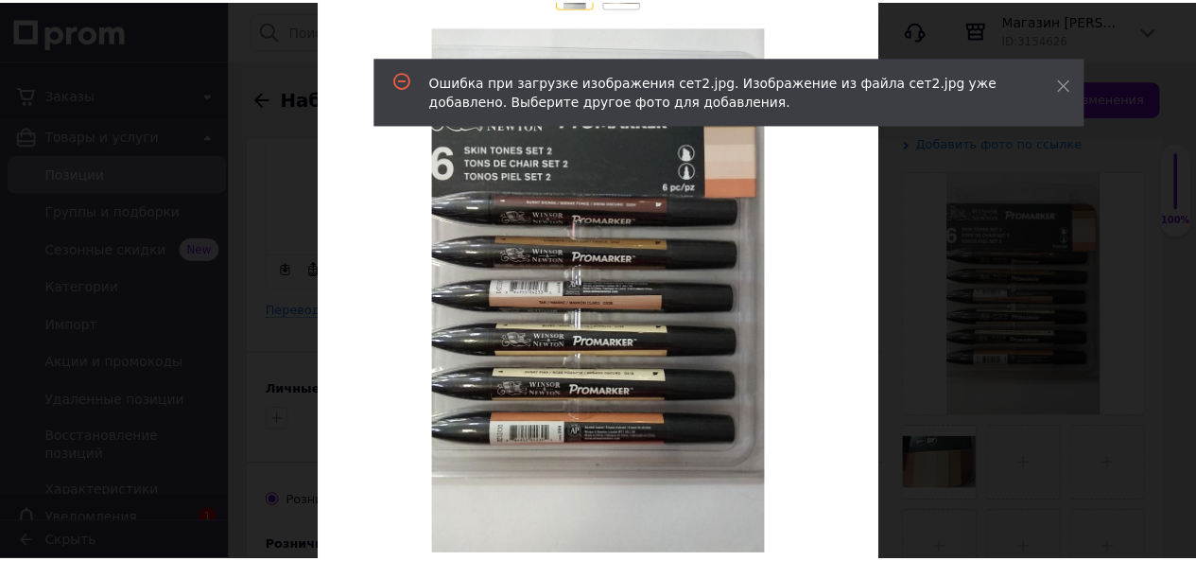
scroll to position [189, 0]
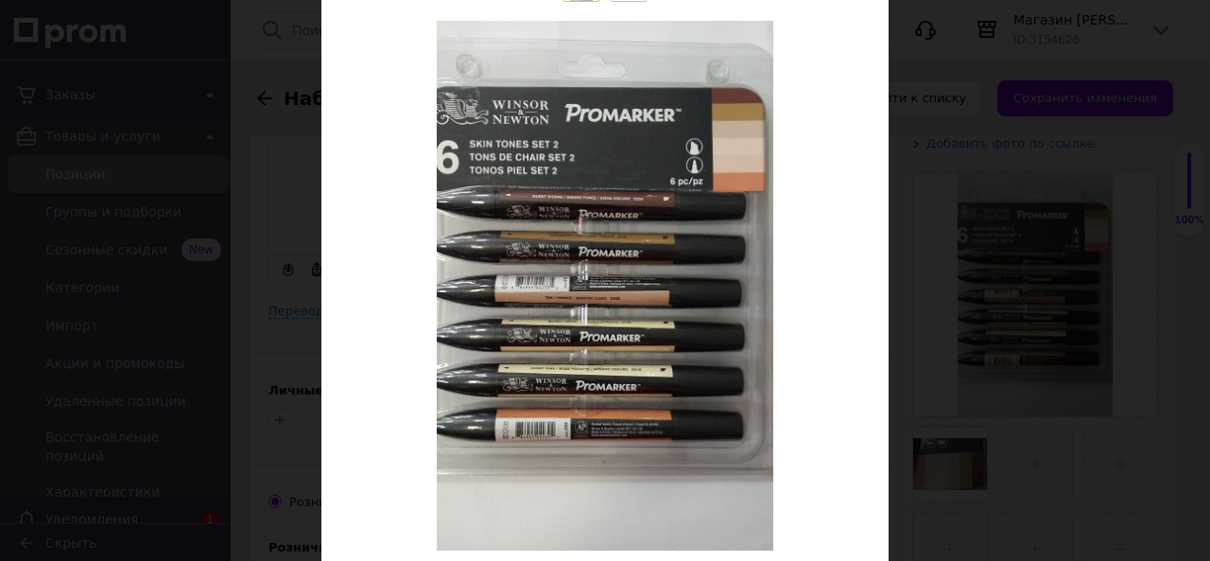
click at [274, 143] on div "× Просмотр изображения ← Предыдущее Следующее → Удалить изображение Удалить все…" at bounding box center [605, 280] width 1210 height 561
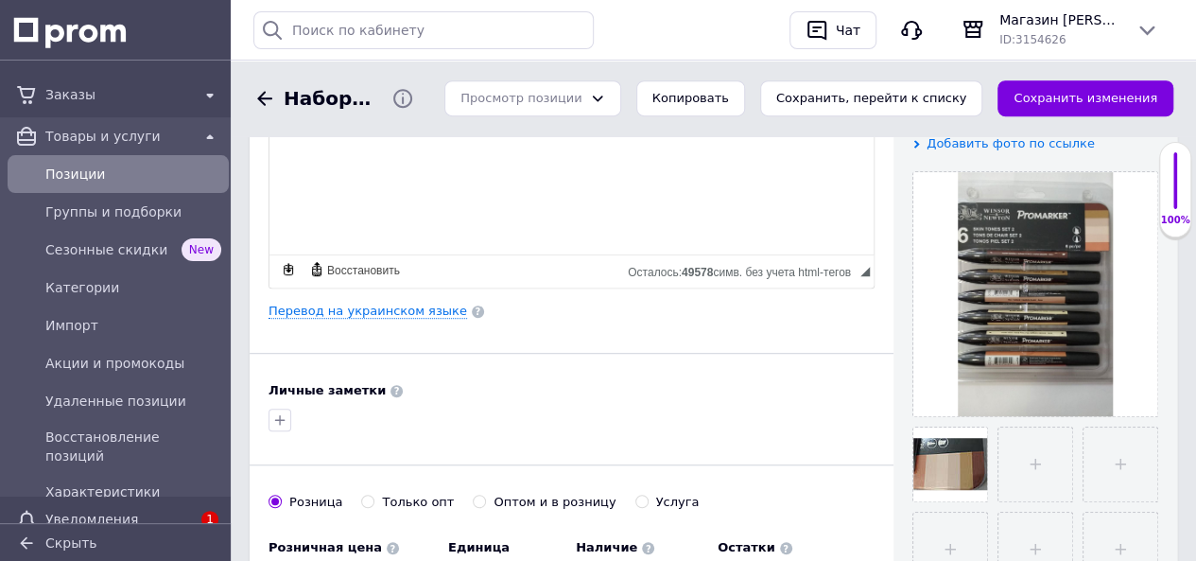
click at [259, 89] on div "Набор спиртовых маркеров "Promarker" Set - 2 Телесные оттенки , 6 шт, W&N" at bounding box center [338, 98] width 176 height 38
click at [264, 94] on icon at bounding box center [264, 98] width 15 height 14
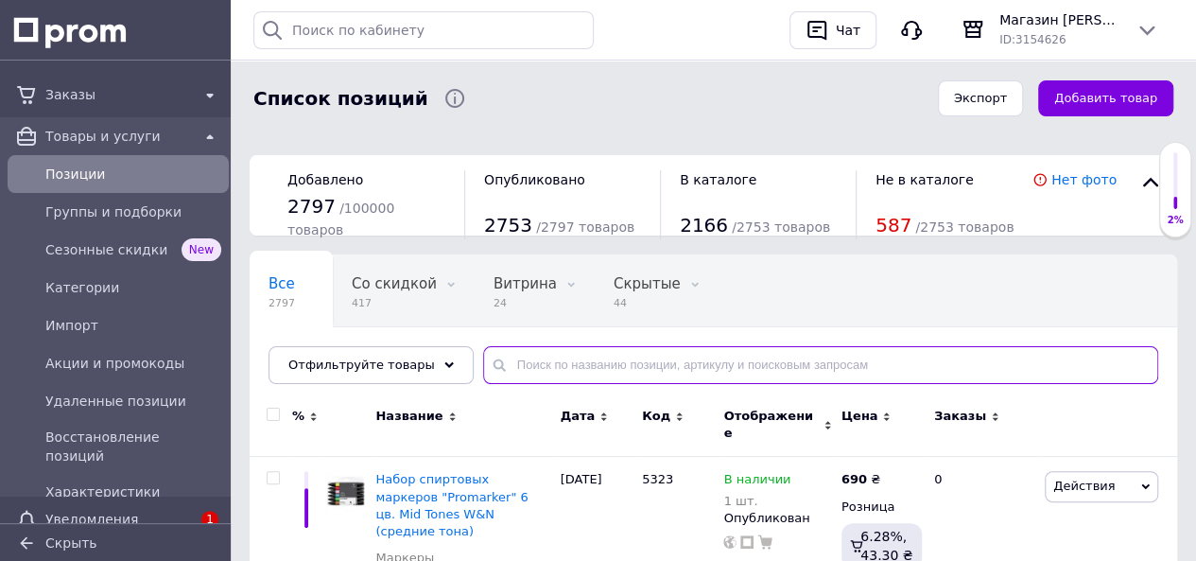
click at [605, 367] on input "text" at bounding box center [820, 365] width 675 height 38
paste input "Vibrant Tones W&N"
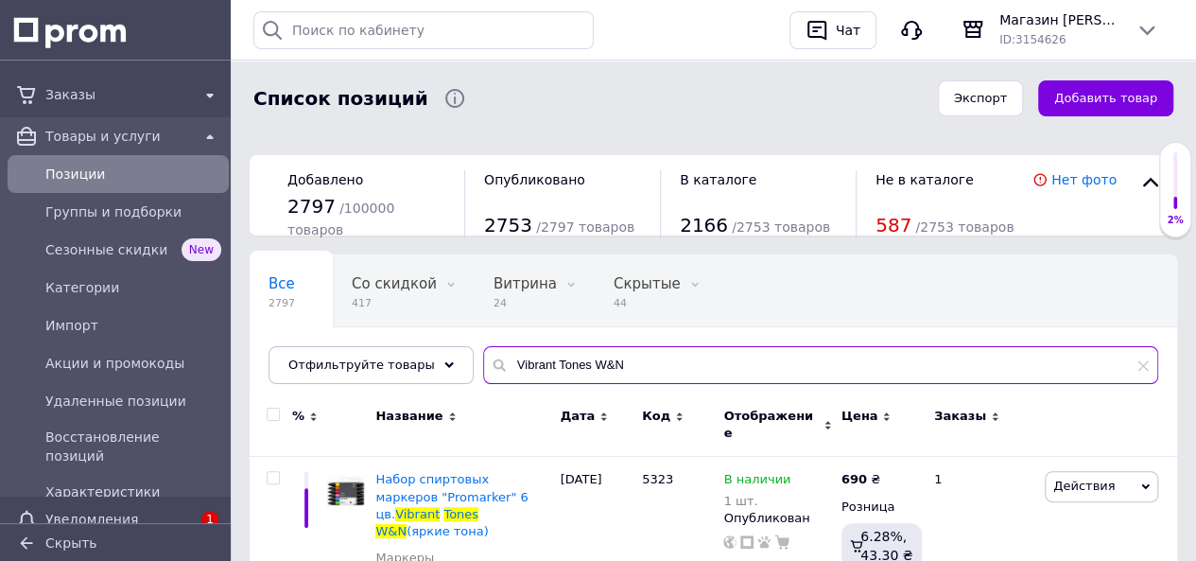
click at [566, 367] on input "Vibrant Tones W&N" at bounding box center [820, 365] width 675 height 38
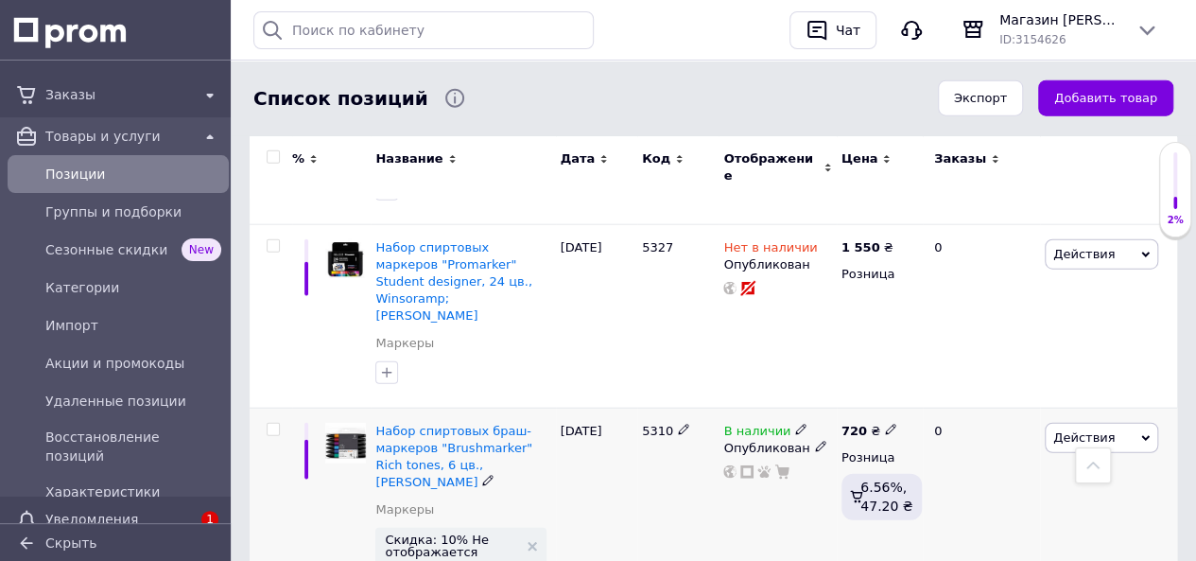
scroll to position [2174, 0]
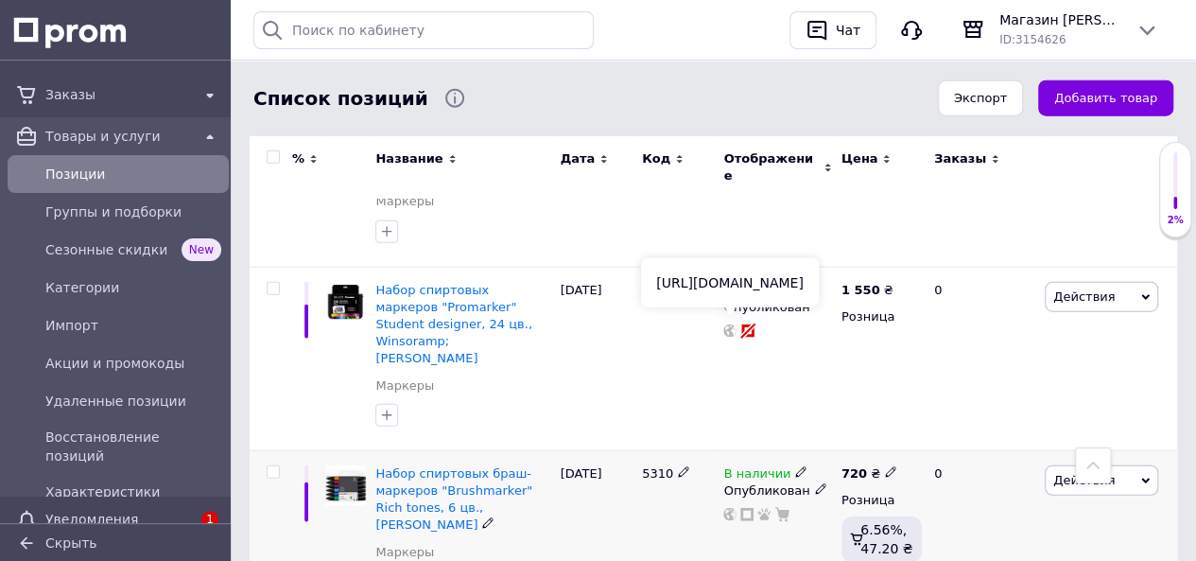
type input "W&N"
click at [731, 508] on use at bounding box center [729, 514] width 13 height 13
